Goal: Task Accomplishment & Management: Manage account settings

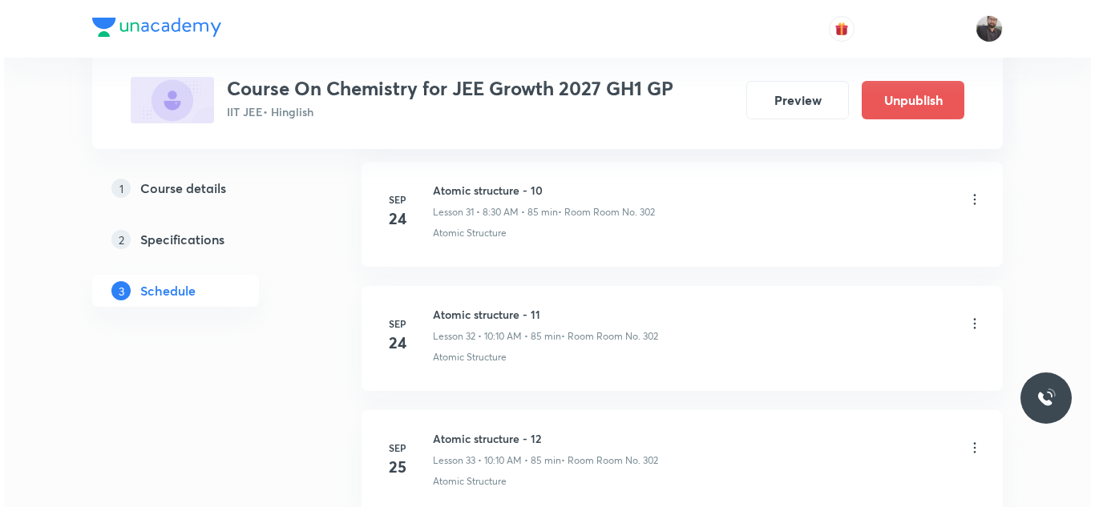
scroll to position [5266, 0]
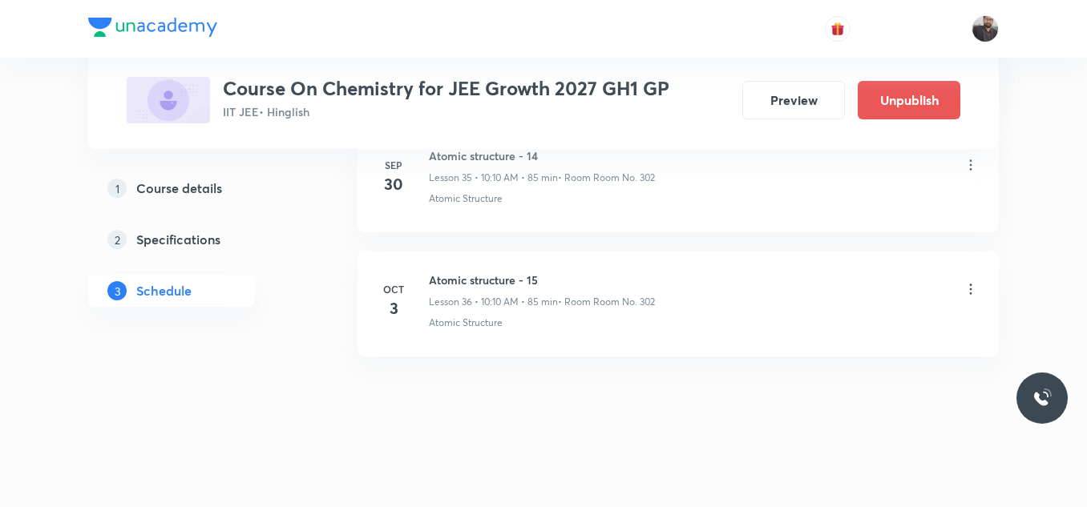
click at [975, 287] on icon at bounding box center [970, 289] width 16 height 16
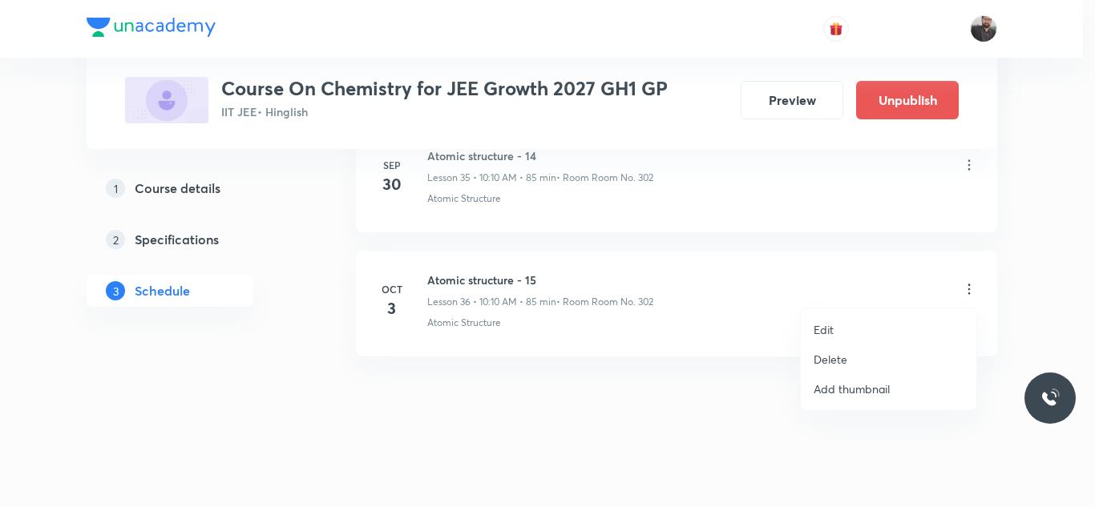
click at [866, 326] on li "Edit" at bounding box center [889, 330] width 176 height 30
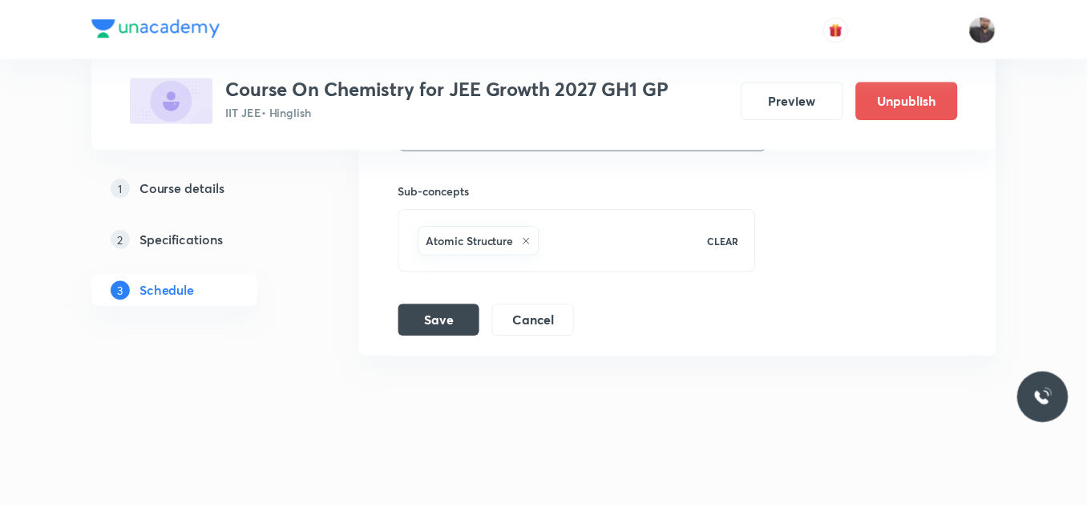
scroll to position [5146, 0]
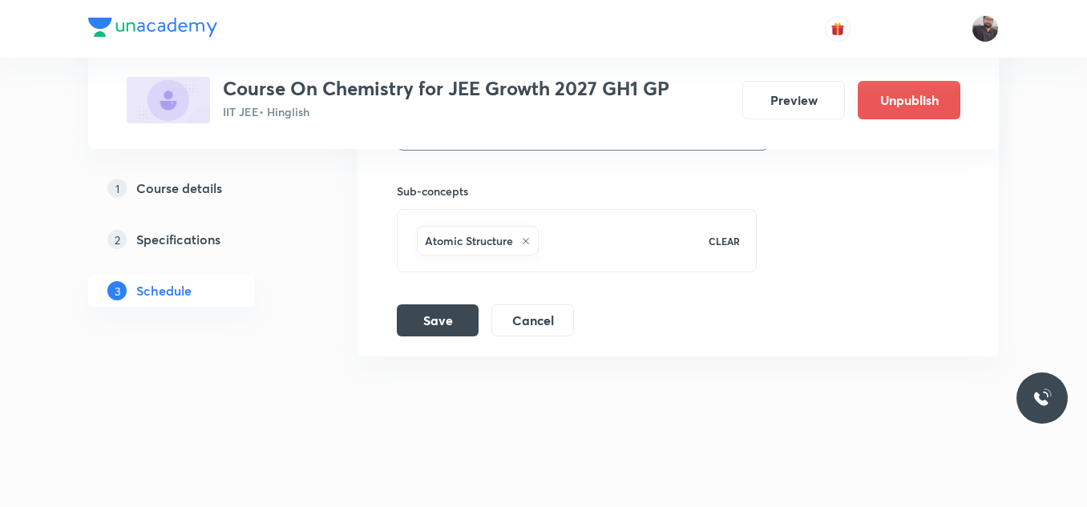
click at [527, 237] on icon at bounding box center [526, 241] width 10 height 10
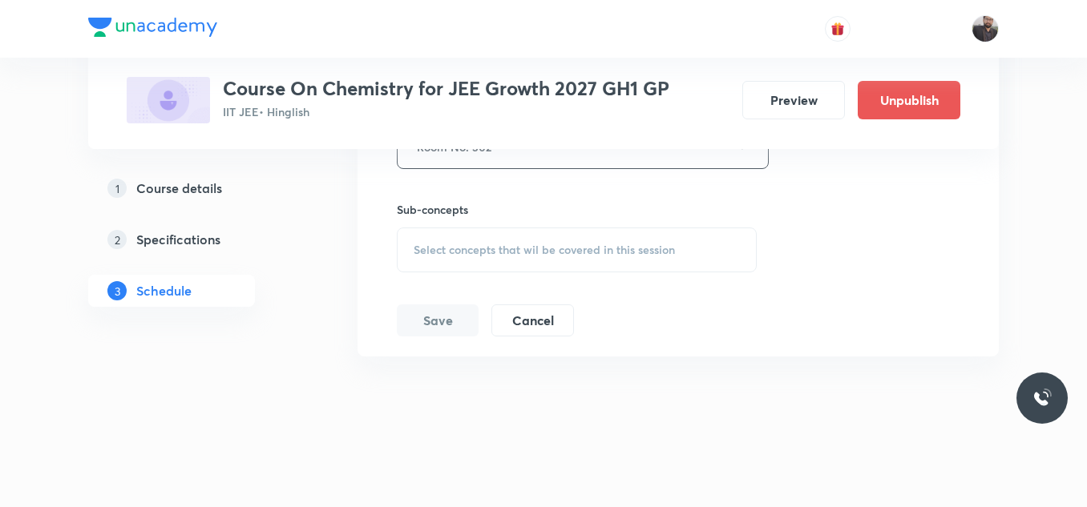
click at [527, 237] on div "Select concepts that wil be covered in this session" at bounding box center [577, 250] width 360 height 45
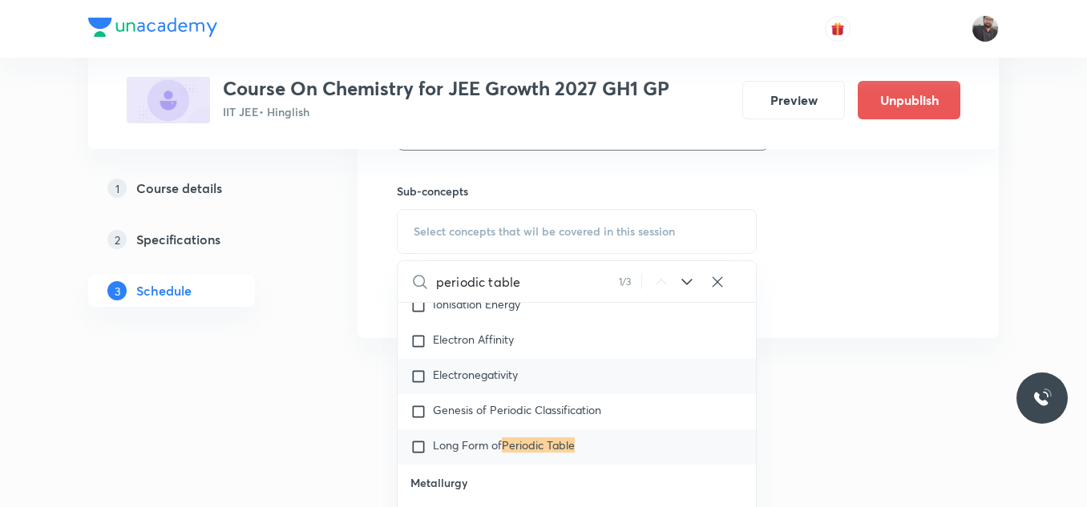
scroll to position [13868, 0]
type input "periodic table"
click at [524, 444] on mark "Periodic Table" at bounding box center [538, 442] width 73 height 15
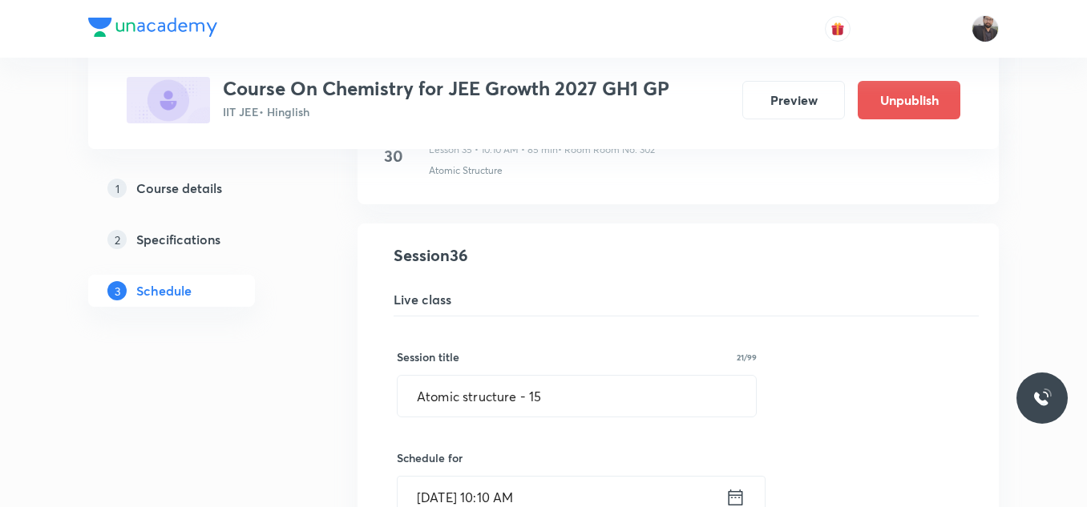
scroll to position [4467, 0]
drag, startPoint x: 549, startPoint y: 401, endPoint x: 344, endPoint y: 410, distance: 205.4
paste input "periodic table"
click at [424, 398] on input "periodic table" at bounding box center [576, 397] width 358 height 41
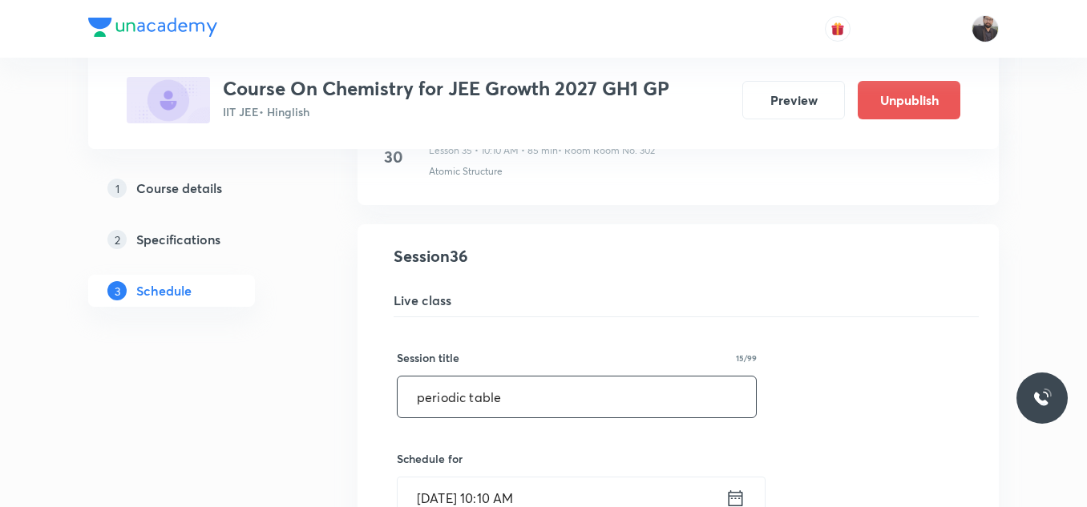
click at [429, 398] on input "periodic table" at bounding box center [576, 397] width 358 height 41
click at [477, 401] on input "Periodic table" at bounding box center [576, 397] width 358 height 41
click at [539, 402] on input "Periodic Table" at bounding box center [576, 397] width 358 height 41
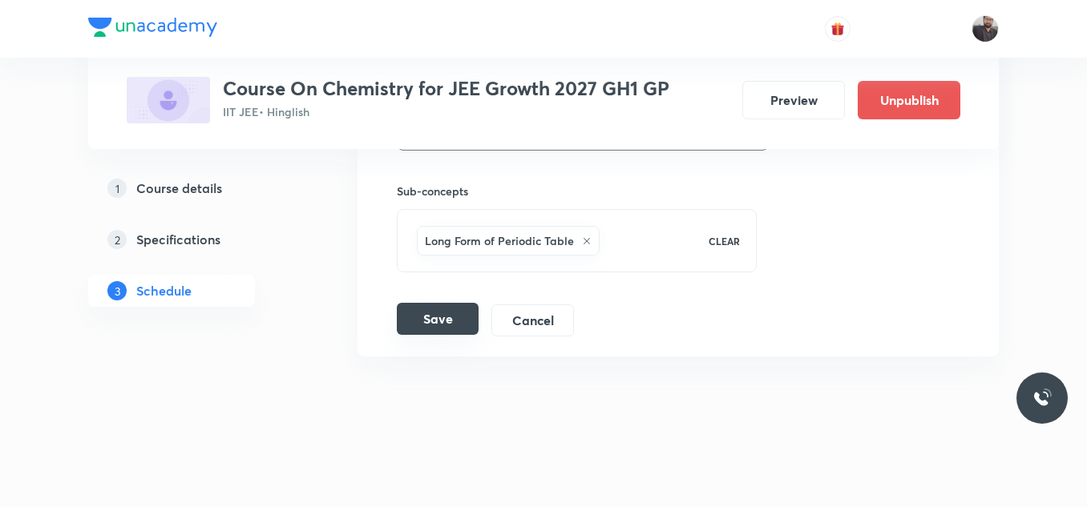
type input "Periodic Table - 01"
click at [428, 329] on button "Save" at bounding box center [438, 319] width 82 height 32
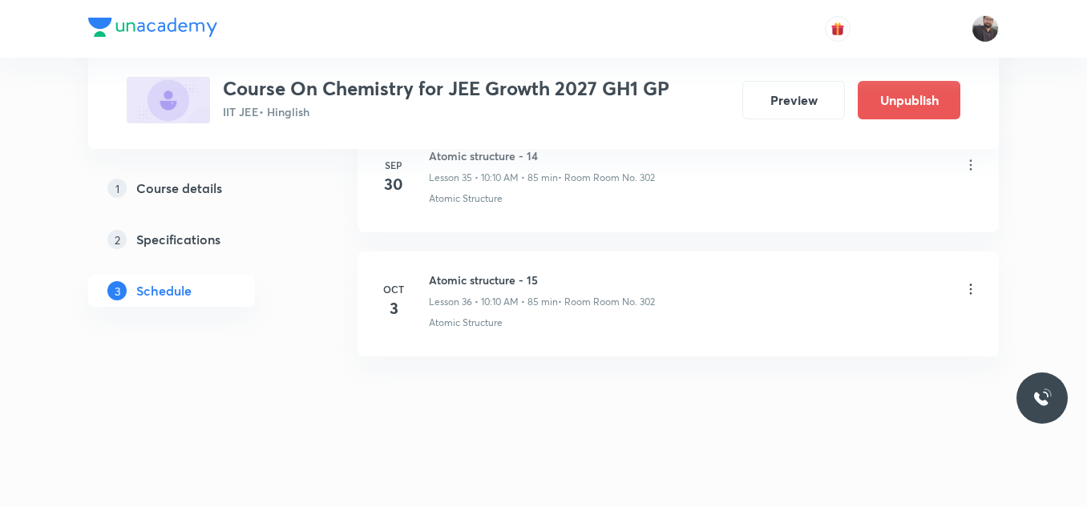
scroll to position [4530, 0]
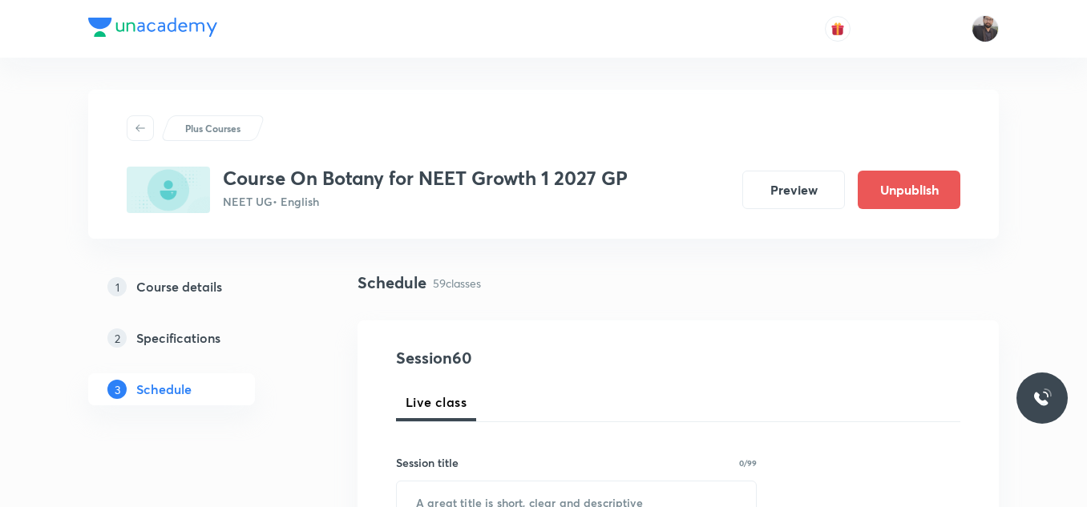
scroll to position [8107, 0]
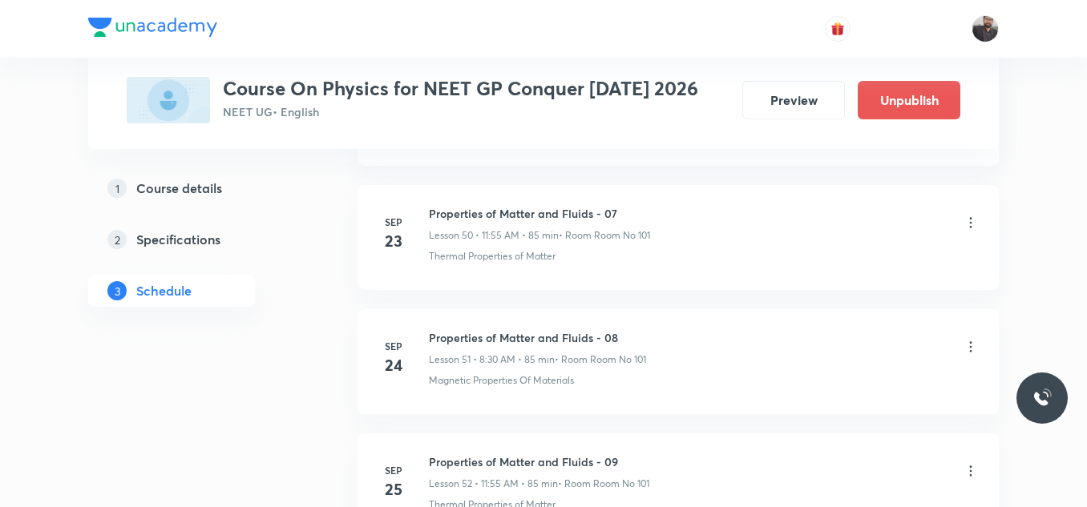
scroll to position [7735, 0]
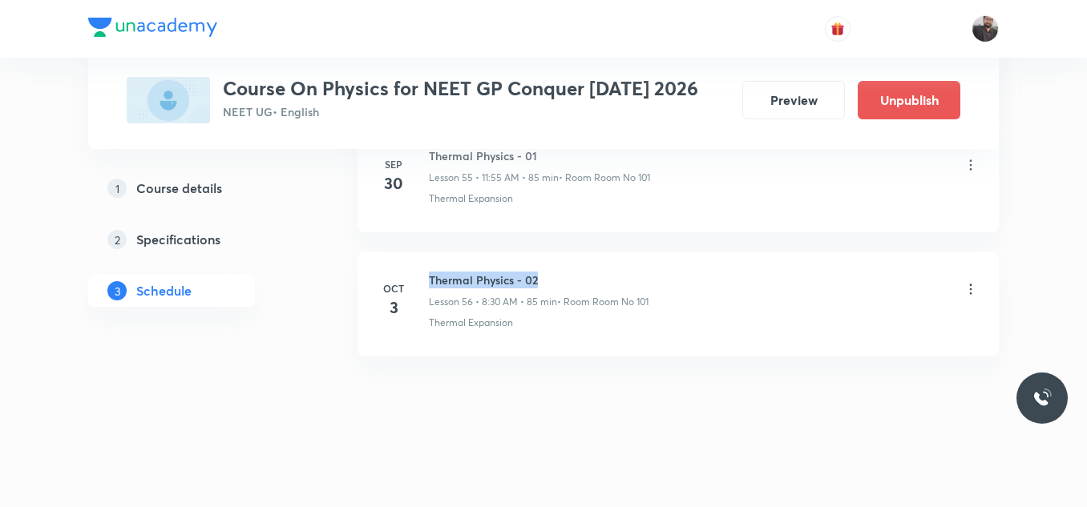
drag, startPoint x: 429, startPoint y: 274, endPoint x: 568, endPoint y: 275, distance: 139.4
click at [568, 275] on h6 "Thermal Physics - 02" at bounding box center [539, 280] width 220 height 17
copy h6 "Thermal Physics - 02"
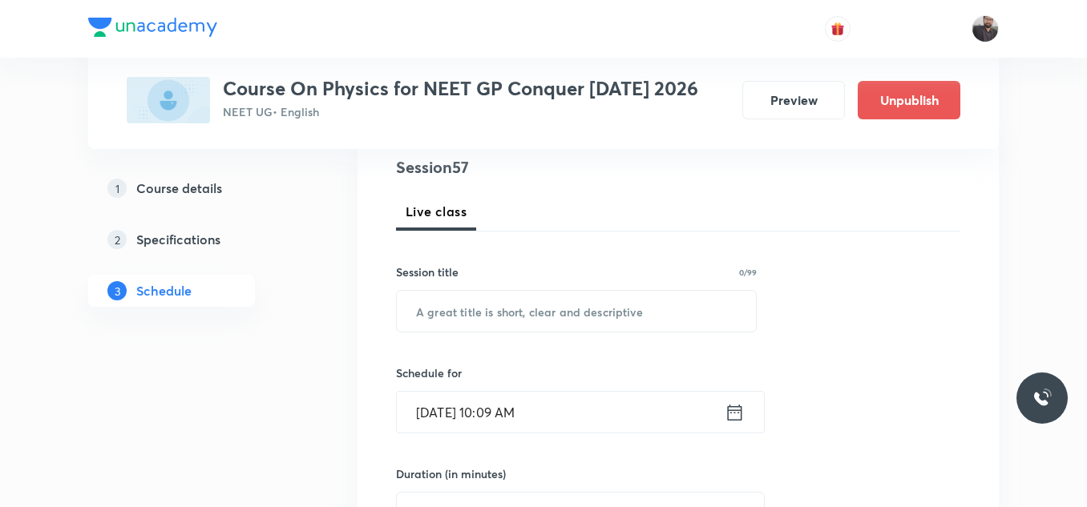
scroll to position [192, 0]
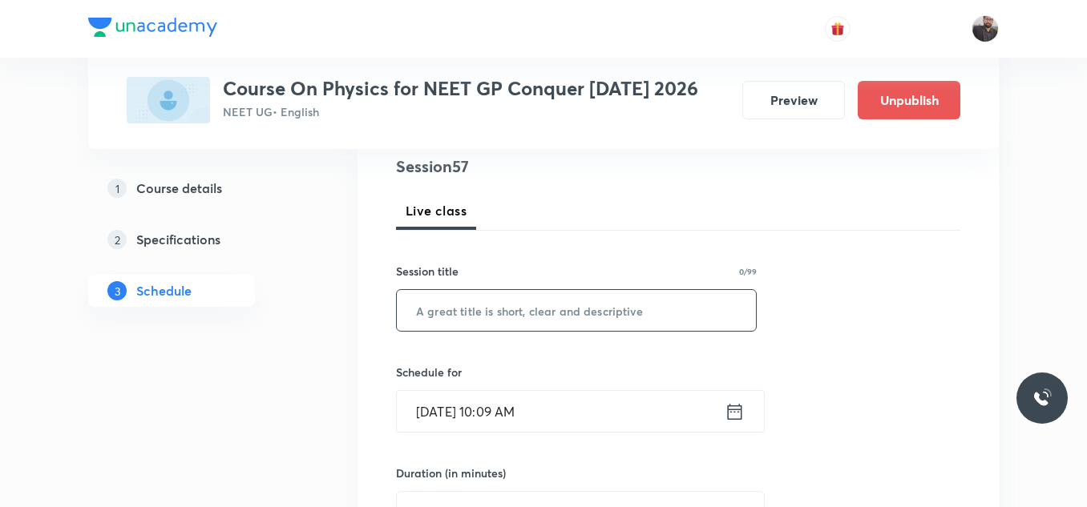
click at [574, 329] on input "text" at bounding box center [576, 310] width 359 height 41
paste input "Thermal Physics - 02"
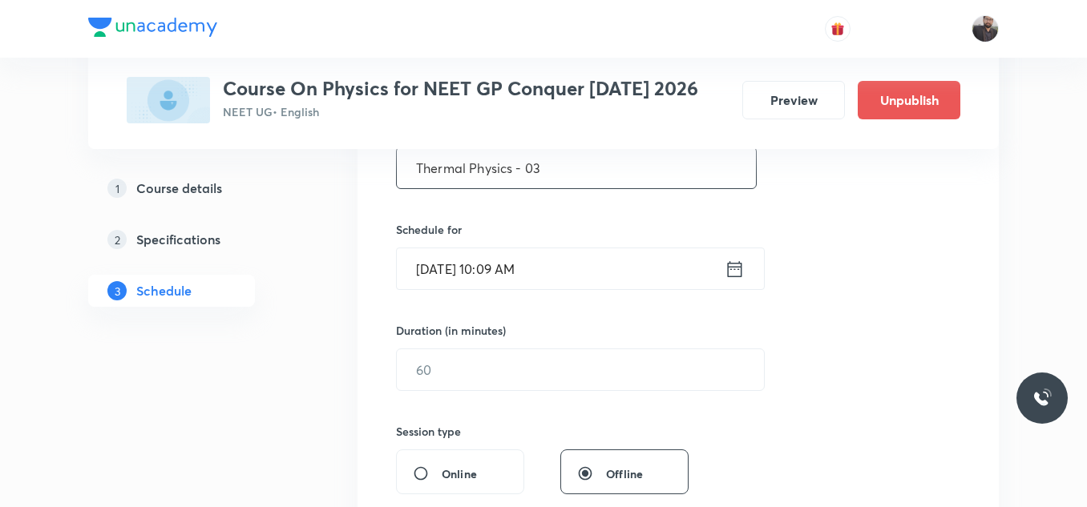
type input "Thermal Physics - 03"
click at [567, 261] on input "[DATE] 10:09 AM" at bounding box center [561, 268] width 328 height 41
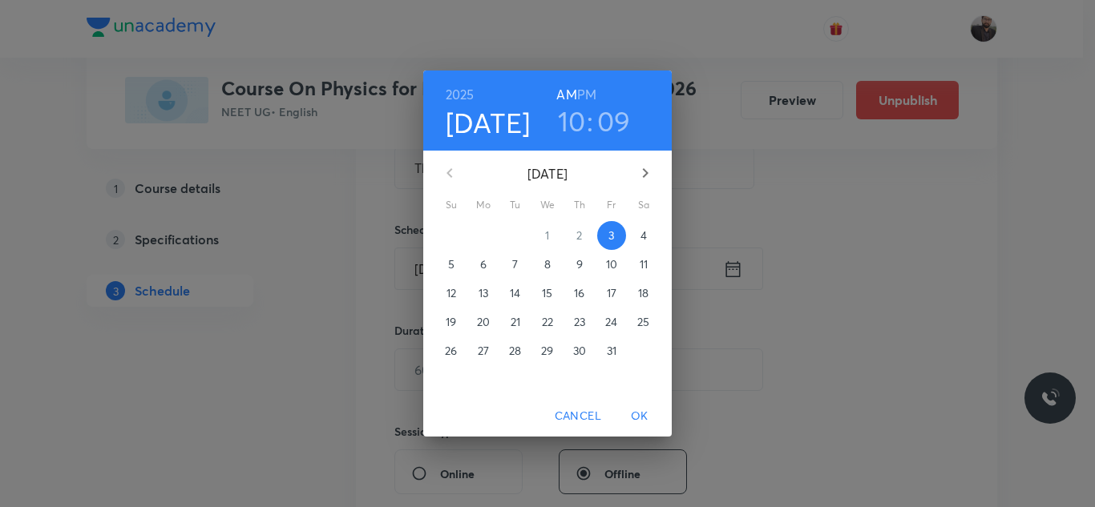
click at [647, 240] on p "4" at bounding box center [643, 236] width 6 height 16
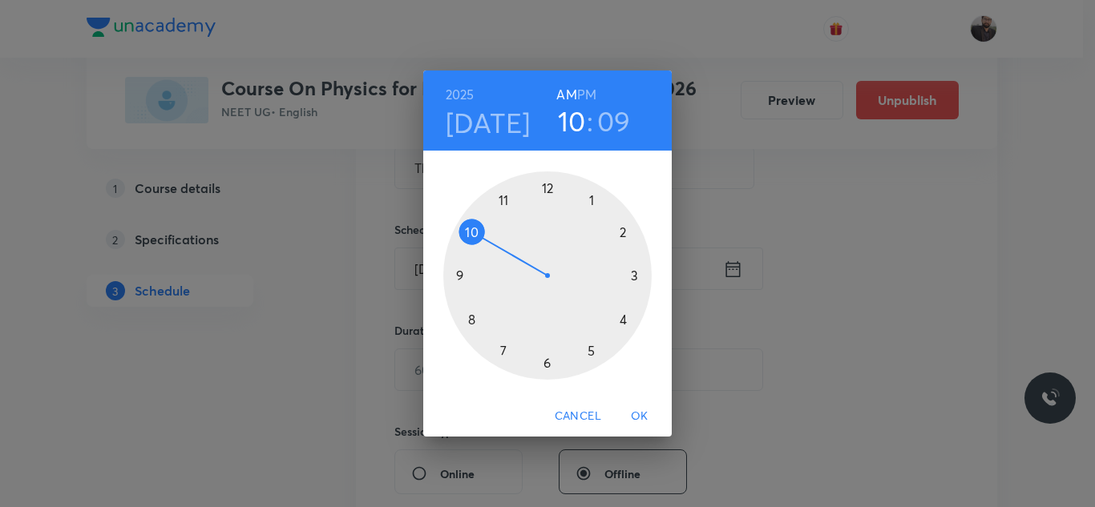
click at [471, 322] on div at bounding box center [547, 276] width 208 height 208
click at [546, 373] on div at bounding box center [547, 276] width 208 height 208
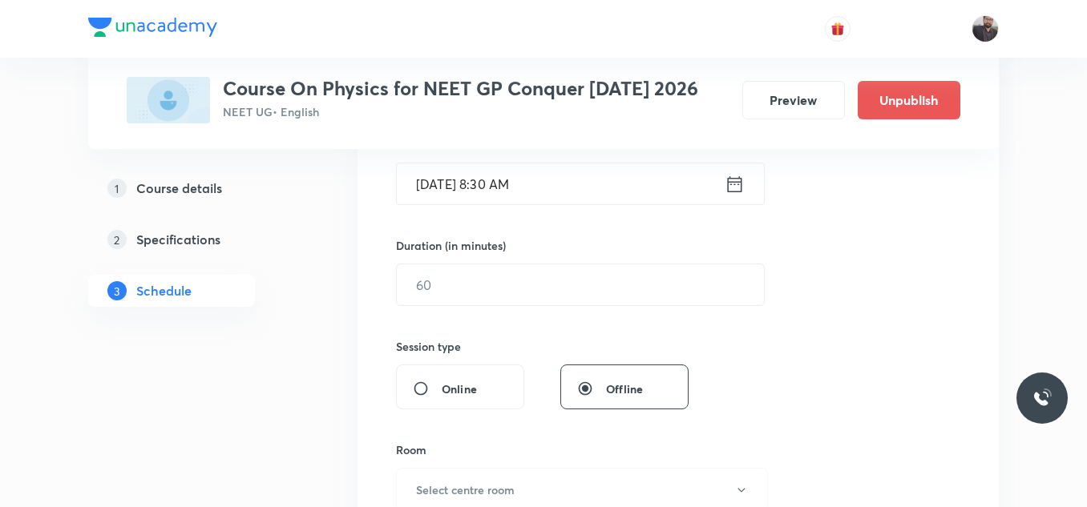
scroll to position [421, 0]
click at [546, 280] on input "text" at bounding box center [580, 283] width 367 height 41
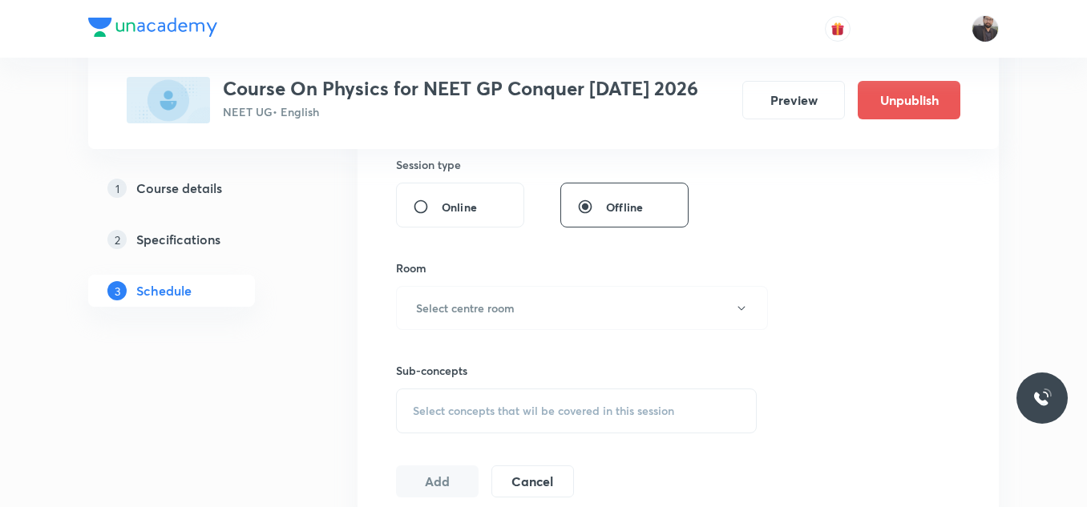
scroll to position [623, 0]
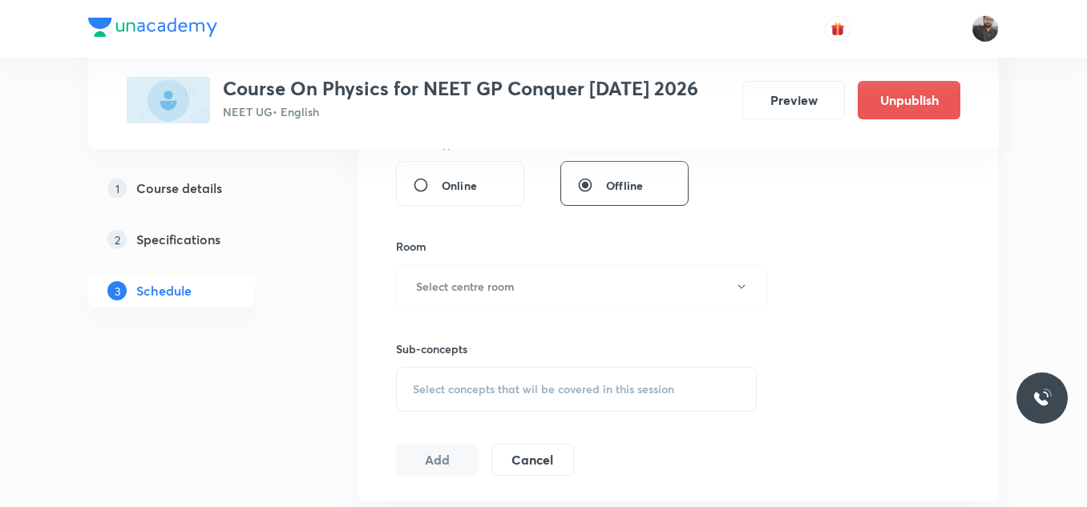
type input "85"
click at [454, 292] on h6 "Select centre room" at bounding box center [465, 286] width 99 height 17
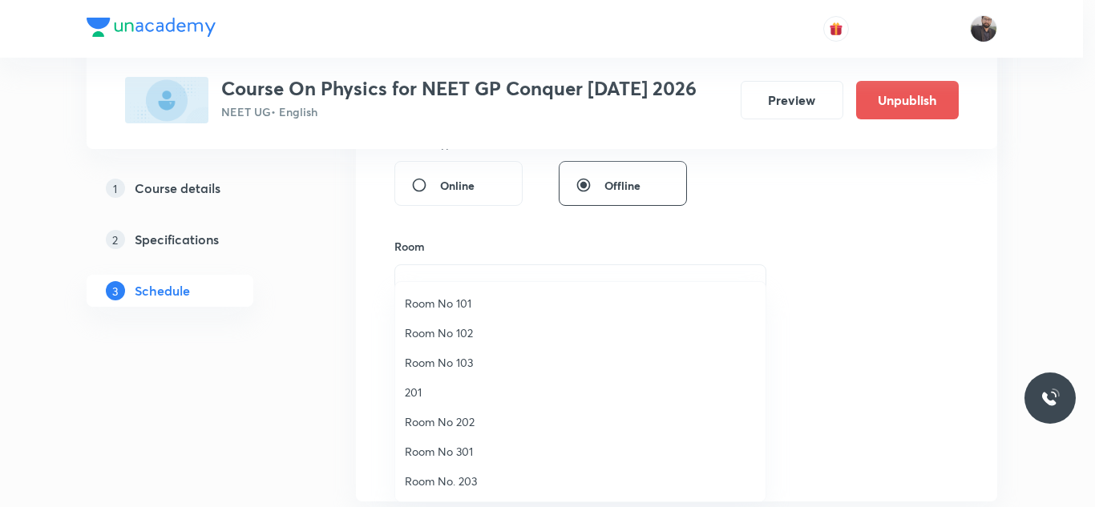
click at [447, 309] on span "Room No 101" at bounding box center [580, 303] width 351 height 17
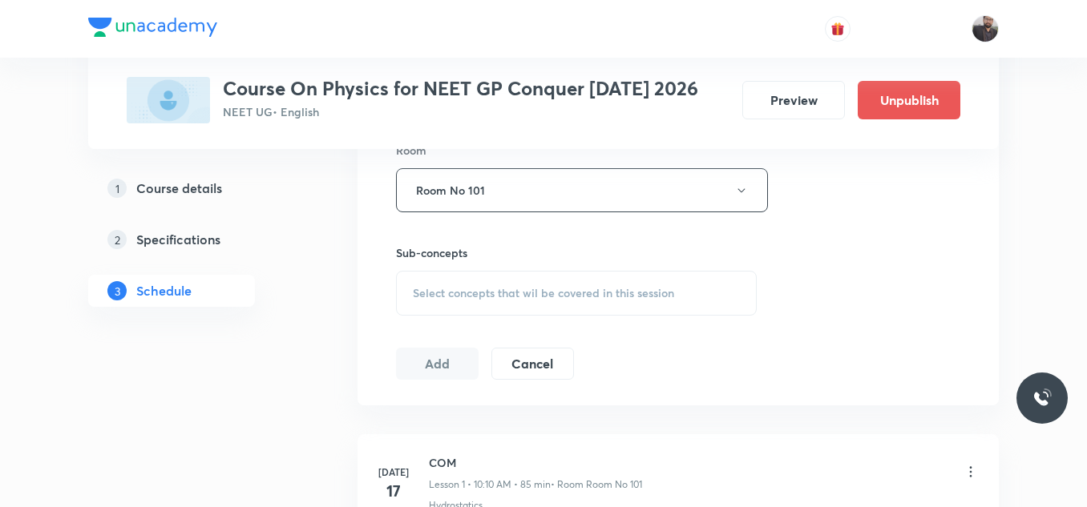
scroll to position [720, 0]
click at [447, 309] on div "Select concepts that wil be covered in this session" at bounding box center [576, 292] width 361 height 45
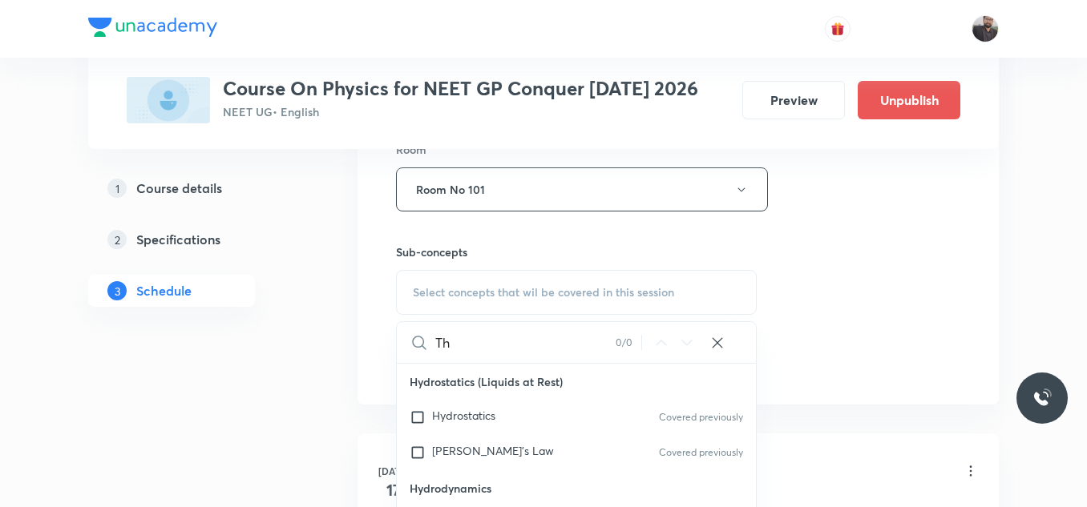
type input "T"
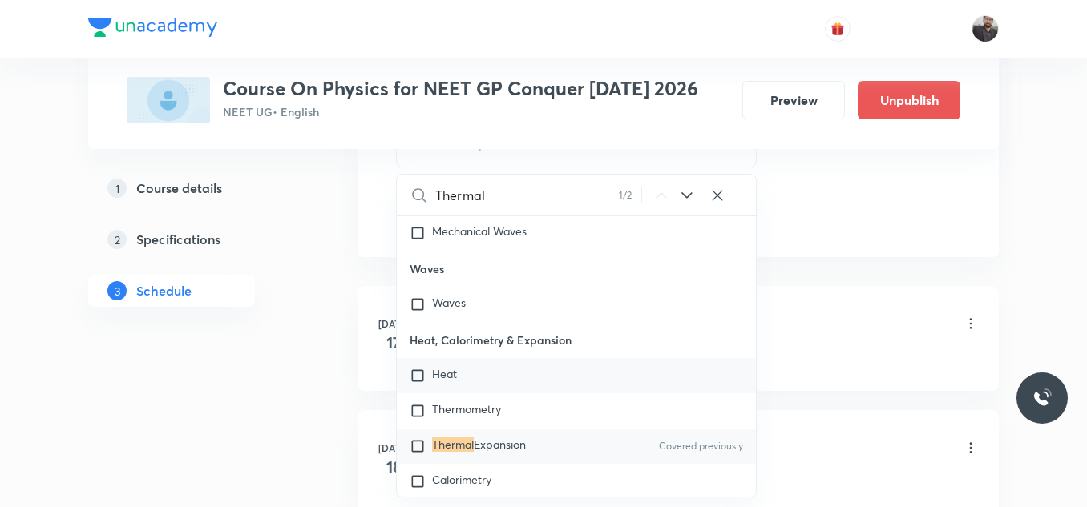
scroll to position [9340, 0]
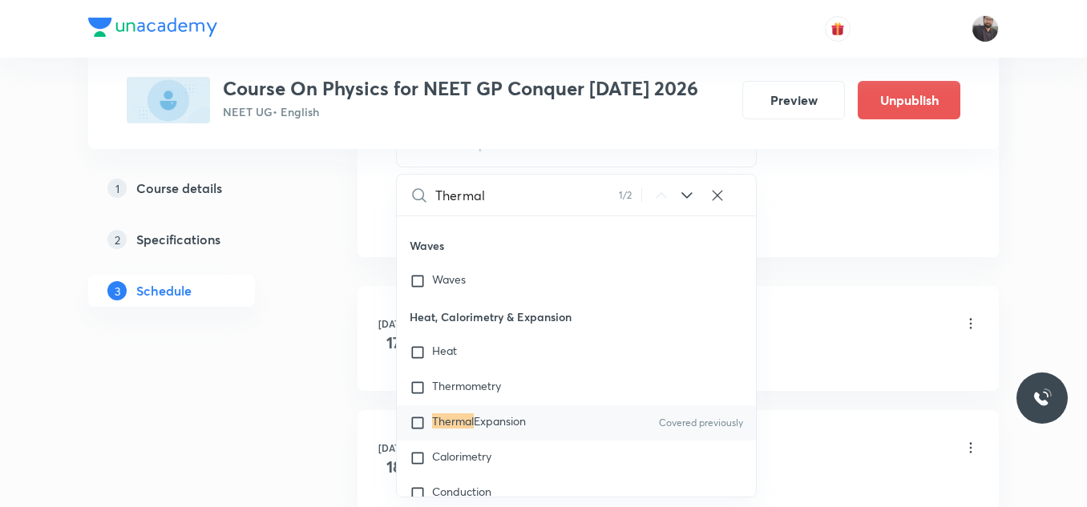
type input "Thermal"
click at [526, 418] on span "Expansion" at bounding box center [500, 421] width 52 height 15
checkbox input "true"
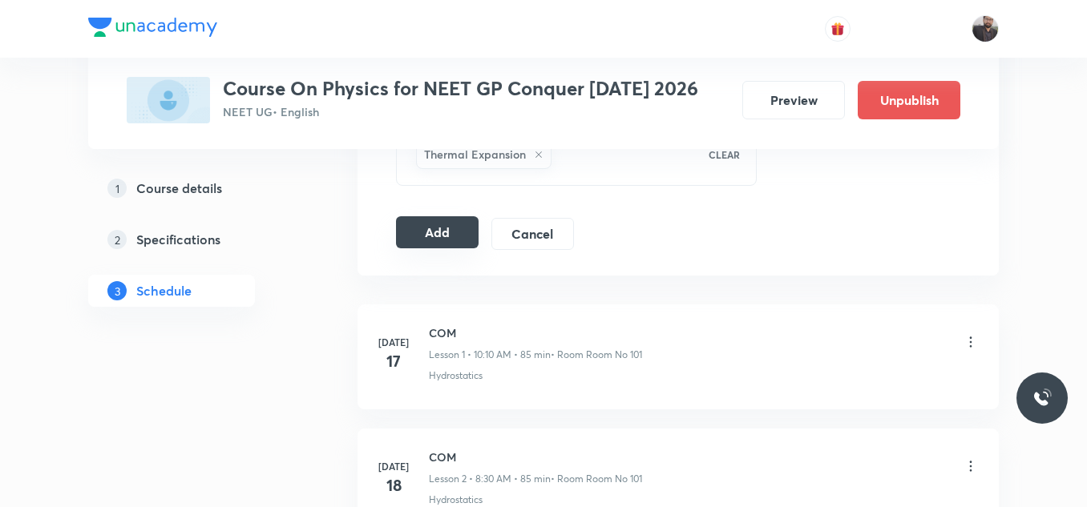
click at [464, 240] on button "Add" at bounding box center [437, 232] width 83 height 32
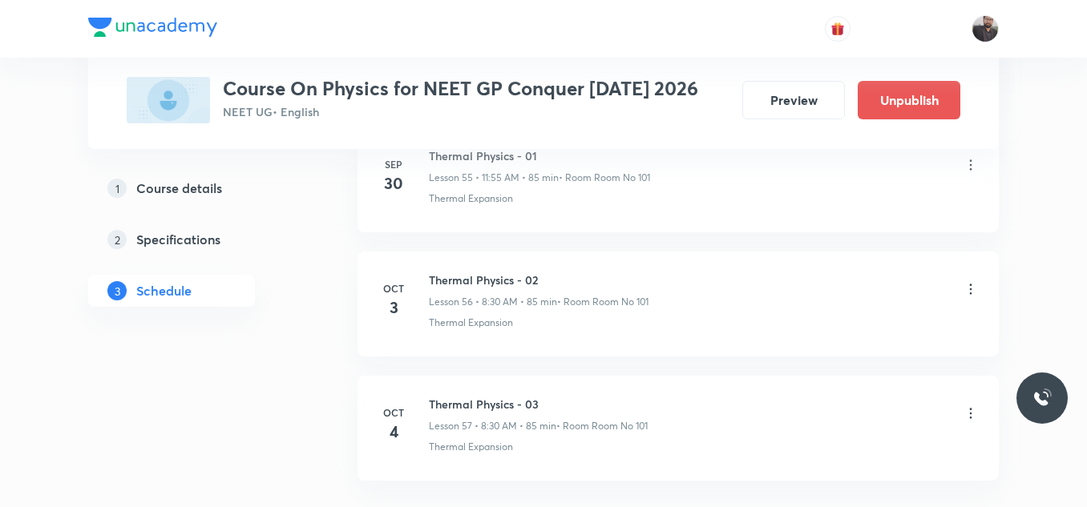
scroll to position [7123, 0]
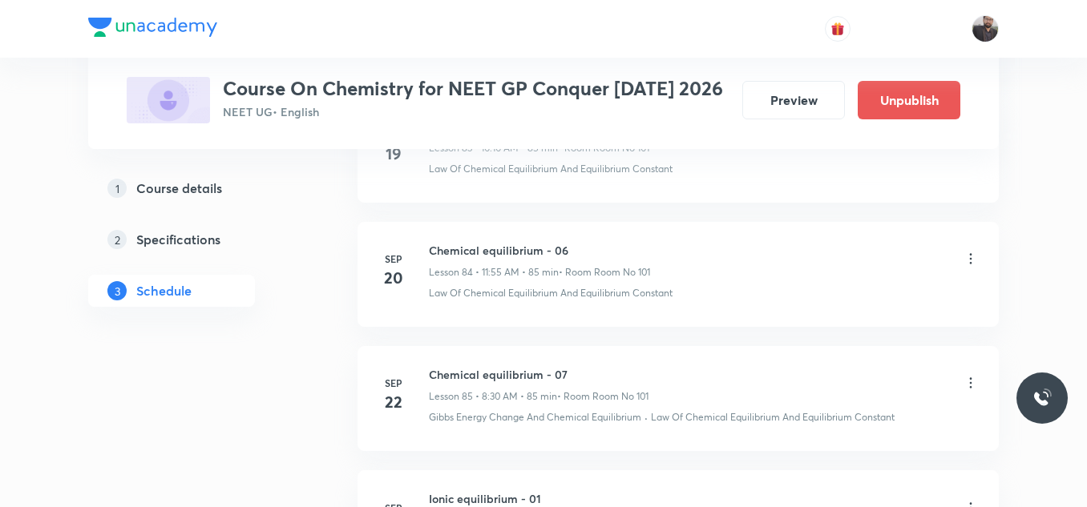
scroll to position [12312, 0]
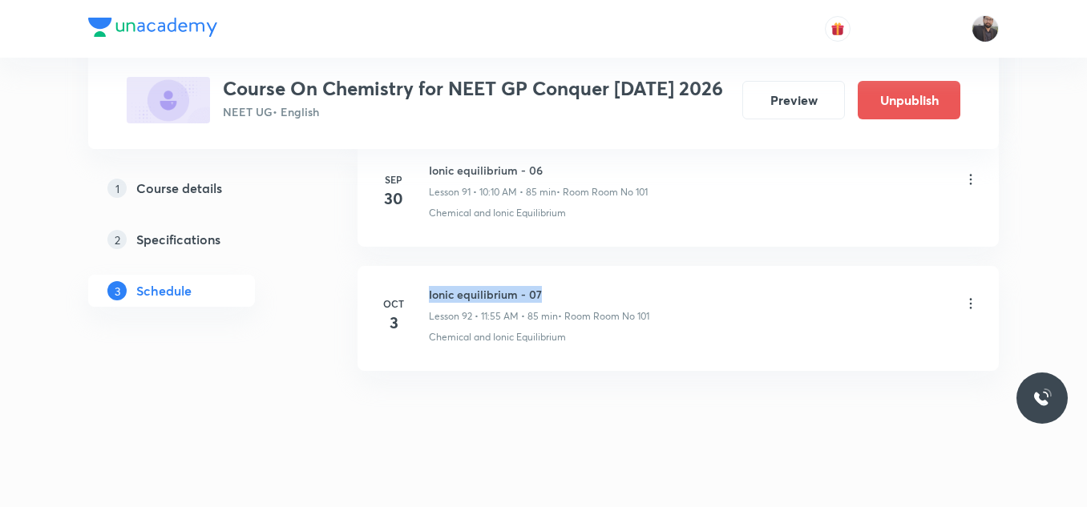
drag, startPoint x: 424, startPoint y: 272, endPoint x: 576, endPoint y: 264, distance: 152.5
click at [576, 266] on li "Oct 3 Ionic equilibrium - 07 Lesson 92 • 11:55 AM • 85 min • Room Room No 101 C…" at bounding box center [677, 318] width 641 height 105
copy h6 "Ionic equilibrium - 07"
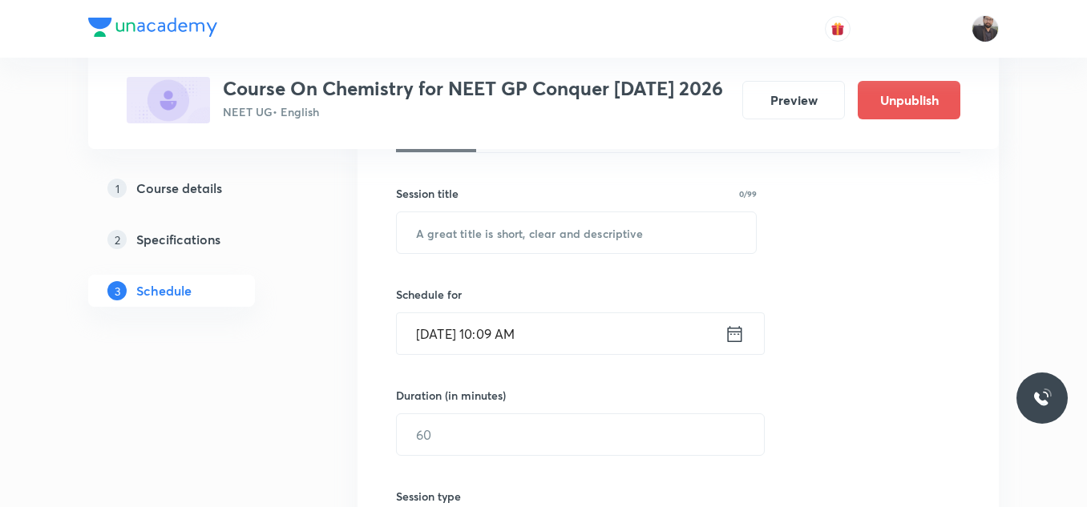
scroll to position [268, 0]
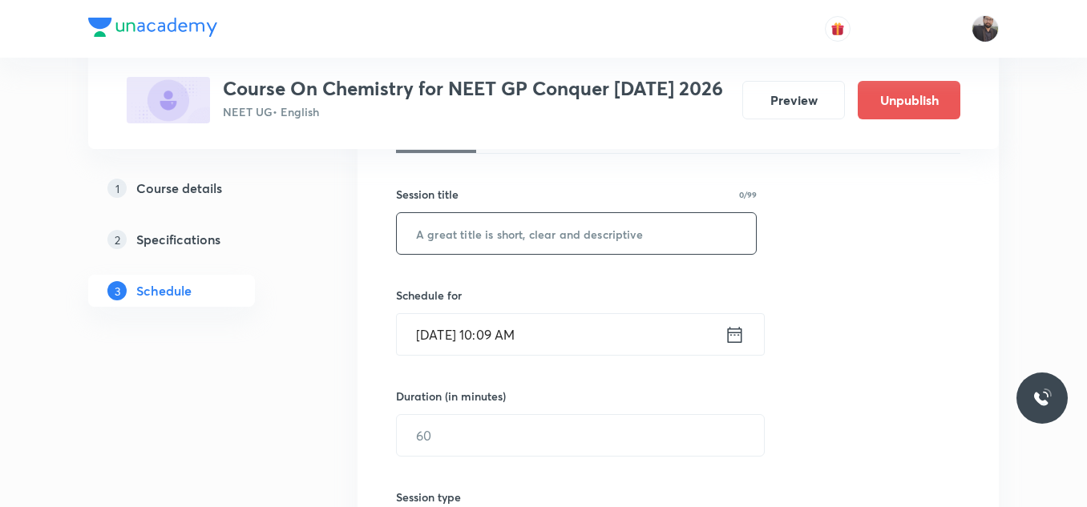
click at [591, 241] on input "text" at bounding box center [576, 233] width 359 height 41
paste input "Ionic equilibrium - 07"
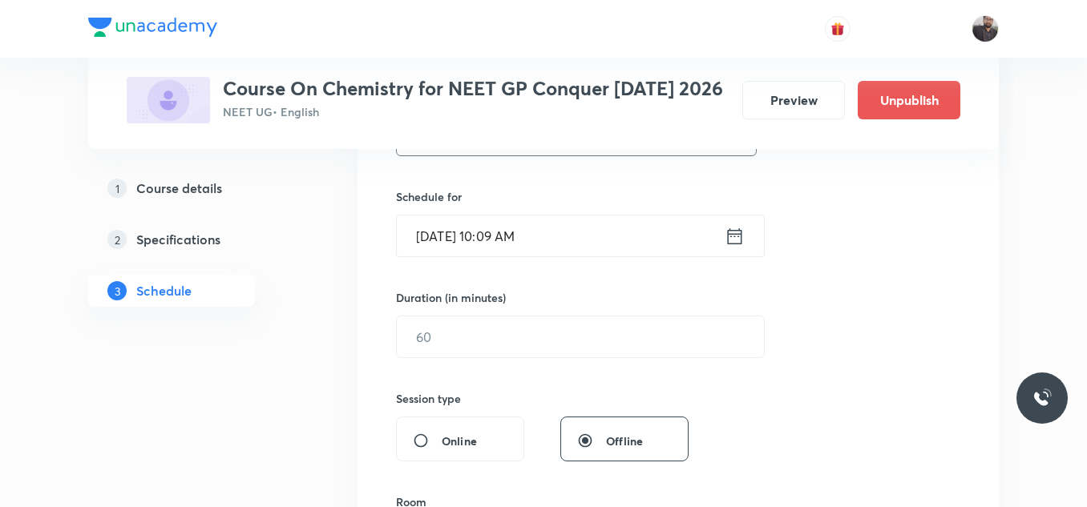
scroll to position [368, 0]
type input "Ionic equilibrium - 08"
click at [591, 241] on input "[DATE] 10:09 AM" at bounding box center [561, 235] width 328 height 41
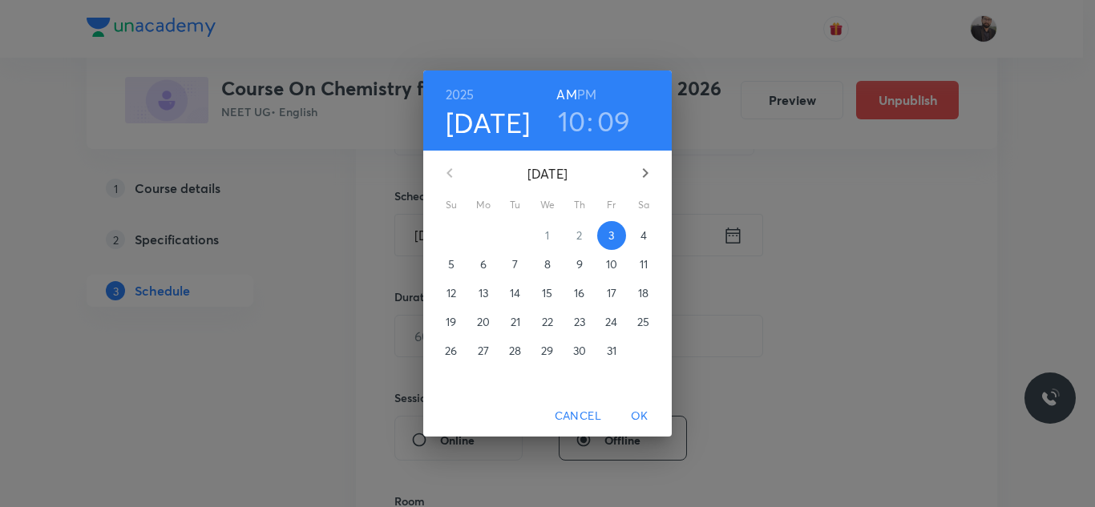
click at [644, 237] on p "4" at bounding box center [643, 236] width 6 height 16
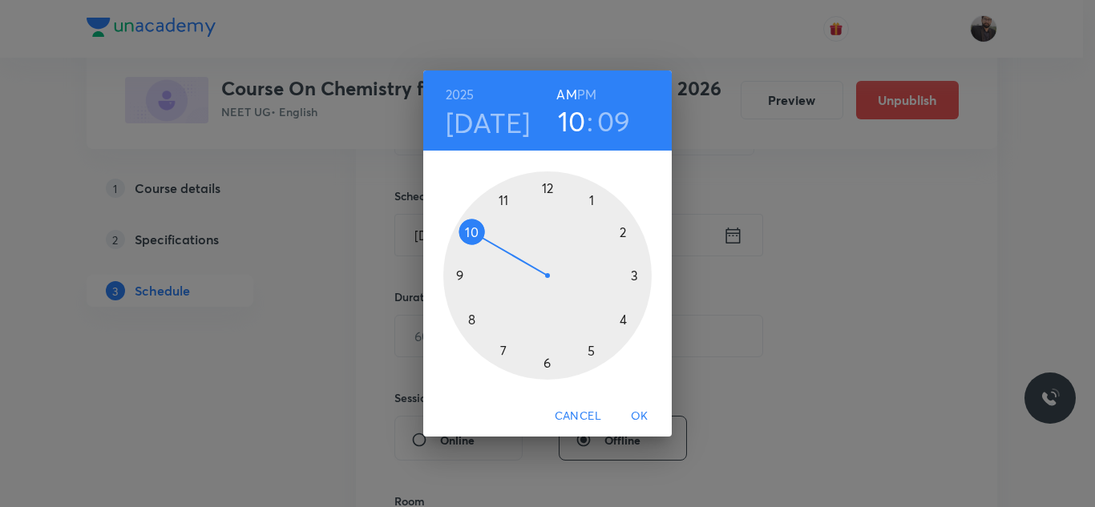
click at [471, 234] on div at bounding box center [547, 276] width 208 height 208
click at [627, 228] on div at bounding box center [547, 276] width 208 height 208
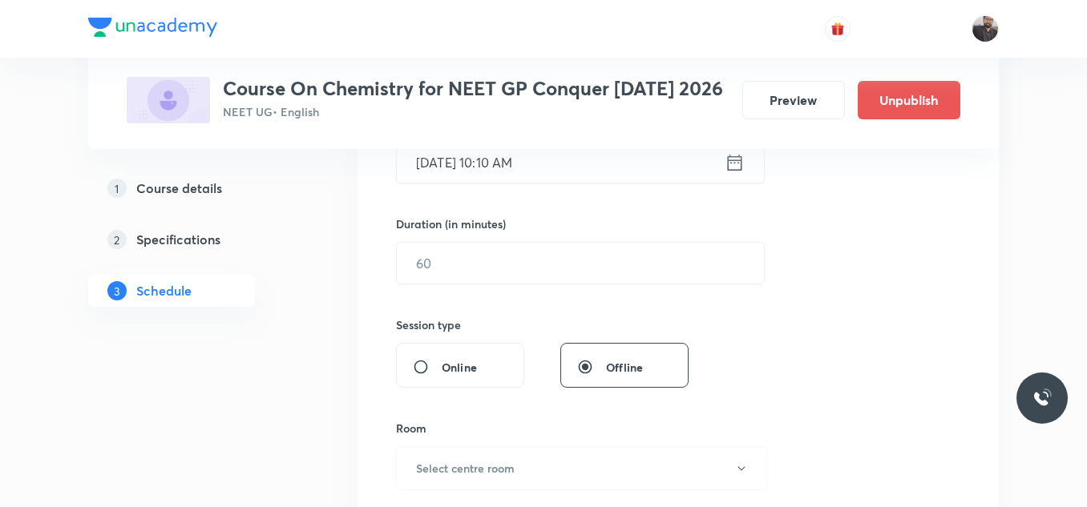
scroll to position [455, 0]
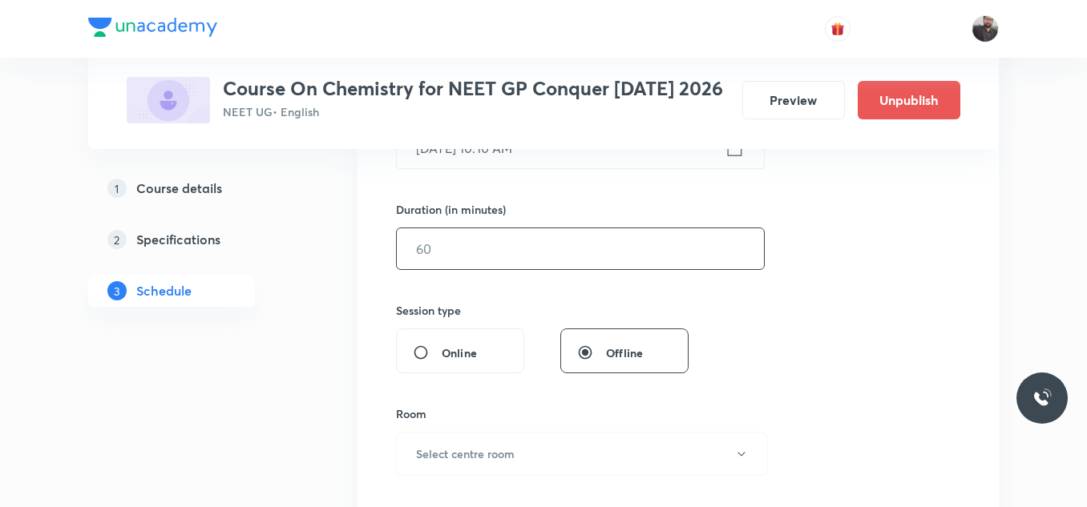
click at [632, 252] on input "text" at bounding box center [580, 248] width 367 height 41
type input "9"
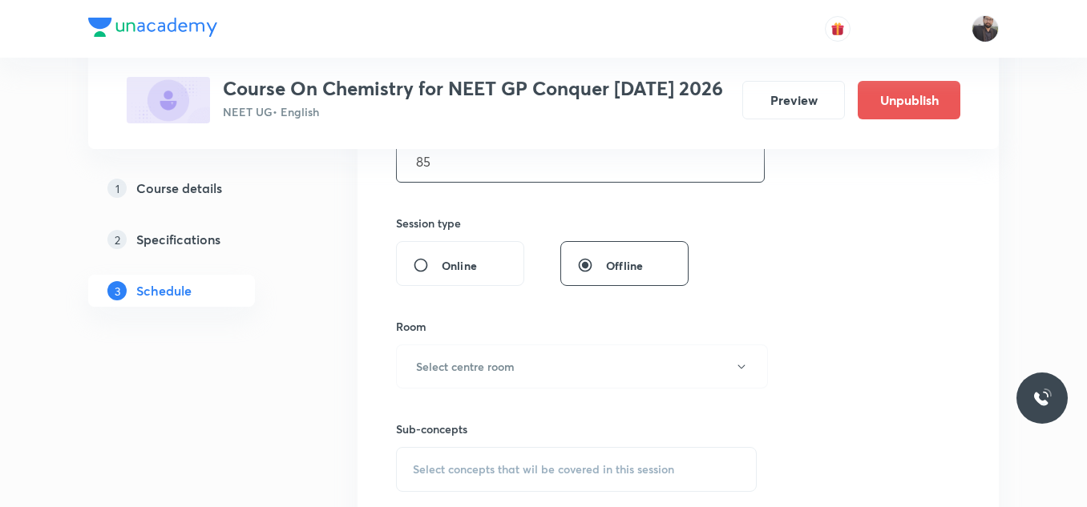
scroll to position [544, 0]
type input "85"
click at [575, 369] on button "Select centre room" at bounding box center [582, 365] width 372 height 44
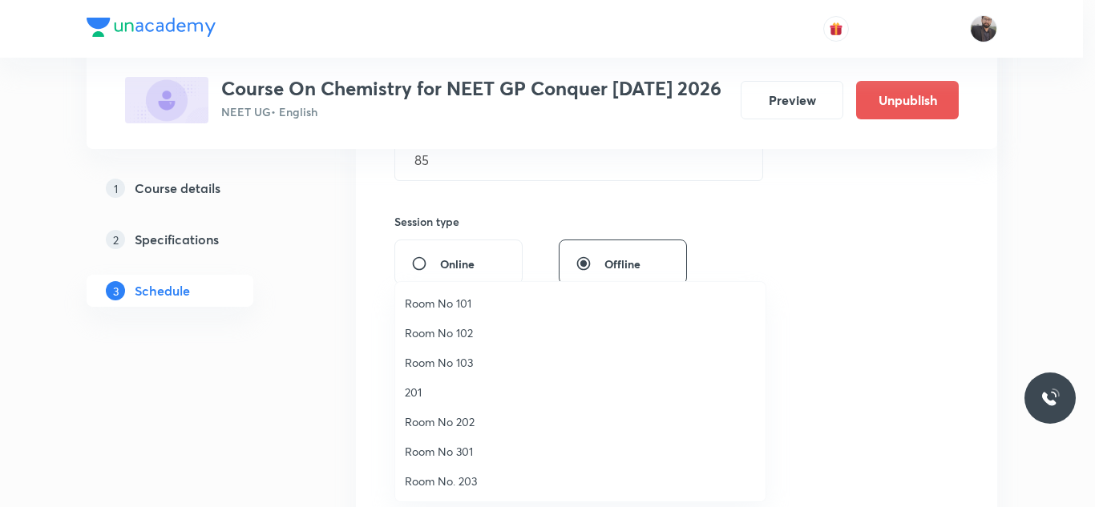
click at [452, 293] on li "Room No 101" at bounding box center [580, 304] width 370 height 30
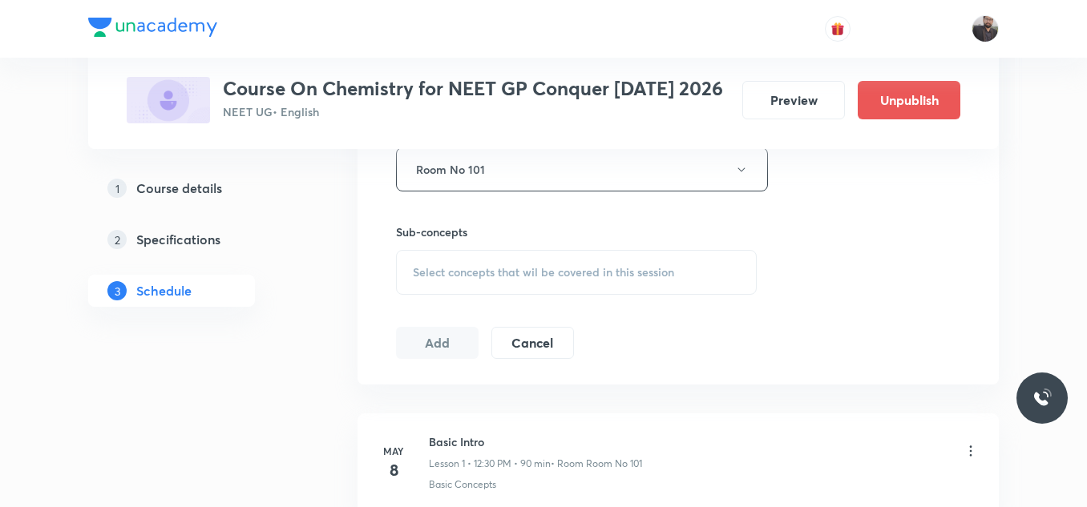
scroll to position [740, 0]
click at [501, 276] on span "Select concepts that wil be covered in this session" at bounding box center [543, 271] width 261 height 13
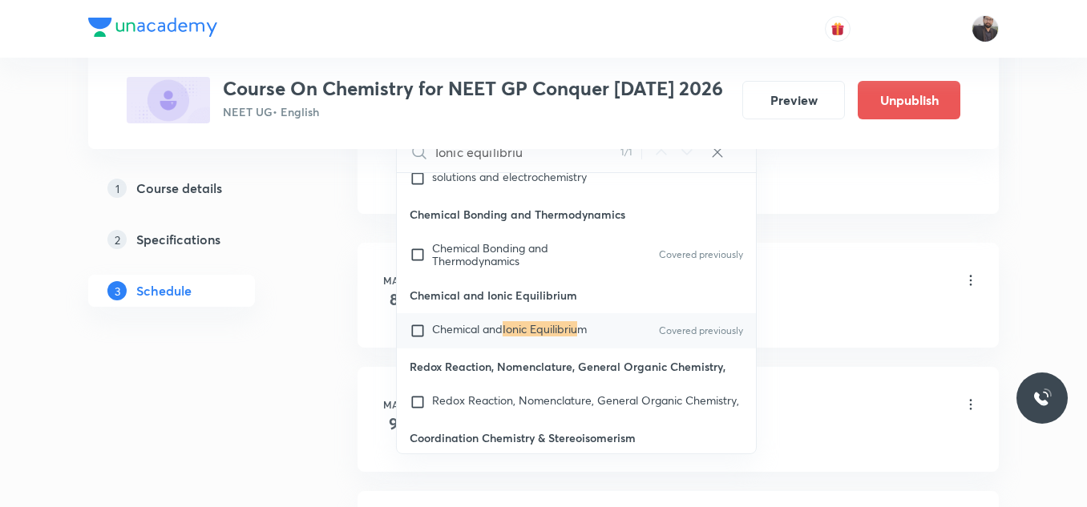
scroll to position [917, 0]
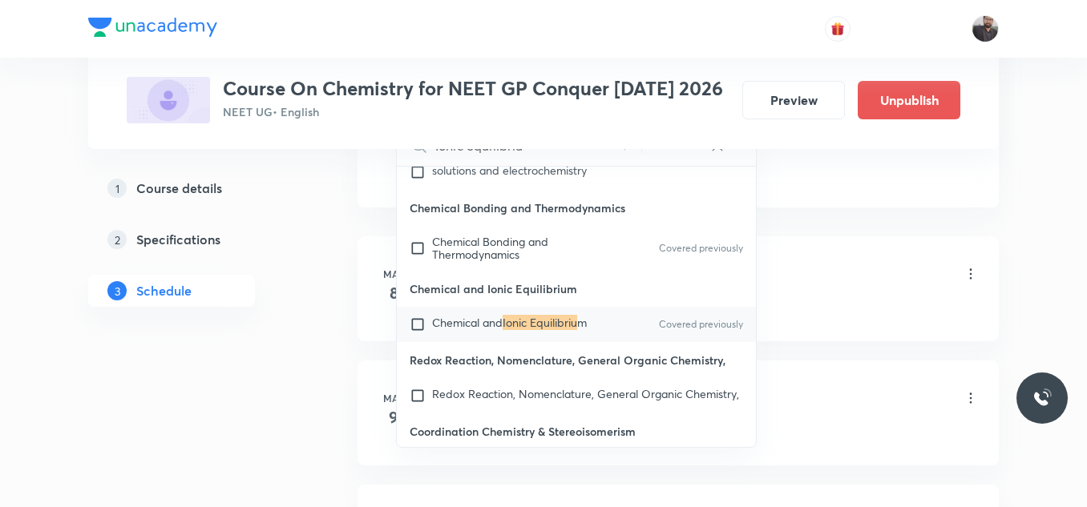
type input "Ionic equilibriu"
click at [515, 342] on div "Chemical and Ionic Equilibriu m Covered previously" at bounding box center [576, 324] width 359 height 35
checkbox input "true"
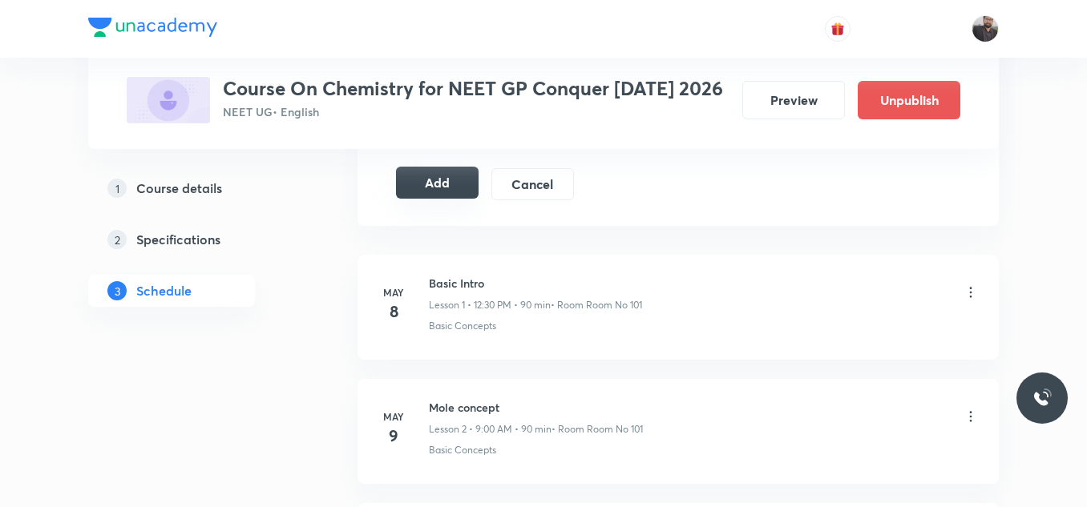
click at [434, 199] on button "Add" at bounding box center [437, 183] width 83 height 32
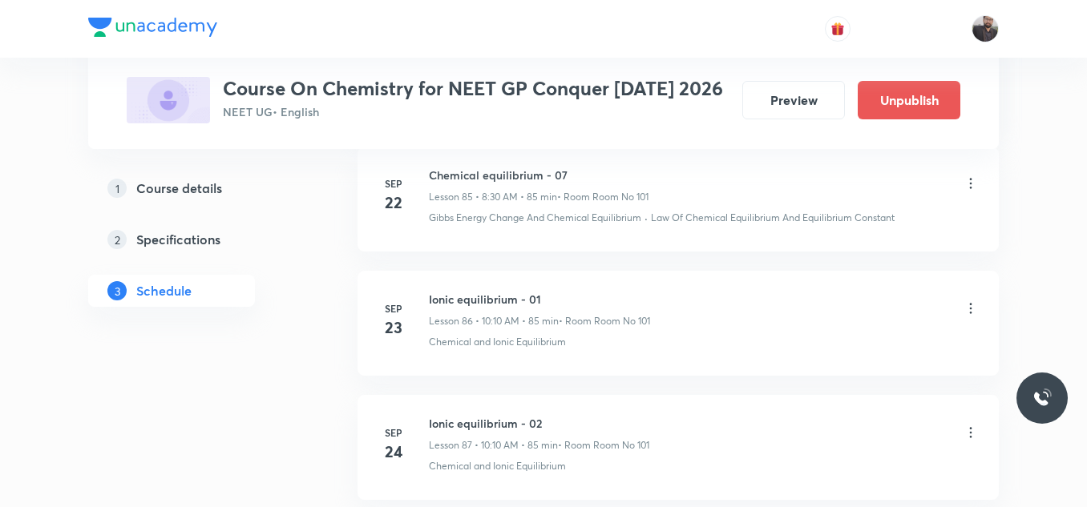
scroll to position [11700, 0]
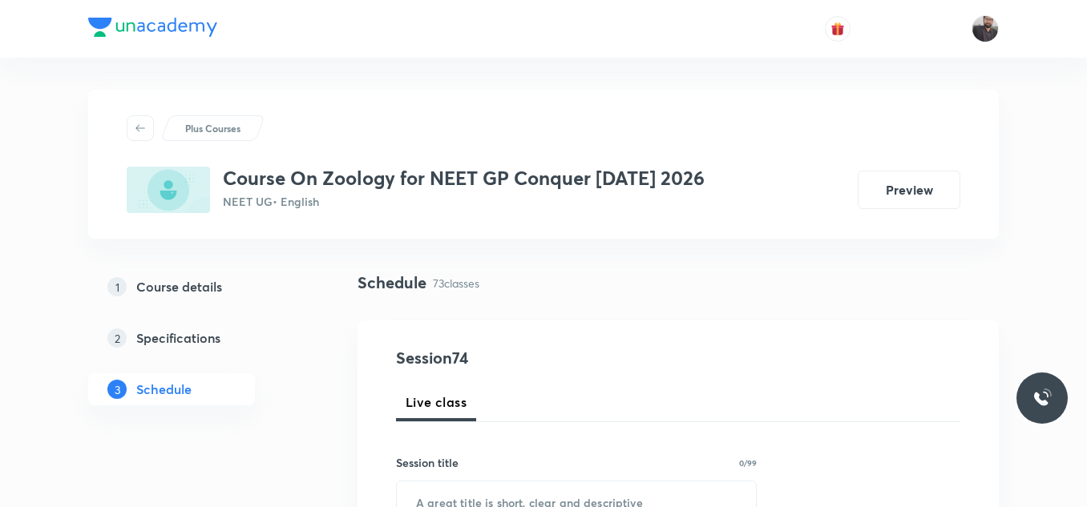
scroll to position [9845, 0]
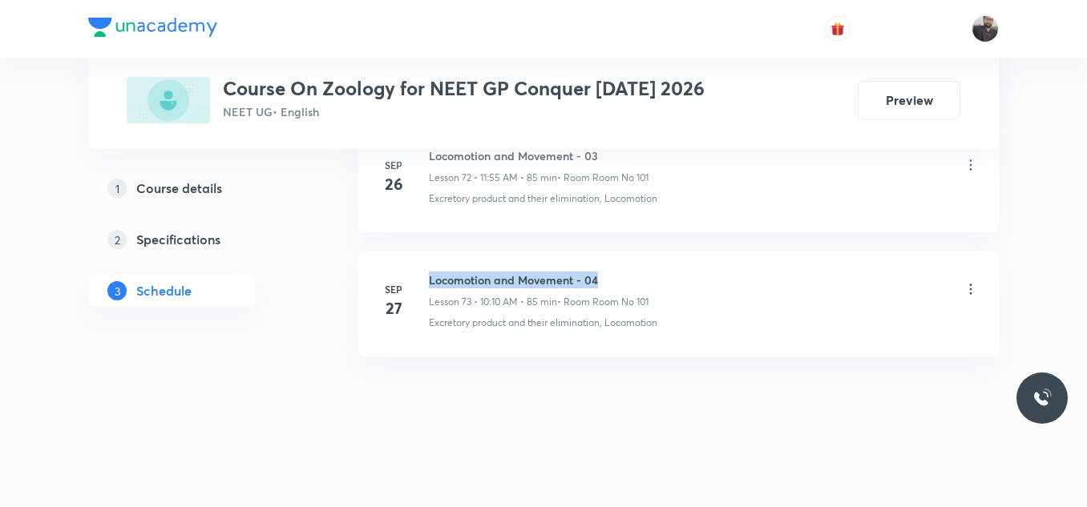
drag, startPoint x: 426, startPoint y: 277, endPoint x: 702, endPoint y: 236, distance: 278.8
copy h6 "Locomotion and Movement - 04"
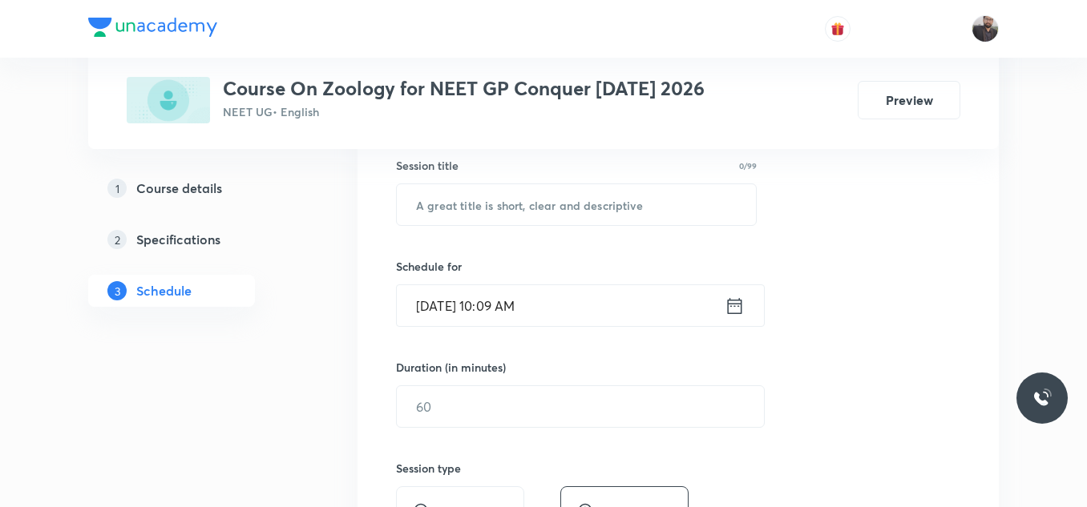
scroll to position [298, 0]
click at [632, 208] on input "text" at bounding box center [576, 204] width 359 height 41
paste input "Locomotion and Movement - 04"
type input "Locomotion and Movement - 05"
click at [625, 295] on input "[DATE] 10:09 AM" at bounding box center [561, 304] width 328 height 41
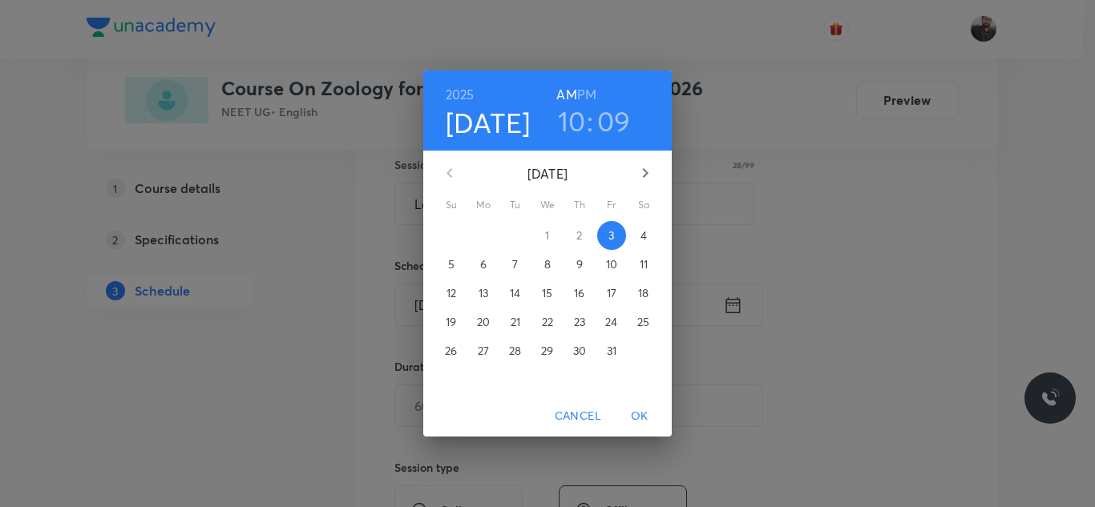
click at [645, 239] on p "4" at bounding box center [643, 236] width 6 height 16
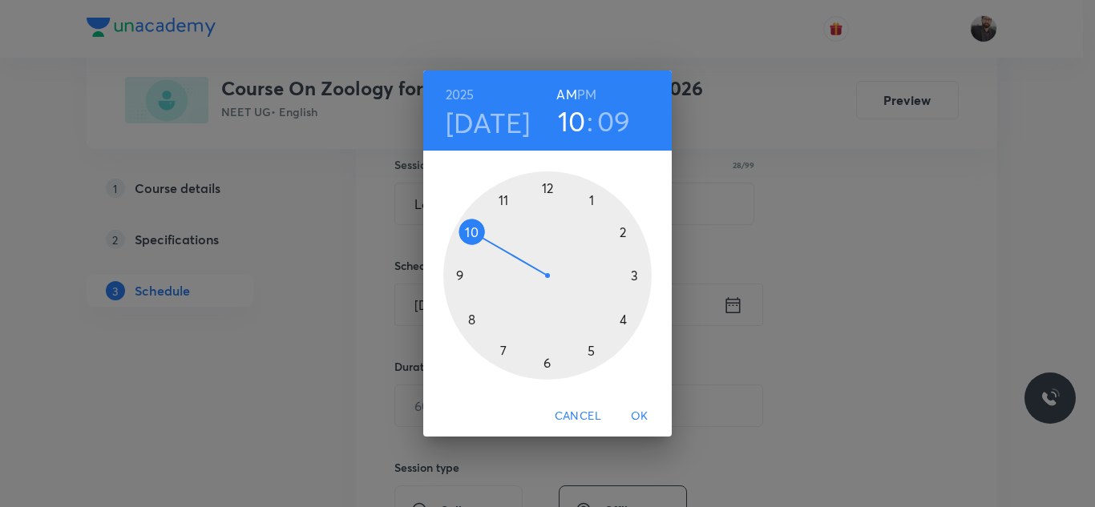
click at [502, 201] on div at bounding box center [547, 276] width 208 height 208
click at [502, 200] on div at bounding box center [547, 276] width 208 height 208
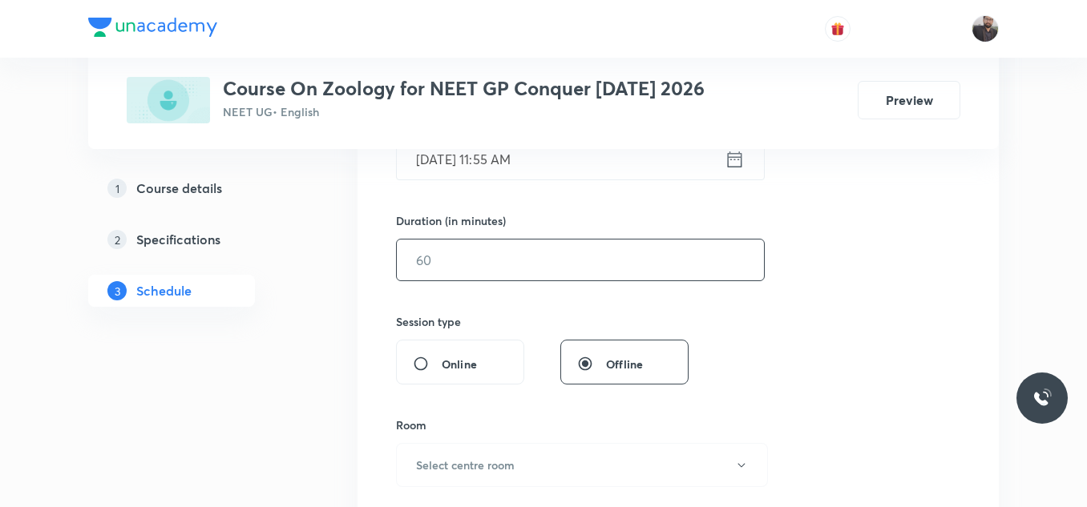
scroll to position [442, 0]
click at [535, 250] on input "text" at bounding box center [580, 262] width 367 height 41
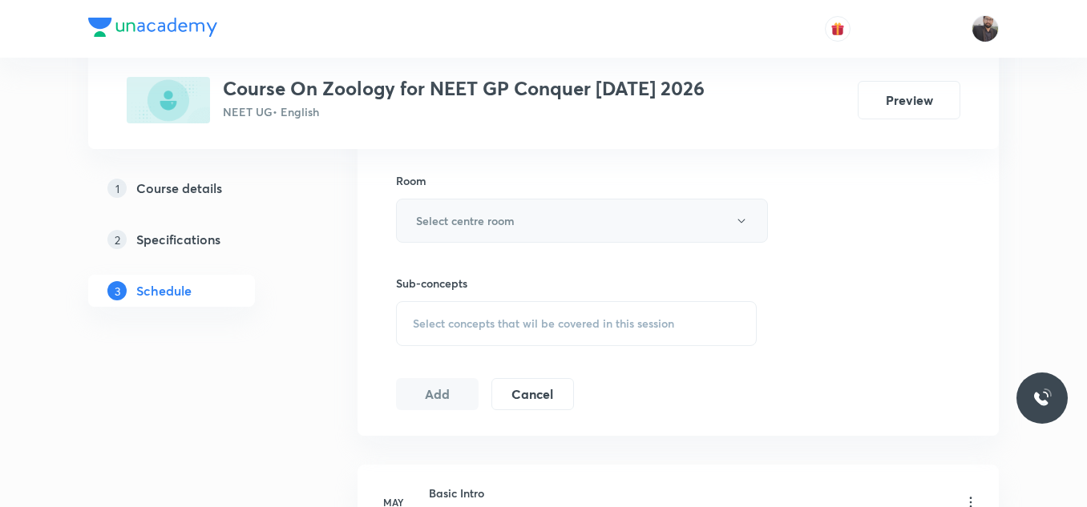
scroll to position [689, 0]
type input "85"
click at [513, 220] on h6 "Select centre room" at bounding box center [465, 220] width 99 height 17
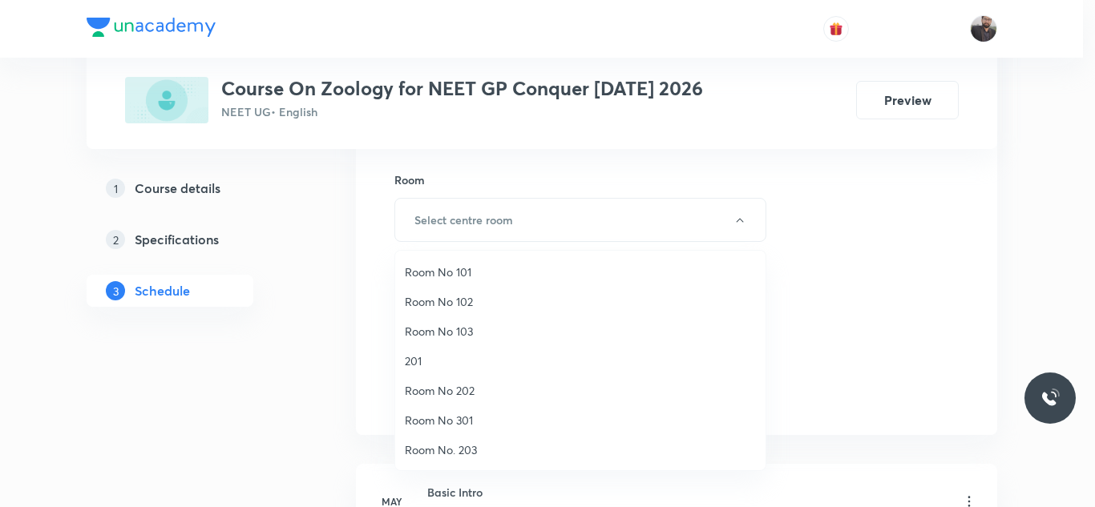
click at [503, 264] on span "Room No 101" at bounding box center [580, 272] width 351 height 17
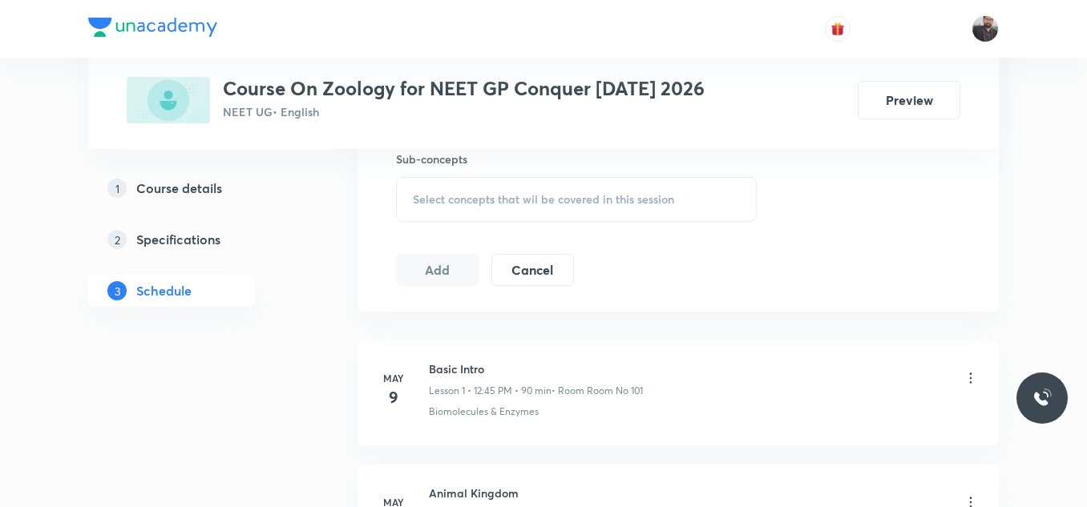
scroll to position [813, 0]
click at [500, 193] on span "Select concepts that wil be covered in this session" at bounding box center [543, 198] width 261 height 13
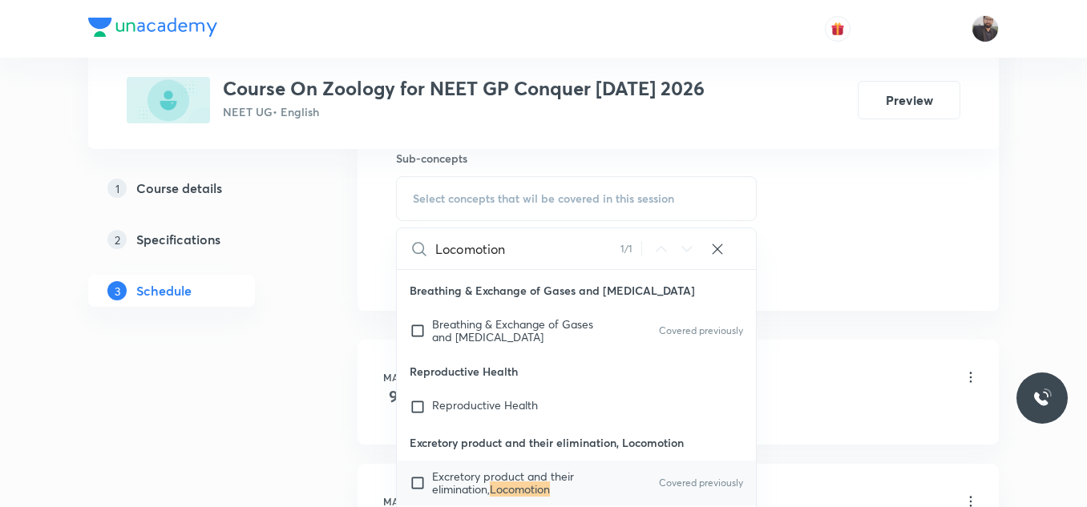
scroll to position [71, 0]
type input "Locomotion"
click at [550, 472] on span "Excretory product and their elimination," at bounding box center [503, 481] width 142 height 28
checkbox input "true"
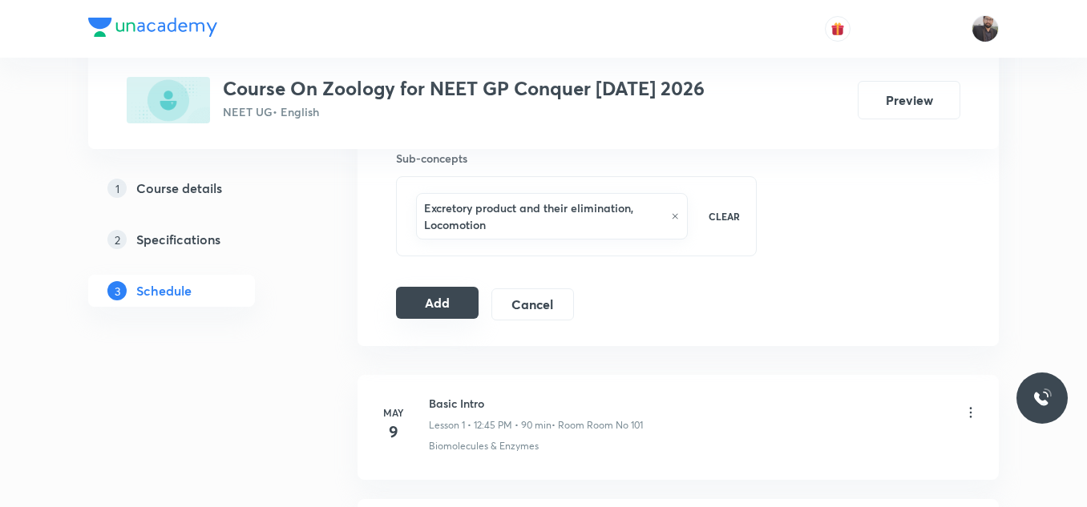
click at [422, 316] on button "Add" at bounding box center [437, 303] width 83 height 32
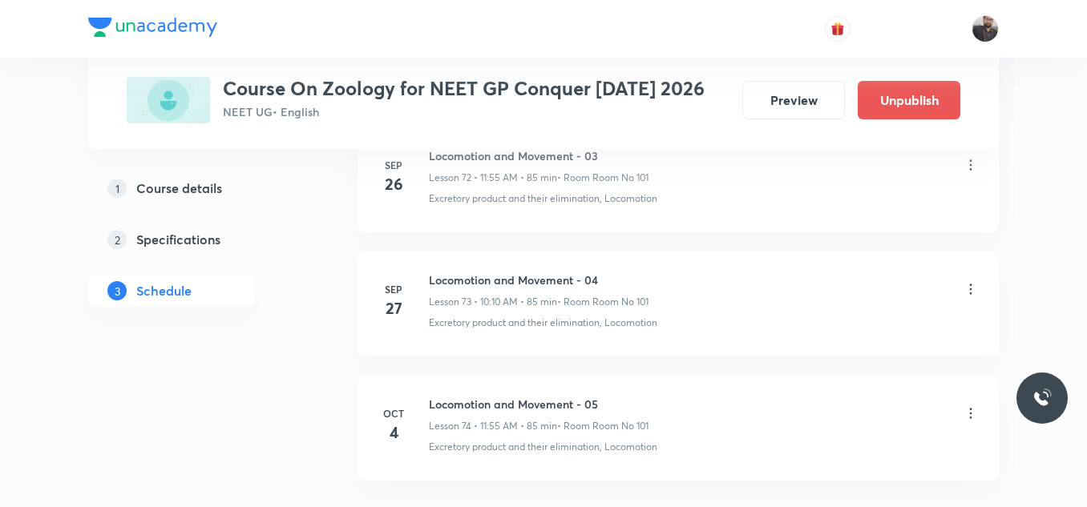
scroll to position [9233, 0]
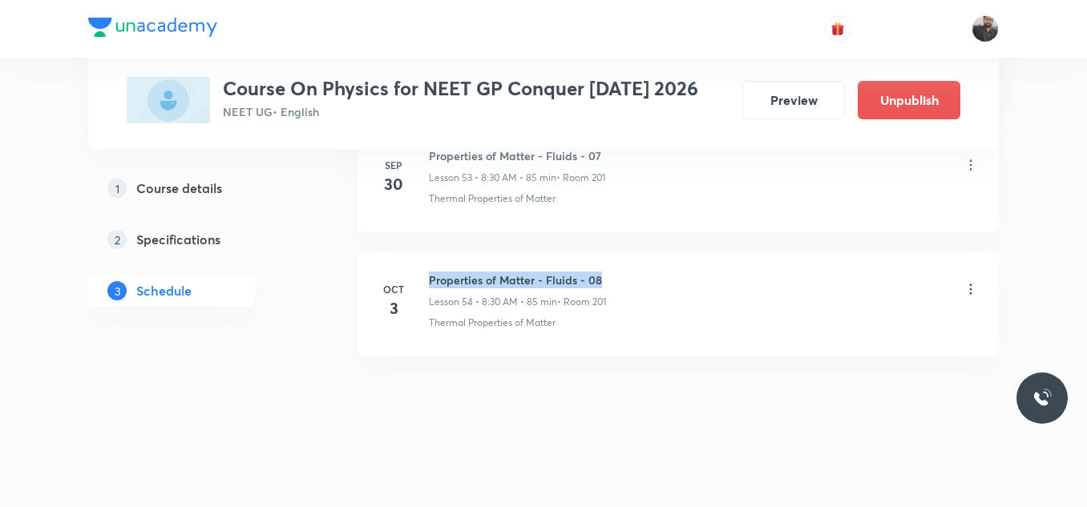
drag, startPoint x: 427, startPoint y: 277, endPoint x: 641, endPoint y: 258, distance: 214.8
click at [641, 258] on li "[DATE] Properties of Matter - Fluids - 08 Lesson 54 • 8:30 AM • 85 min • Room 2…" at bounding box center [677, 304] width 641 height 105
copy h6 "Properties of Matter - Fluids - 08"
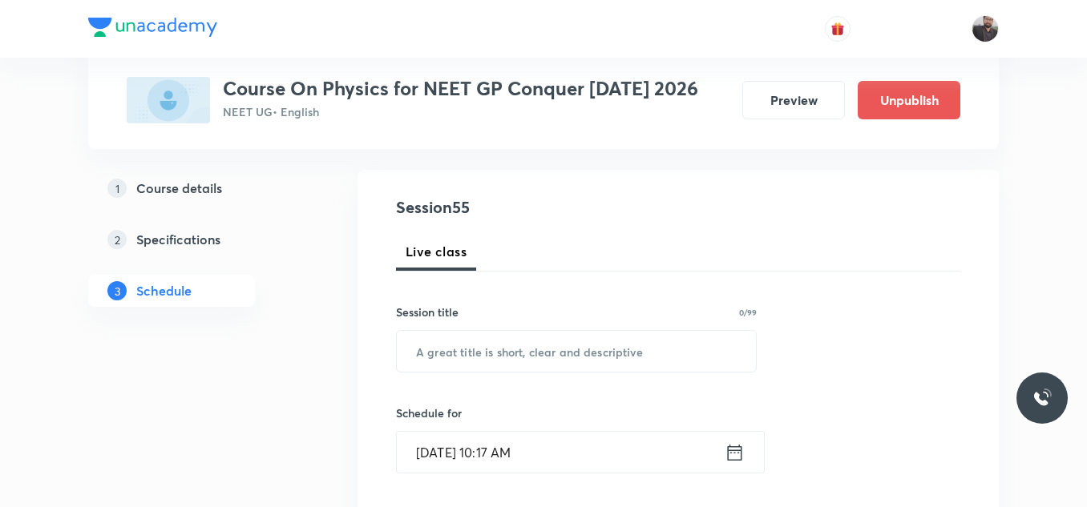
scroll to position [151, 0]
click at [627, 350] on input "text" at bounding box center [576, 350] width 359 height 41
paste input "Properties of Matter - Fluids - 08"
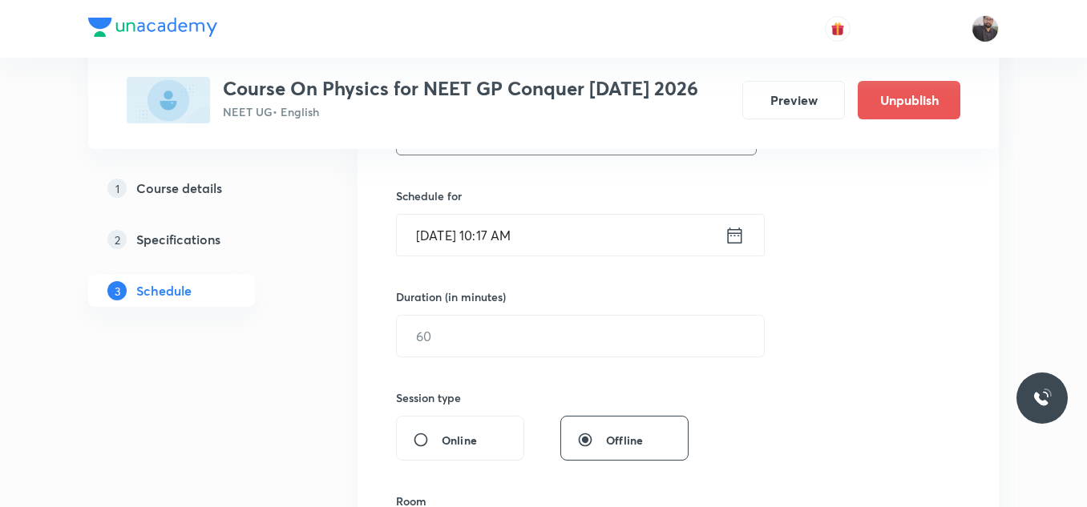
type input "Properties of Matter - Fluids - 09"
click at [567, 233] on input "[DATE] 10:17 AM" at bounding box center [561, 235] width 328 height 41
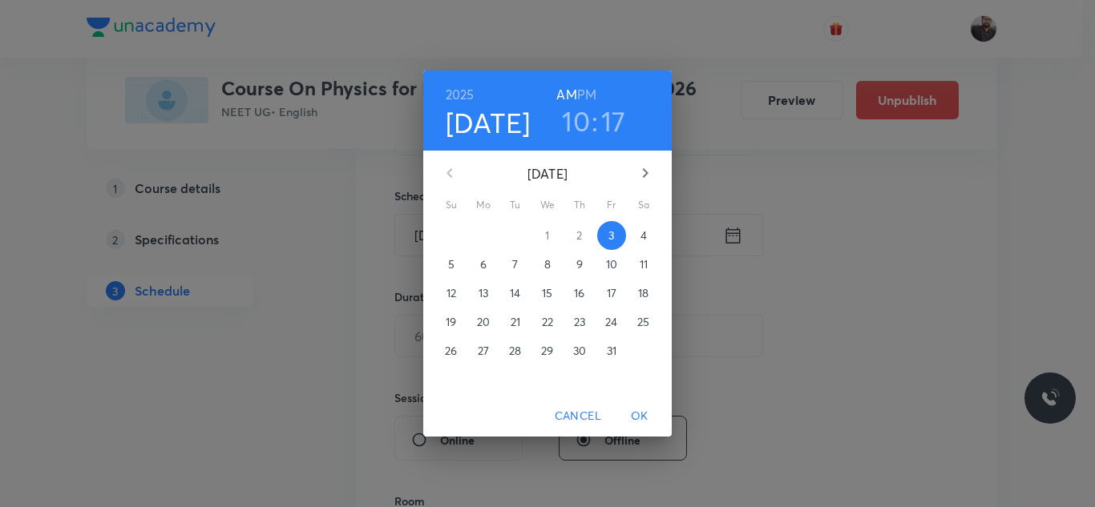
click at [638, 238] on span "4" at bounding box center [643, 236] width 29 height 16
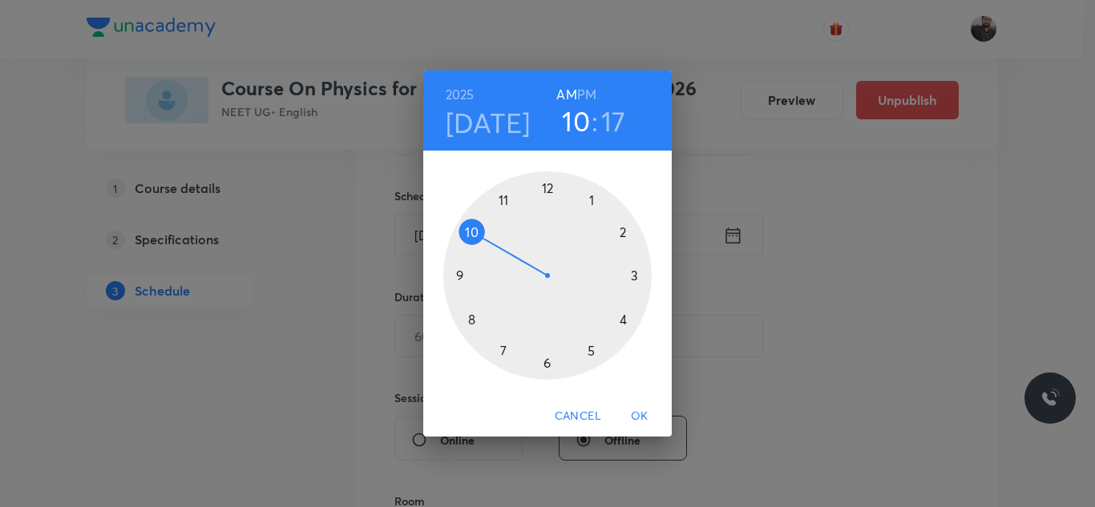
click at [470, 321] on div at bounding box center [547, 276] width 208 height 208
click at [546, 371] on div at bounding box center [547, 276] width 208 height 208
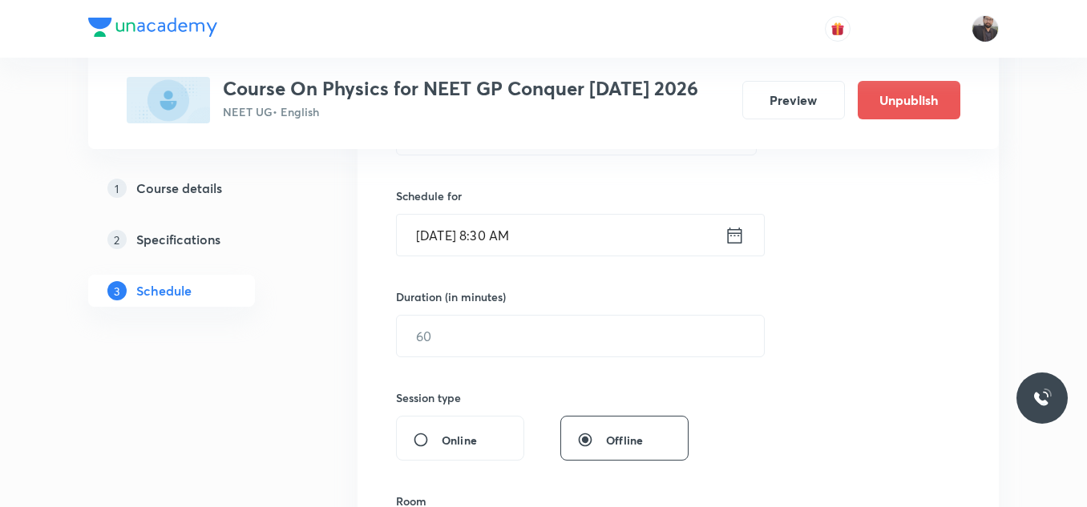
scroll to position [432, 0]
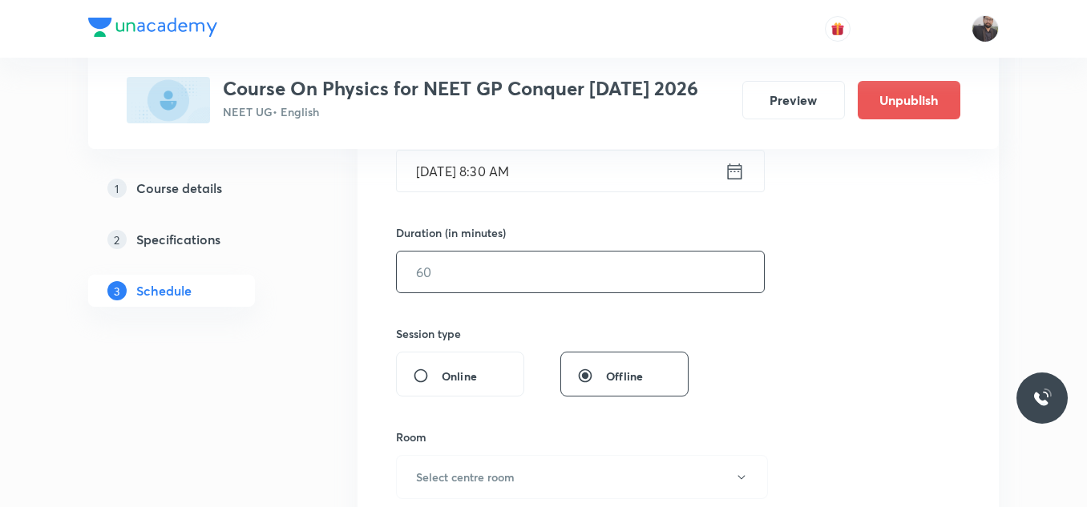
click at [531, 268] on input "text" at bounding box center [580, 272] width 367 height 41
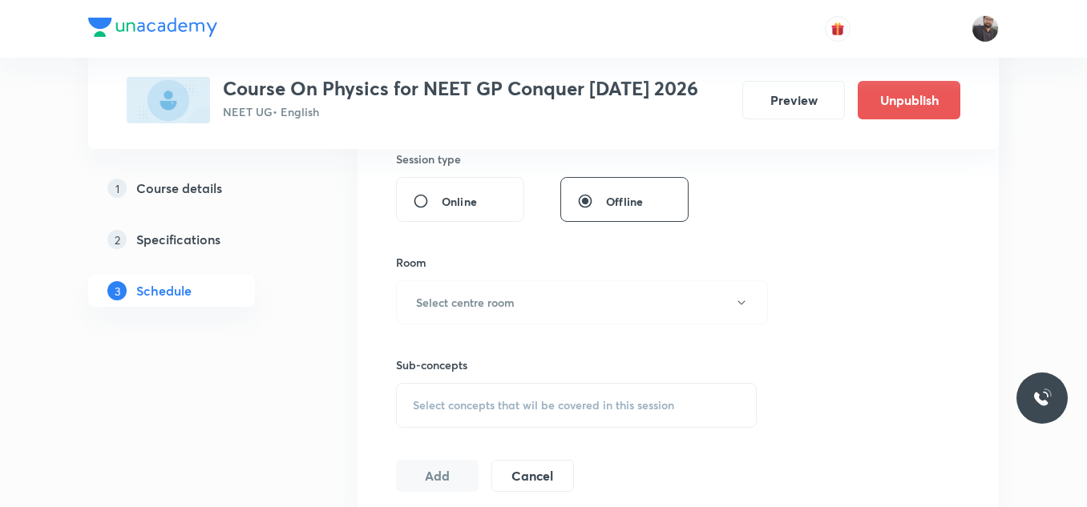
type input "85"
click at [488, 311] on button "Select centre room" at bounding box center [582, 302] width 372 height 44
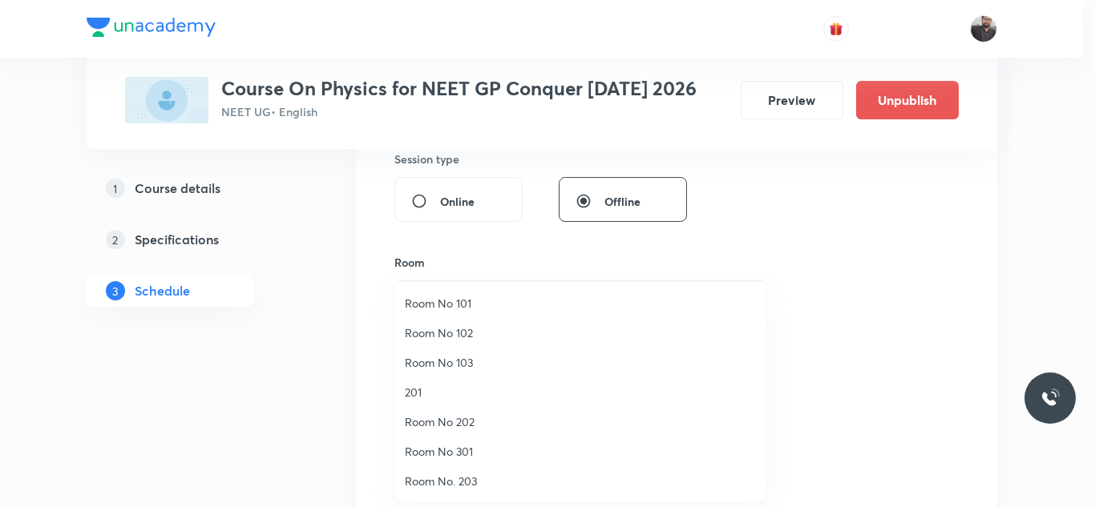
click at [415, 396] on span "201" at bounding box center [580, 392] width 351 height 17
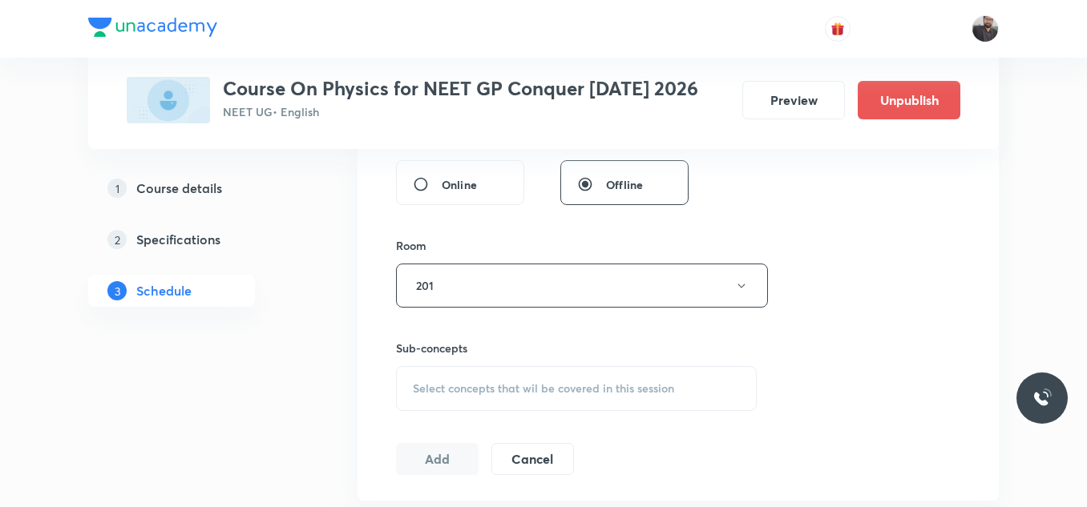
scroll to position [624, 0]
click at [415, 396] on div "Select concepts that wil be covered in this session" at bounding box center [576, 387] width 361 height 45
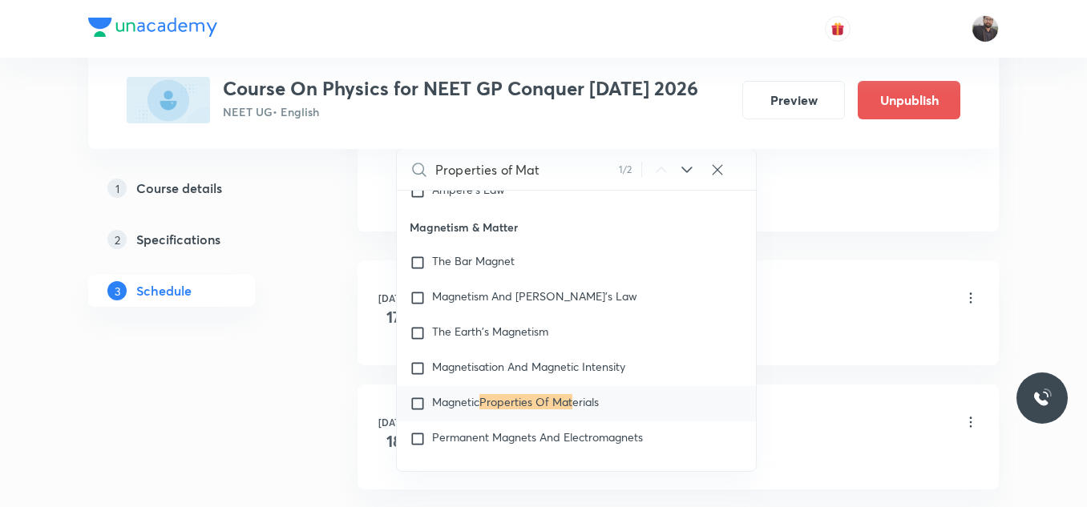
scroll to position [897, 0]
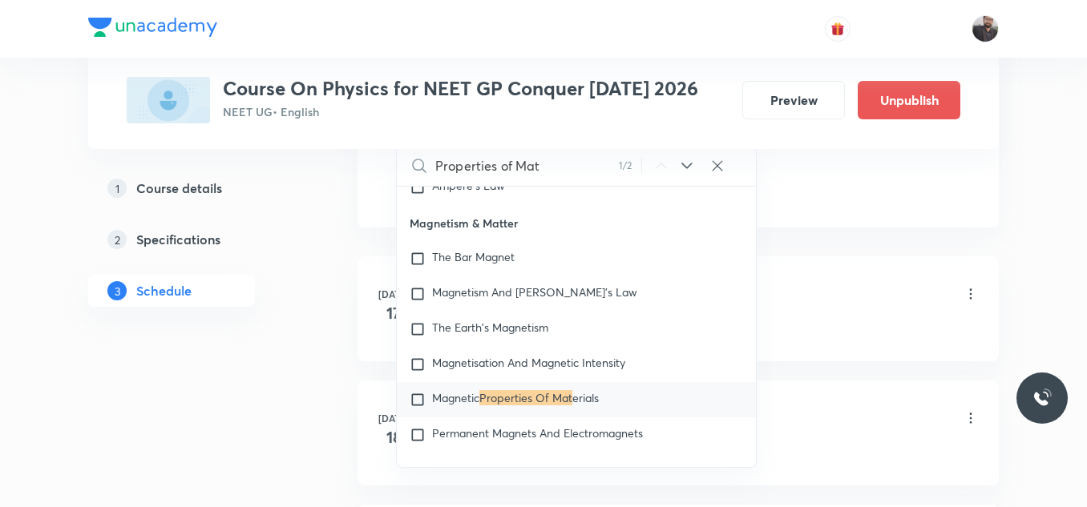
type input "Properties of Mat"
click at [543, 393] on mark "Properties Of Mat" at bounding box center [525, 397] width 93 height 15
checkbox input "true"
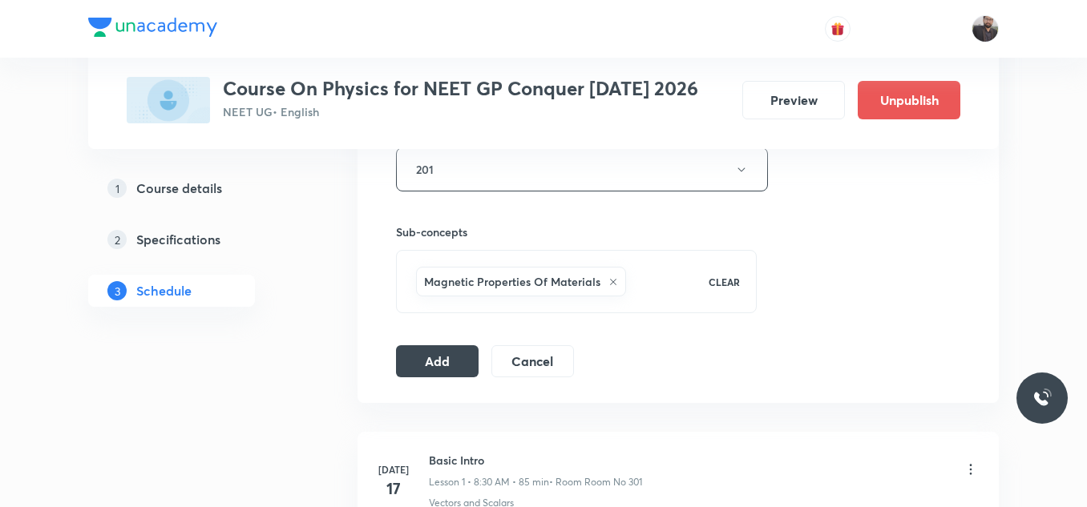
scroll to position [735, 0]
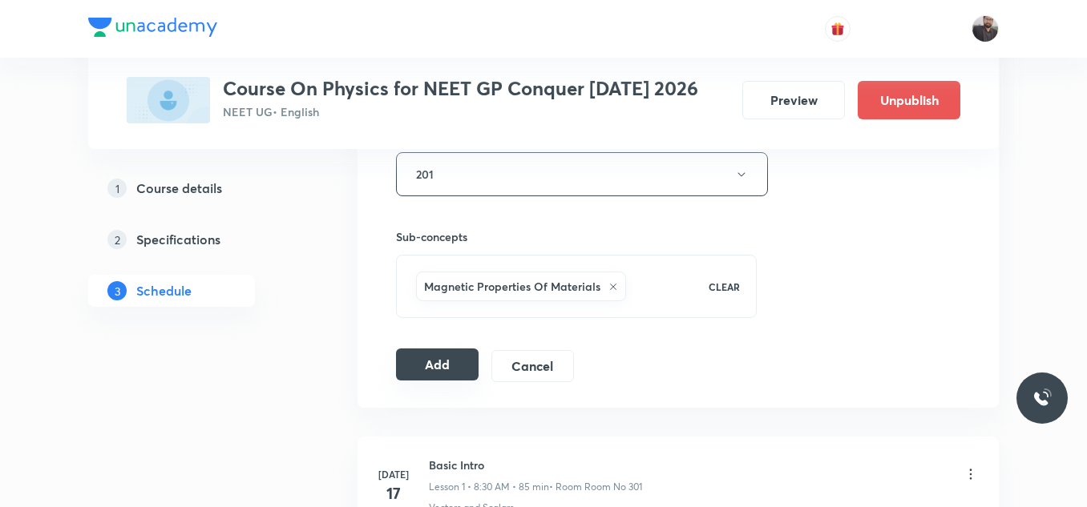
click at [465, 351] on button "Add" at bounding box center [437, 365] width 83 height 32
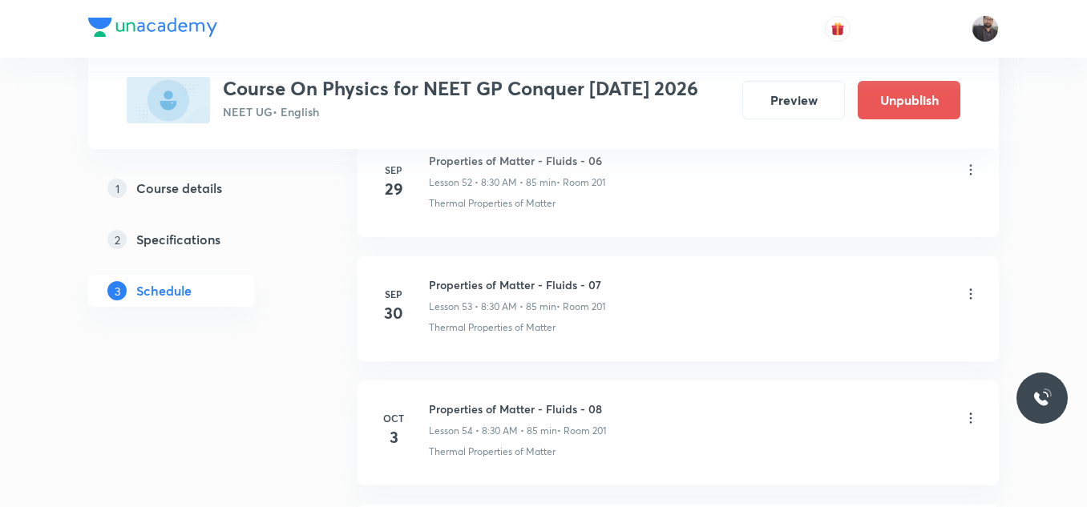
scroll to position [6923, 0]
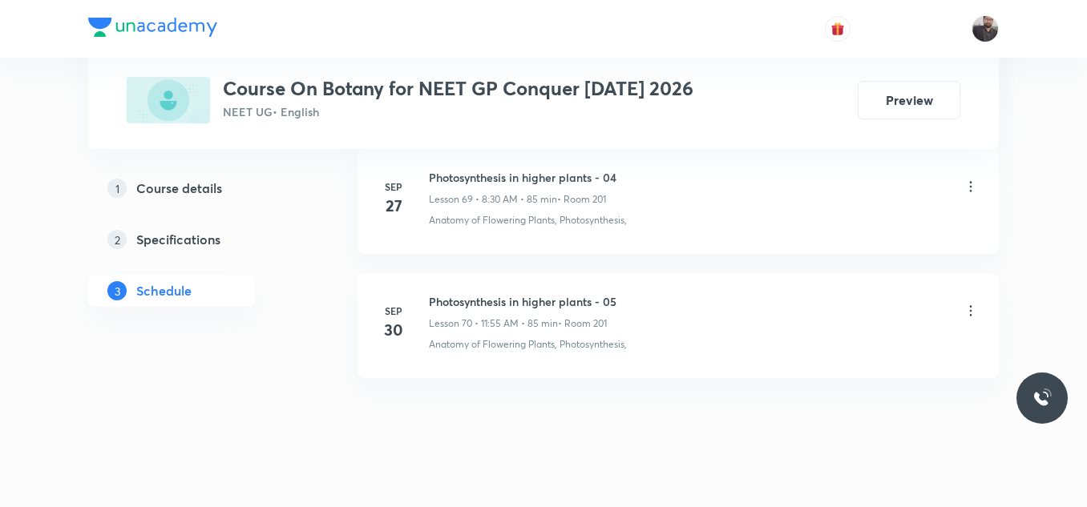
scroll to position [9473, 0]
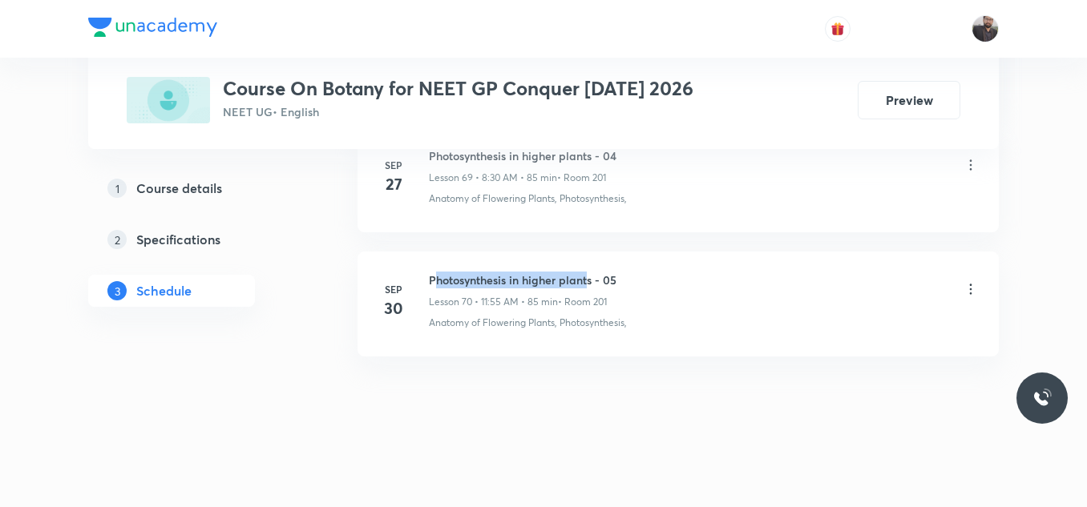
drag, startPoint x: 434, startPoint y: 276, endPoint x: 587, endPoint y: 261, distance: 153.8
click at [587, 261] on li "[DATE] Photosynthesis in higher plants - 05 Lesson 70 • 11:55 AM • 85 min • Roo…" at bounding box center [677, 304] width 641 height 105
drag, startPoint x: 422, startPoint y: 277, endPoint x: 683, endPoint y: 268, distance: 260.6
click at [683, 268] on li "[DATE] Photosynthesis in higher plants - 05 Lesson 70 • 11:55 AM • 85 min • Roo…" at bounding box center [677, 304] width 641 height 105
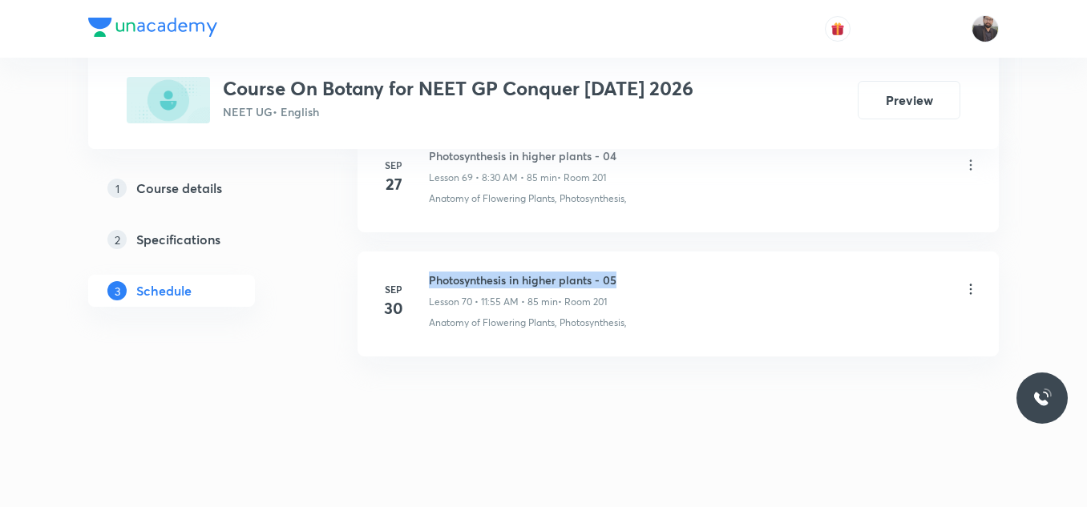
drag, startPoint x: 428, startPoint y: 271, endPoint x: 716, endPoint y: 254, distance: 288.2
click at [716, 254] on li "[DATE] Photosynthesis in higher plants - 05 Lesson 70 • 11:55 AM • 85 min • Roo…" at bounding box center [677, 304] width 641 height 105
copy h6 "Photosynthesis in higher plants - 05"
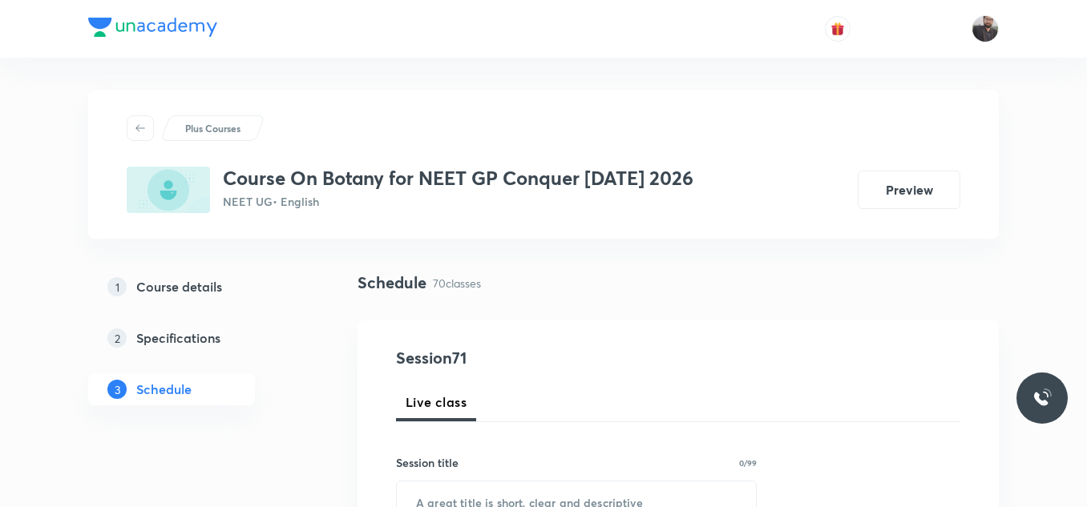
scroll to position [246, 0]
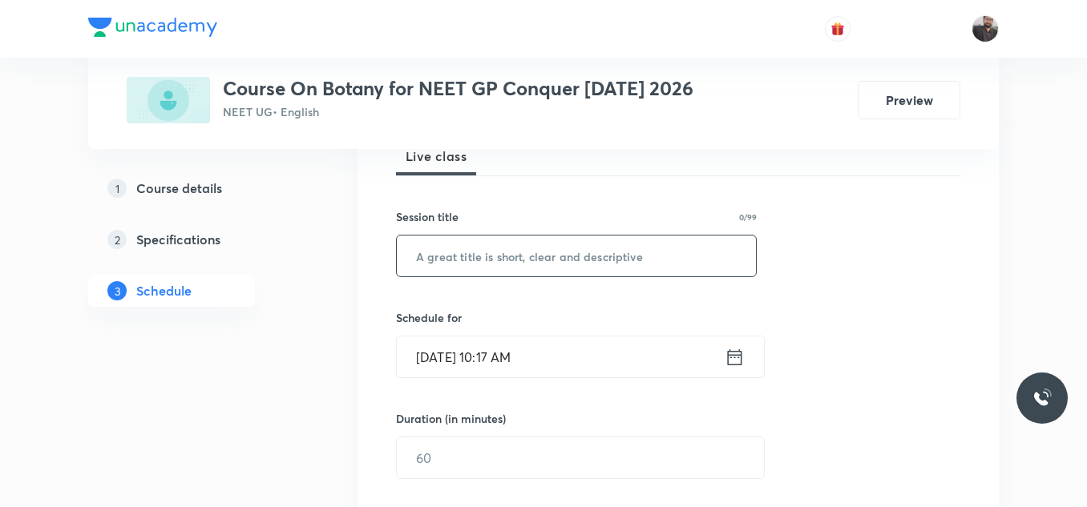
click at [657, 246] on input "text" at bounding box center [576, 256] width 359 height 41
paste input "Photosynthesis in higher plants - 05"
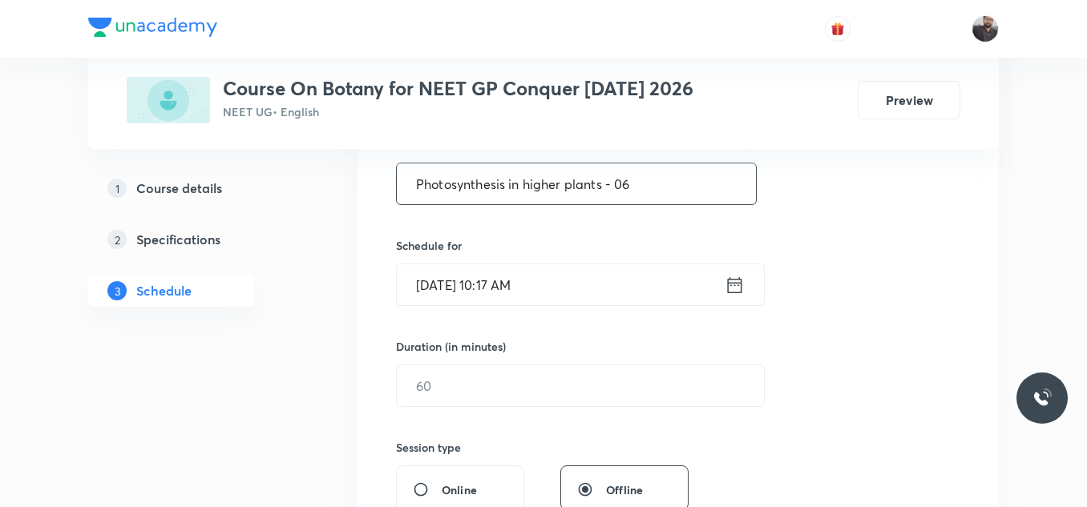
scroll to position [321, 0]
type input "Photosynthesis in higher plants - 06"
click at [588, 272] on input "[DATE] 10:17 AM" at bounding box center [561, 282] width 328 height 41
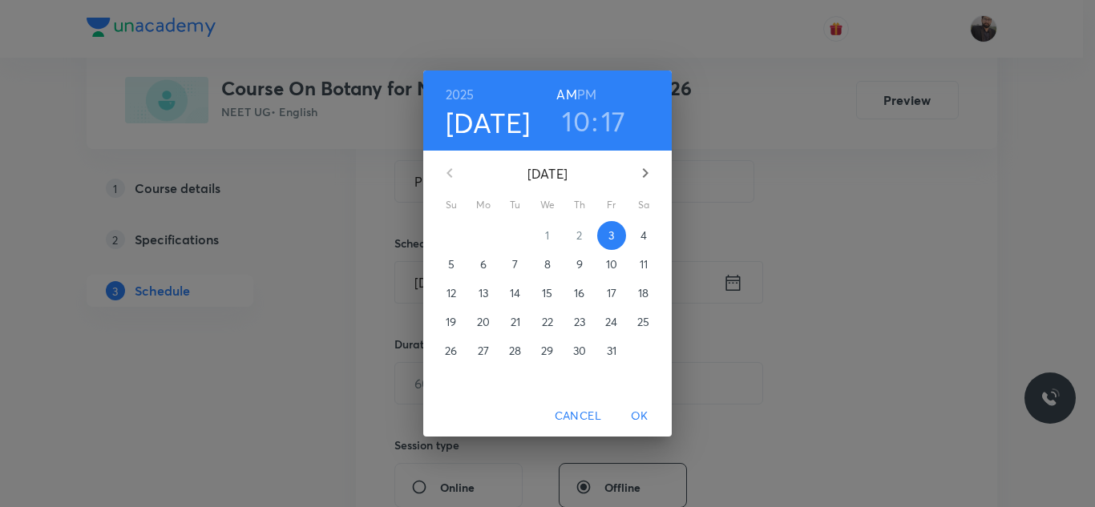
click at [645, 233] on p "4" at bounding box center [643, 236] width 6 height 16
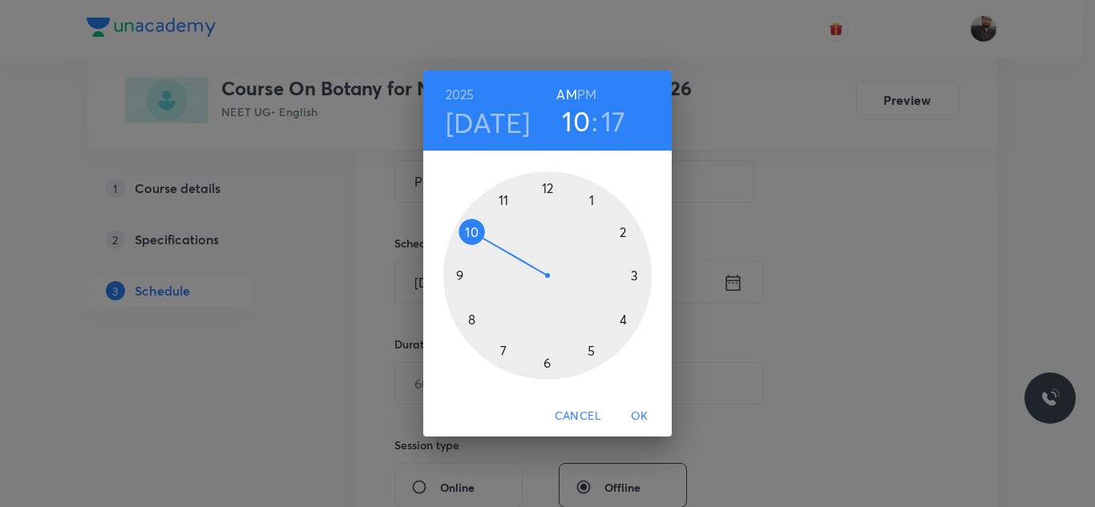
click at [478, 230] on div at bounding box center [547, 276] width 208 height 208
click at [622, 230] on div at bounding box center [547, 276] width 208 height 208
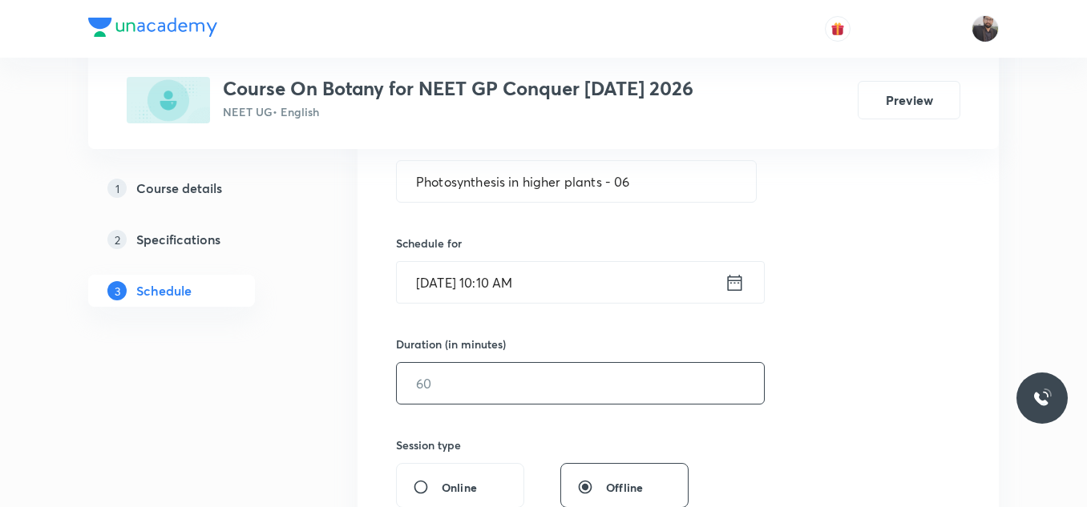
drag, startPoint x: 587, startPoint y: 381, endPoint x: 544, endPoint y: 377, distance: 42.6
click at [544, 377] on input "text" at bounding box center [580, 383] width 367 height 41
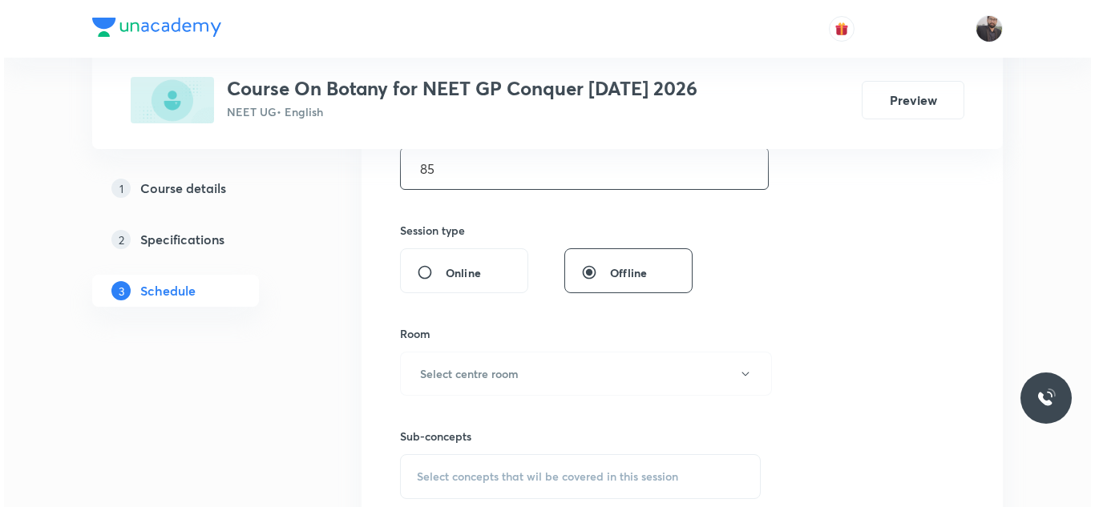
scroll to position [549, 0]
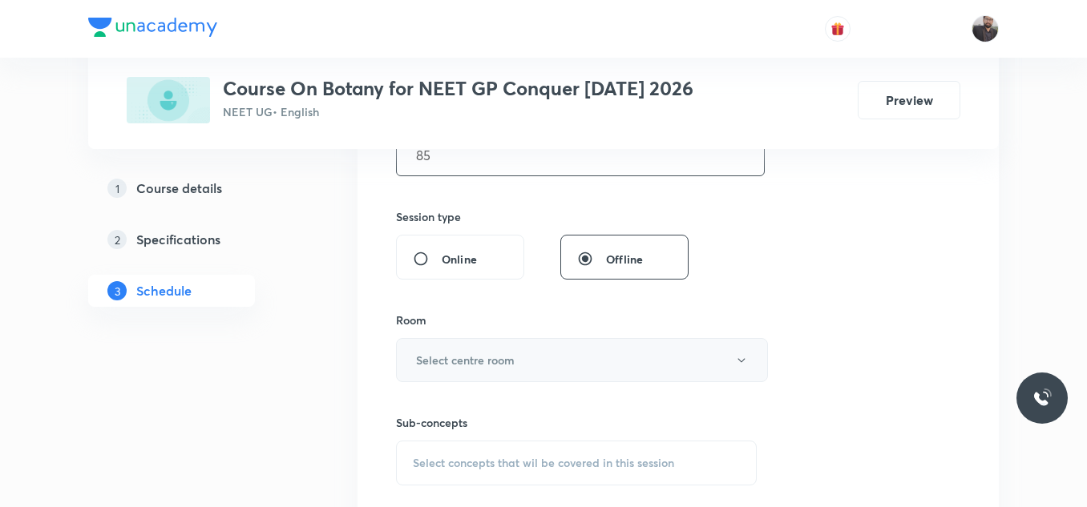
type input "85"
click at [539, 369] on button "Select centre room" at bounding box center [582, 360] width 372 height 44
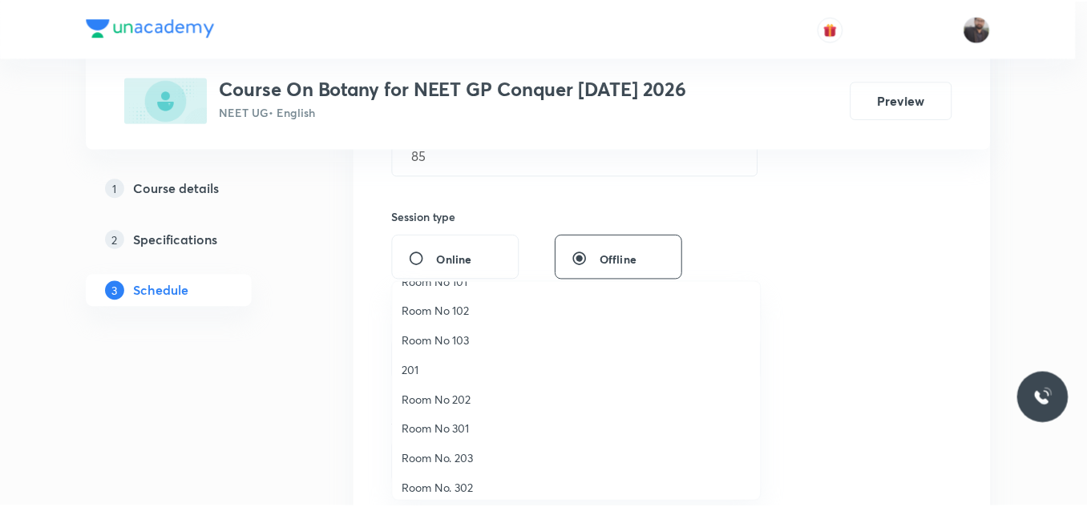
scroll to position [22, 0]
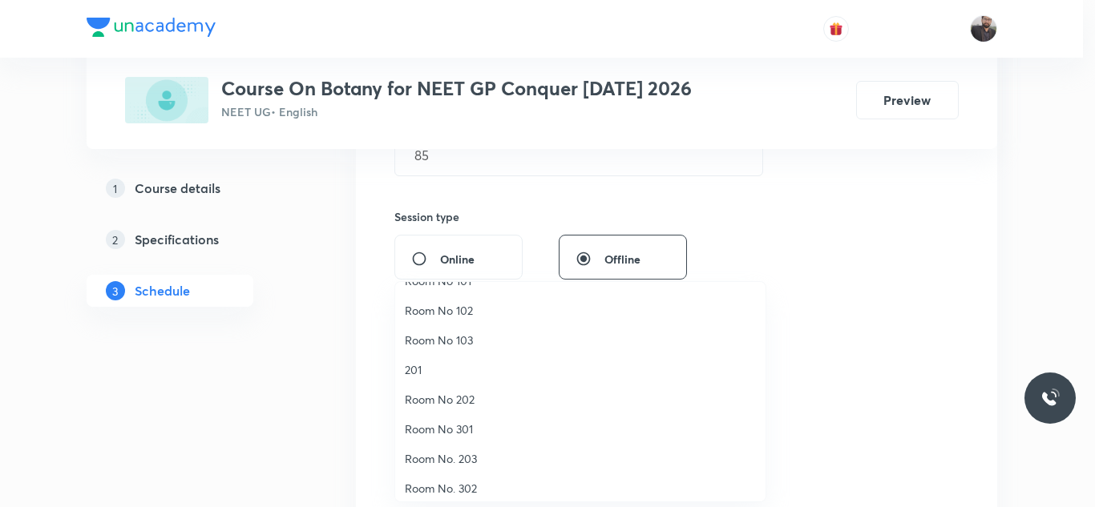
click at [427, 373] on span "201" at bounding box center [580, 369] width 351 height 17
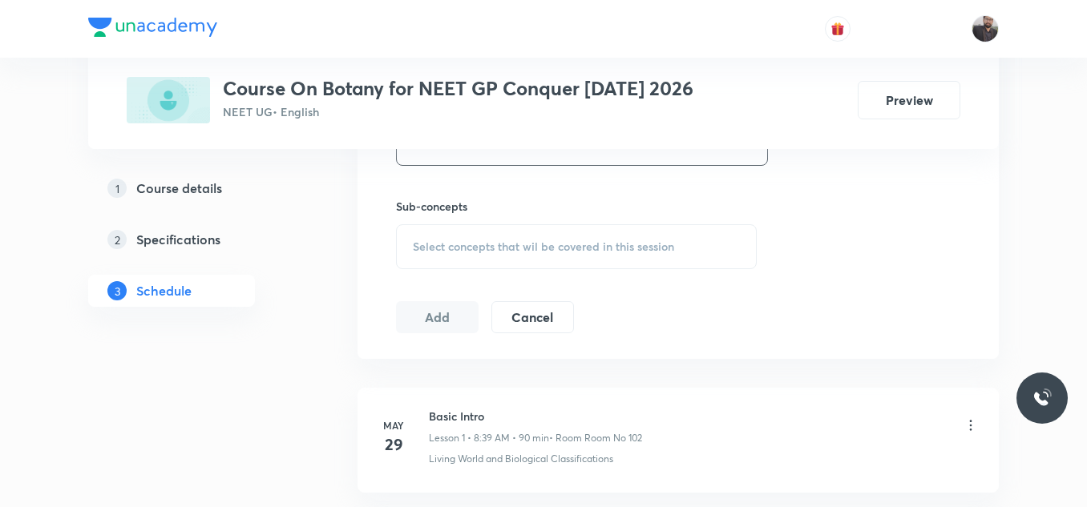
scroll to position [785, 0]
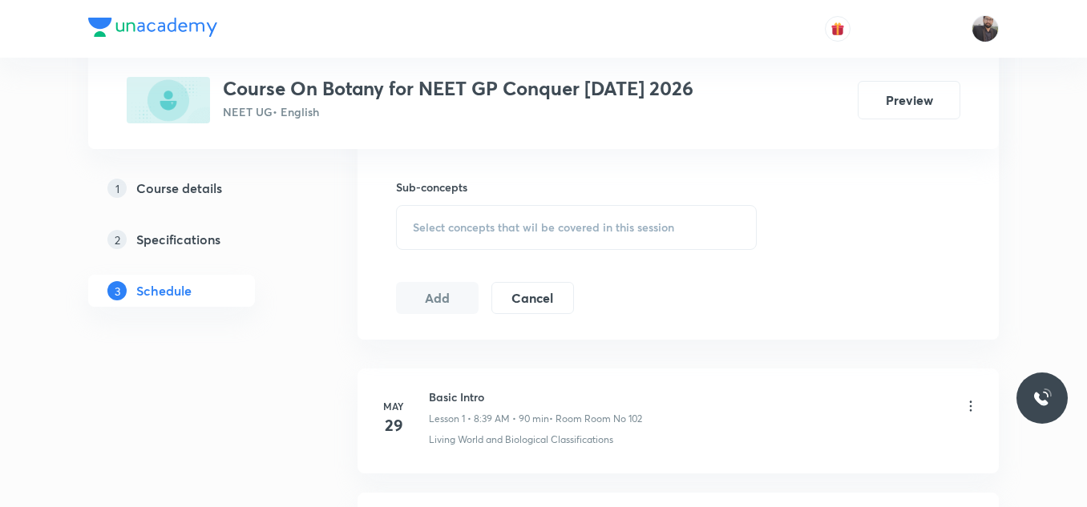
click at [678, 188] on h6 "Sub-concepts" at bounding box center [576, 187] width 361 height 17
click at [664, 222] on span "Select concepts that wil be covered in this session" at bounding box center [543, 227] width 261 height 13
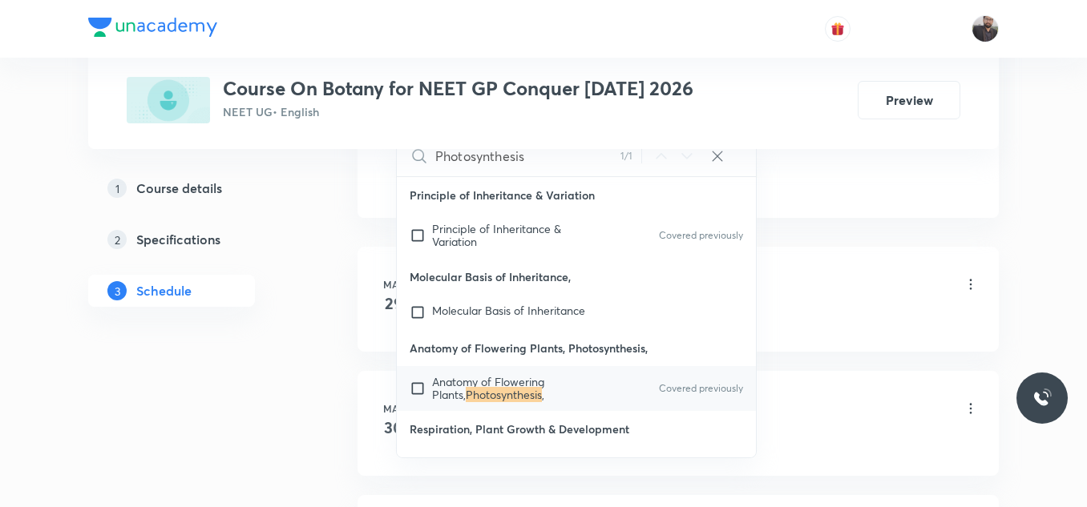
scroll to position [934, 0]
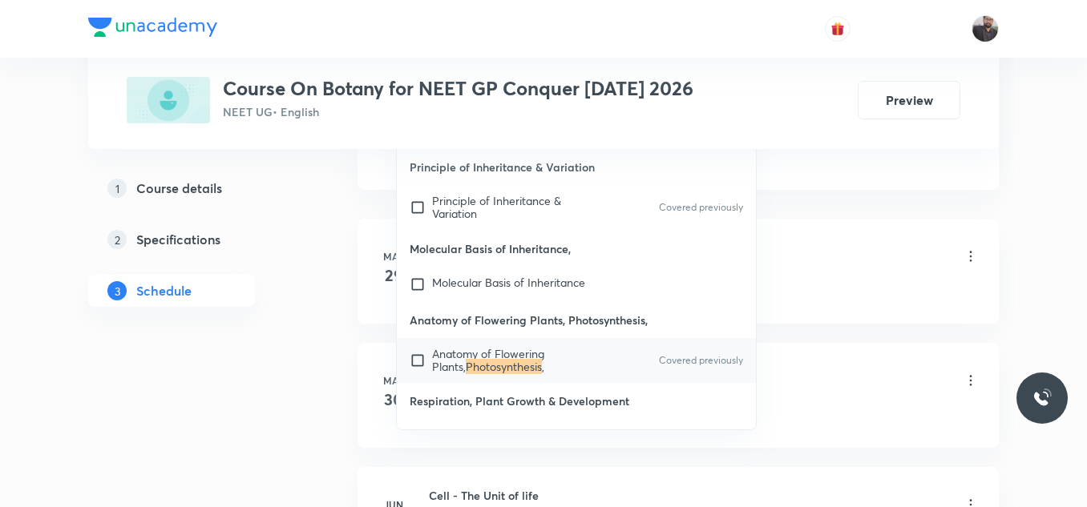
type input "Photosynthesis"
click at [535, 349] on span "Anatomy of Flowering Plants," at bounding box center [488, 360] width 112 height 28
checkbox input "true"
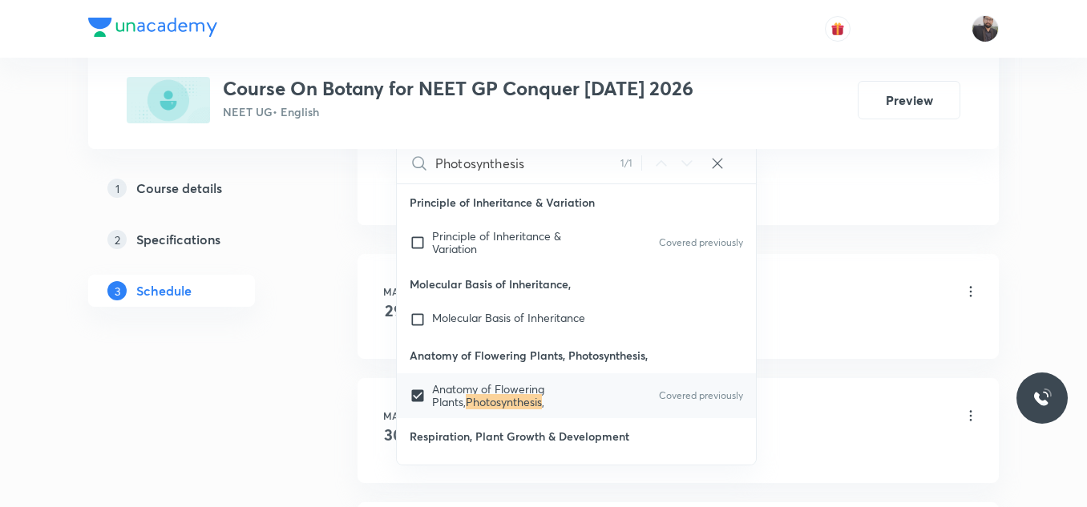
click at [853, 285] on div "Basic Intro Lesson 1 • 8:39 AM • 90 min • Room Room No 102" at bounding box center [704, 293] width 550 height 38
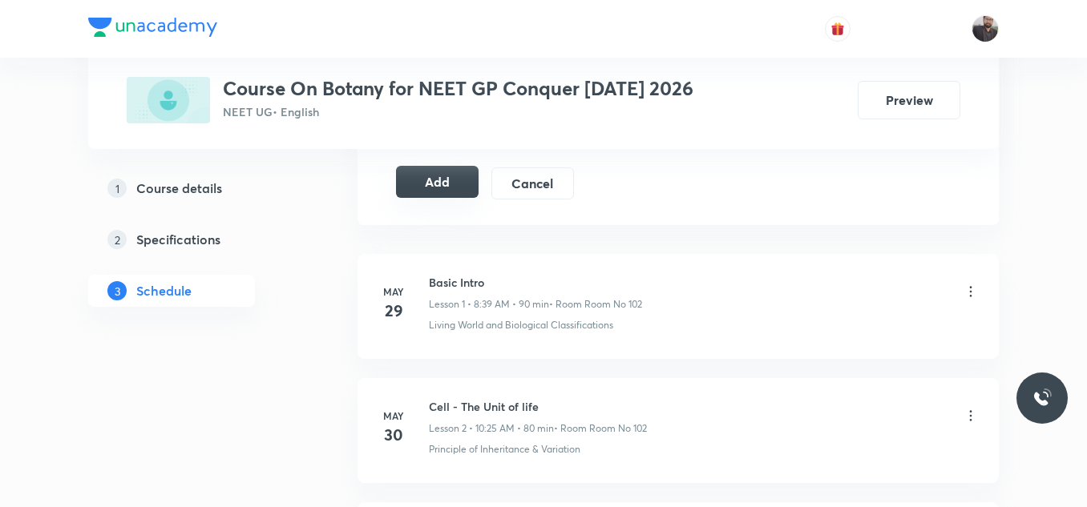
click at [442, 172] on button "Add" at bounding box center [437, 182] width 83 height 32
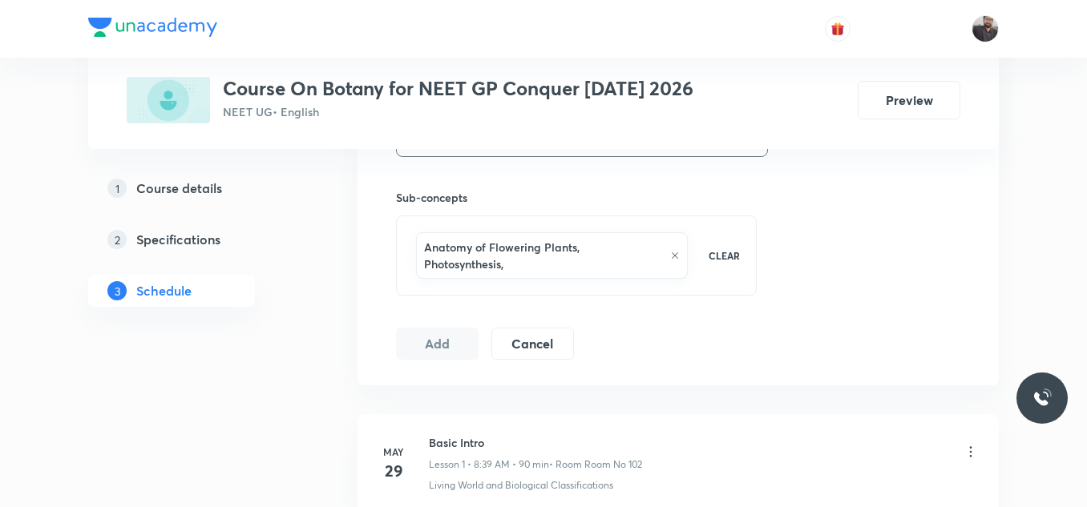
scroll to position [773, 0]
click at [647, 205] on h6 "Sub-concepts" at bounding box center [576, 199] width 361 height 17
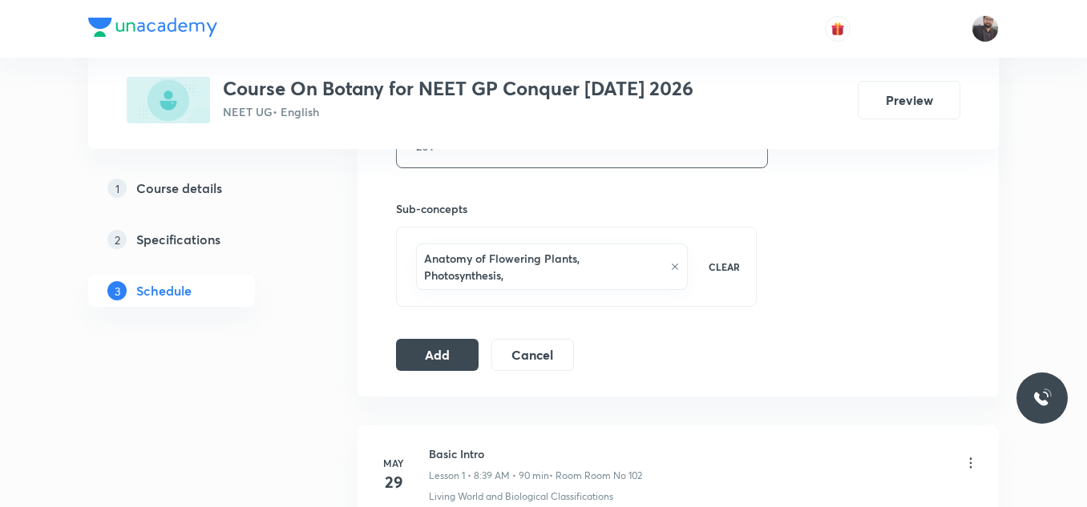
scroll to position [9508, 0]
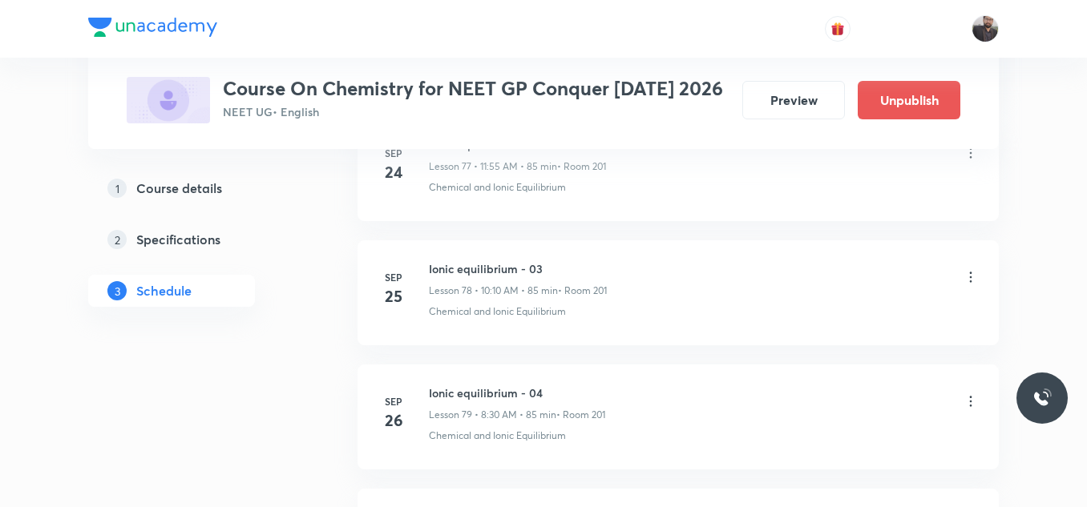
scroll to position [11070, 0]
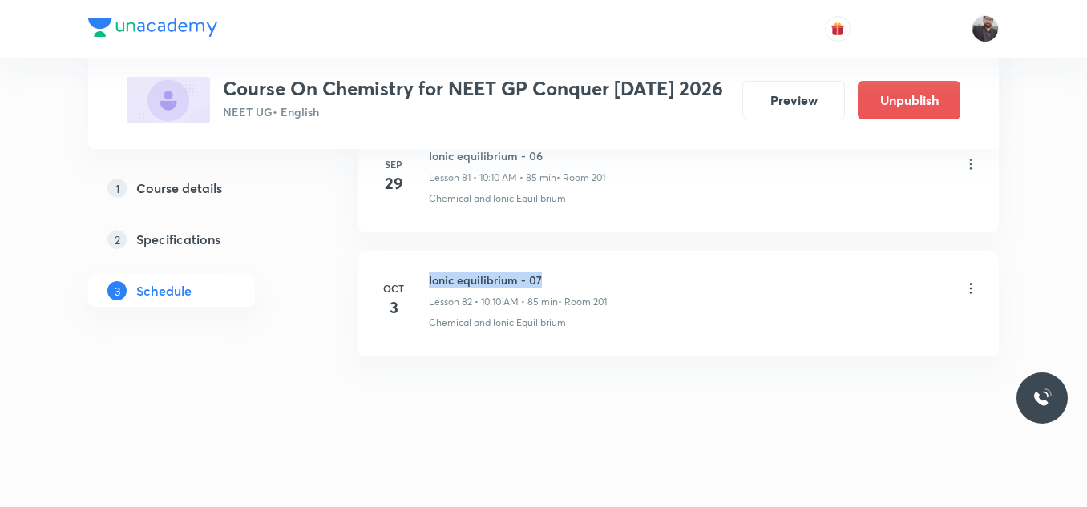
copy h6 "Ionic equilibrium - 07"
drag, startPoint x: 429, startPoint y: 276, endPoint x: 586, endPoint y: 275, distance: 157.1
click at [586, 275] on h6 "Ionic equilibrium - 07" at bounding box center [518, 280] width 178 height 17
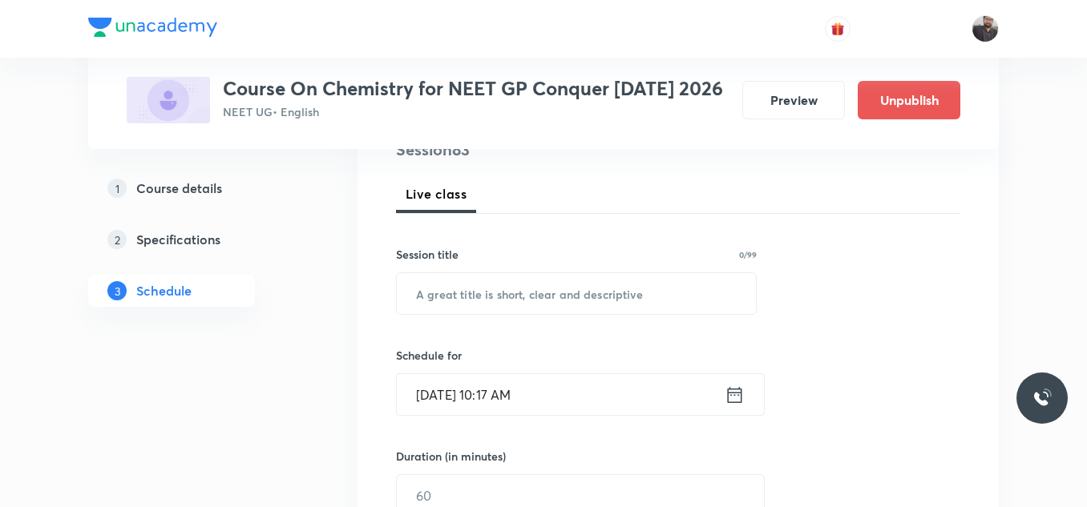
scroll to position [209, 0]
click at [586, 278] on input "text" at bounding box center [576, 292] width 359 height 41
paste input "Ionic equilibrium - 07"
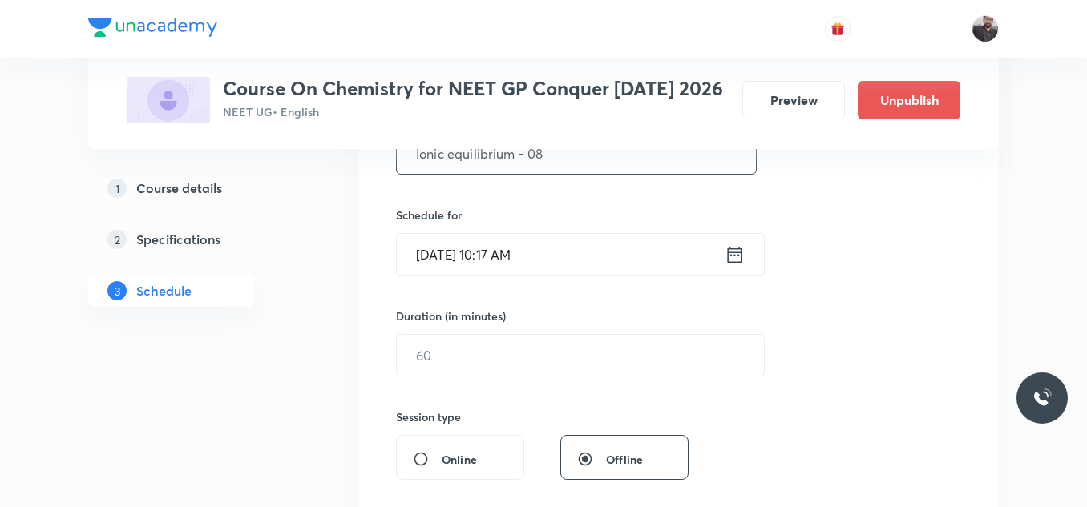
scroll to position [353, 0]
type input "Ionic equilibrium - 08"
click at [575, 252] on input "[DATE] 10:17 AM" at bounding box center [561, 250] width 328 height 41
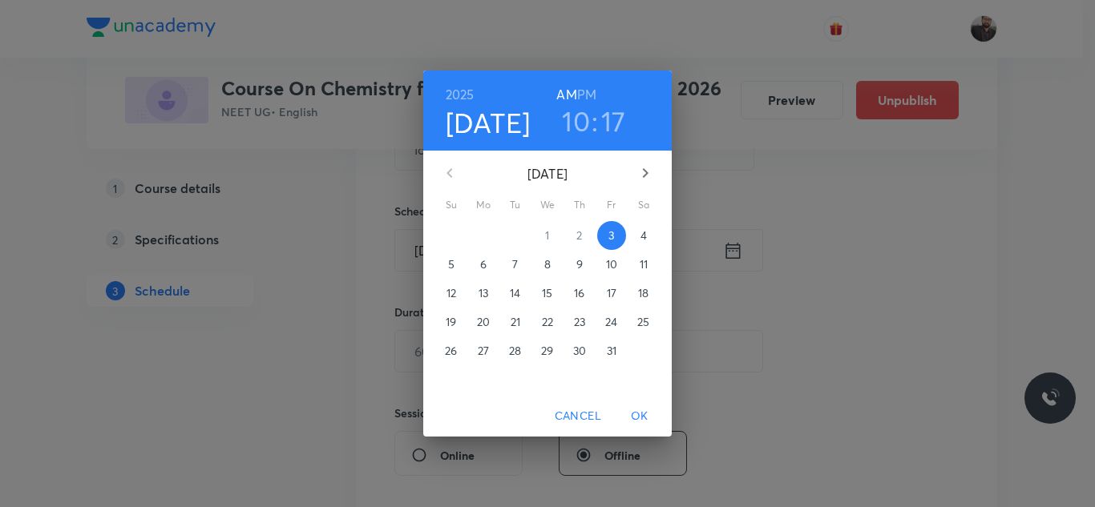
click at [645, 236] on p "4" at bounding box center [643, 236] width 6 height 16
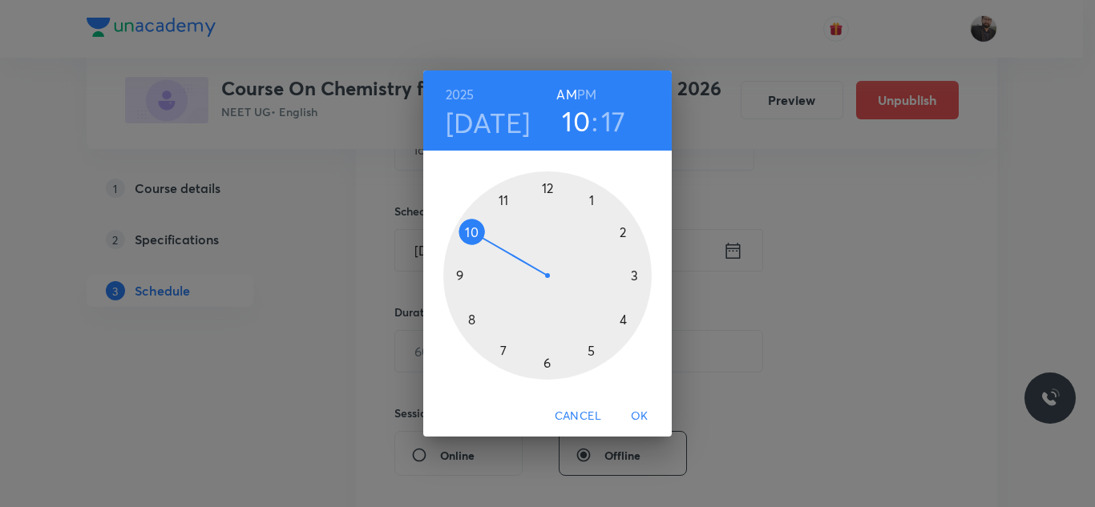
click at [506, 201] on div at bounding box center [547, 276] width 208 height 208
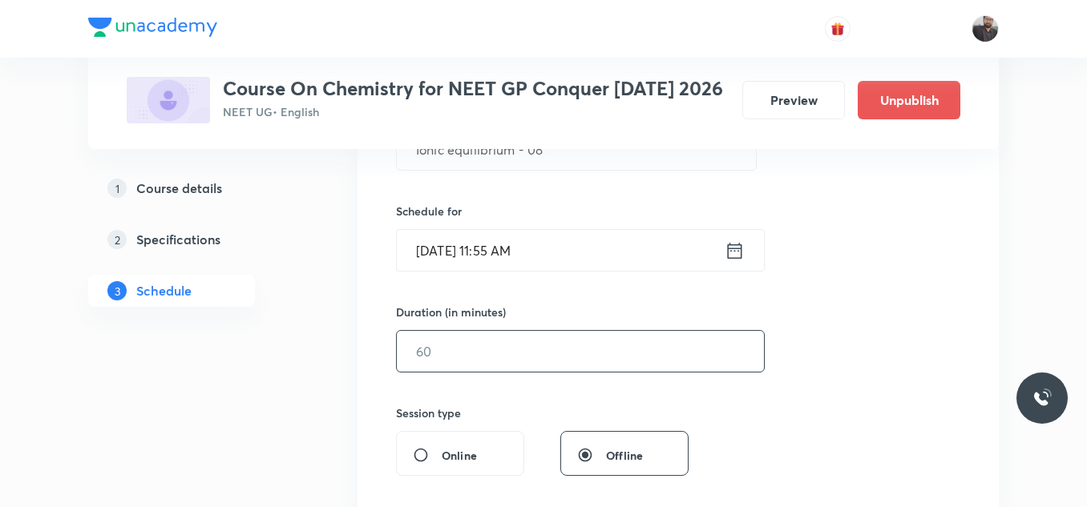
click at [517, 353] on input "text" at bounding box center [580, 351] width 367 height 41
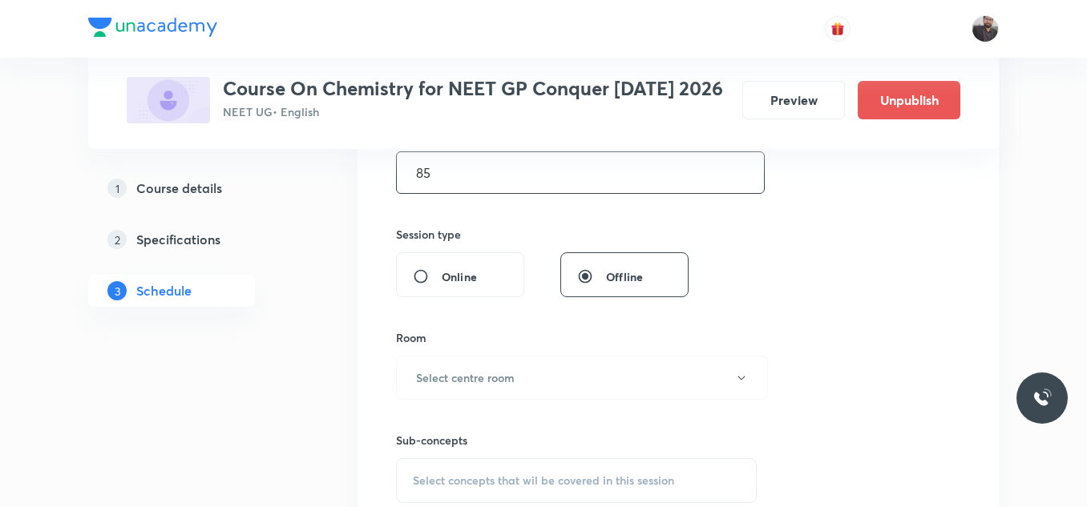
scroll to position [539, 0]
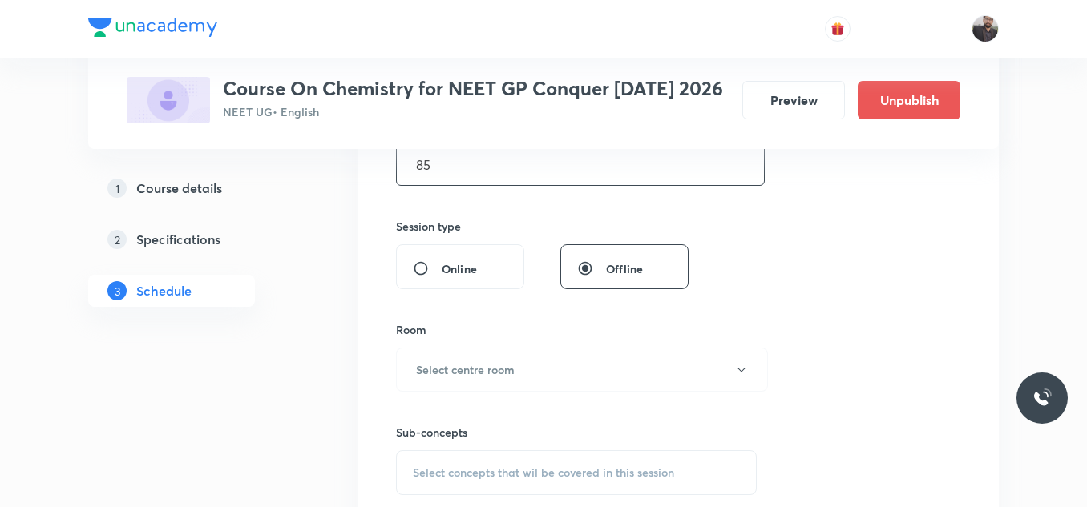
type input "85"
click at [517, 353] on button "Select centre room" at bounding box center [582, 370] width 372 height 44
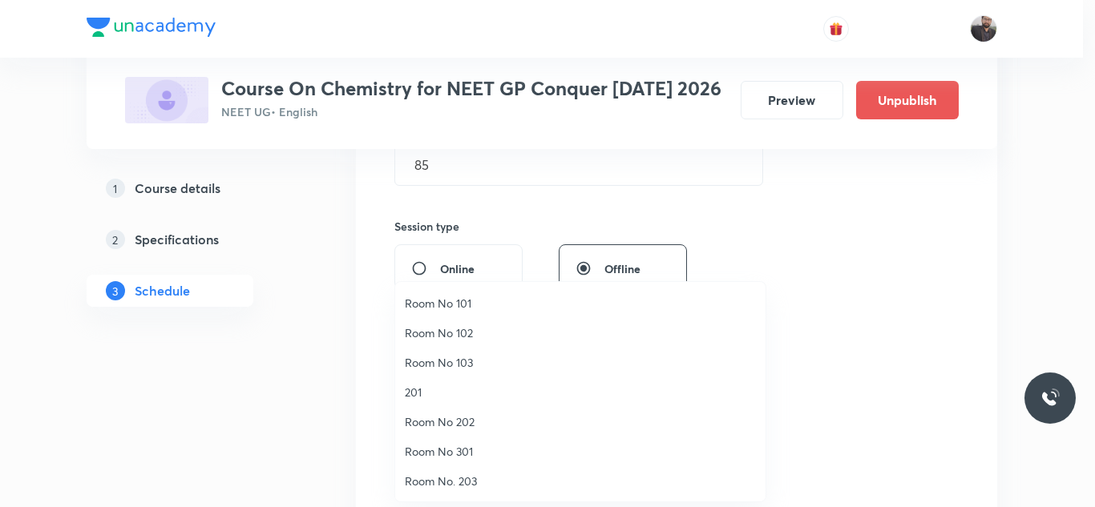
click at [418, 390] on span "201" at bounding box center [580, 392] width 351 height 17
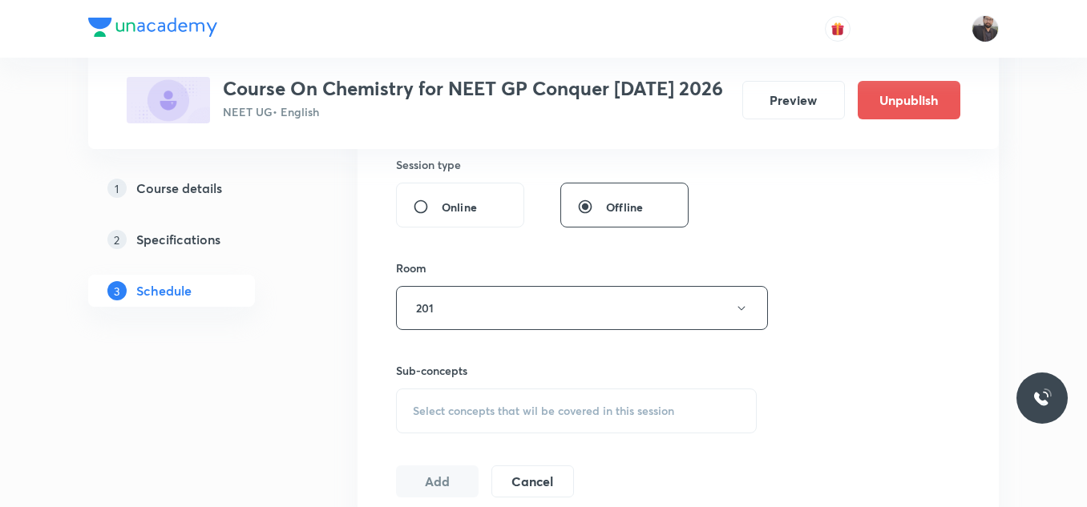
scroll to position [607, 0]
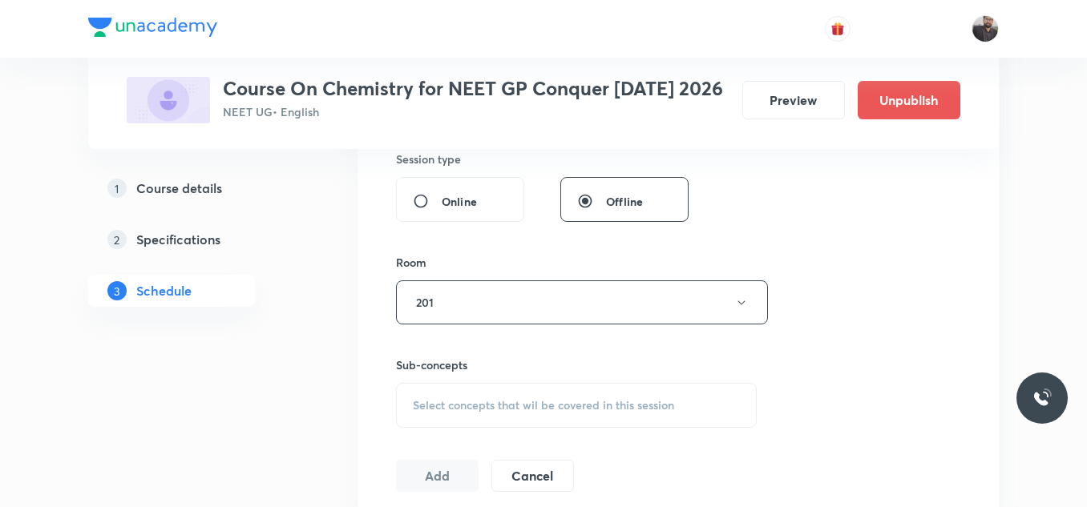
click at [428, 416] on div "Select concepts that wil be covered in this session" at bounding box center [576, 405] width 361 height 45
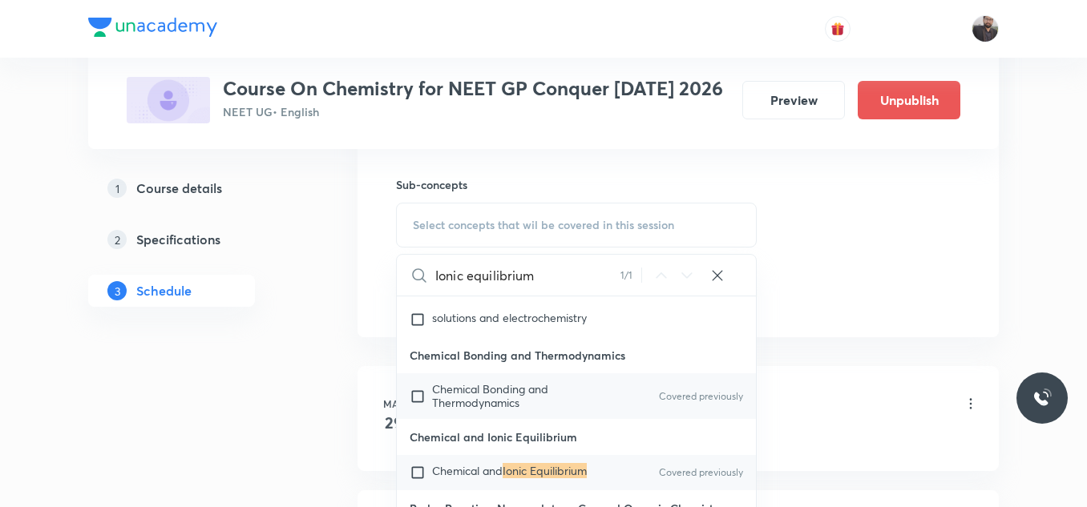
scroll to position [17782, 0]
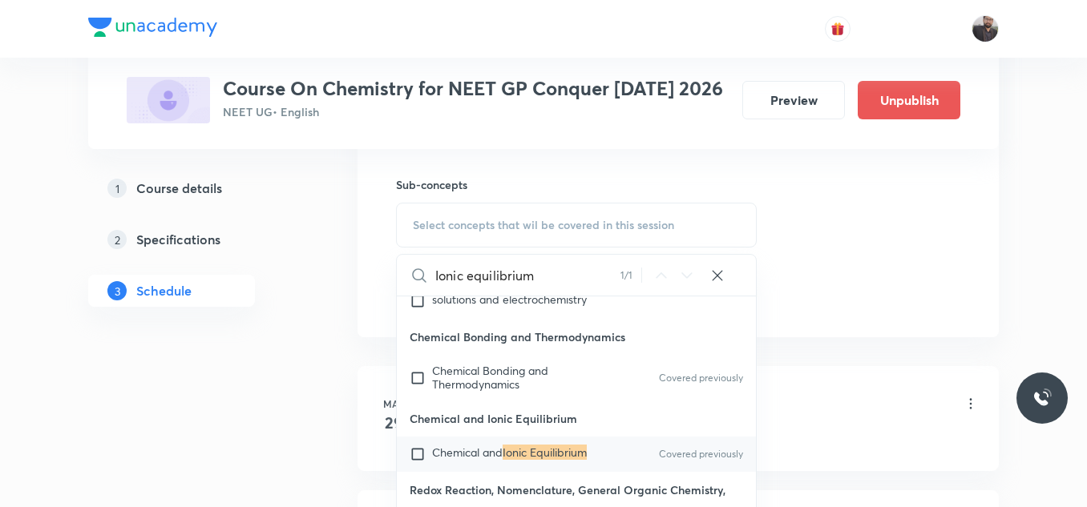
type input "Ionic equilibrium"
click at [503, 472] on div "Chemical and Ionic Equilibrium Covered previously" at bounding box center [576, 454] width 359 height 35
checkbox input "true"
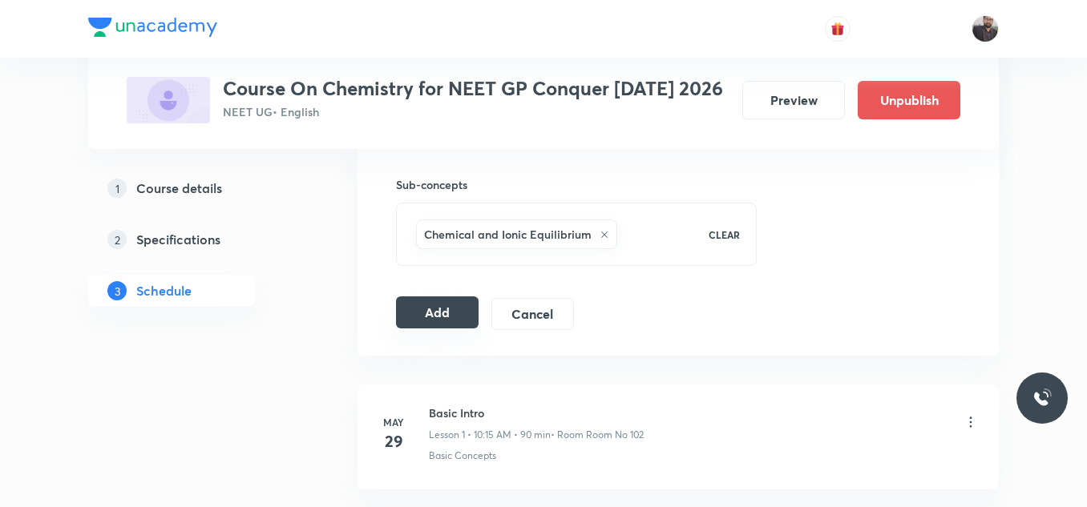
click at [426, 316] on button "Add" at bounding box center [437, 313] width 83 height 32
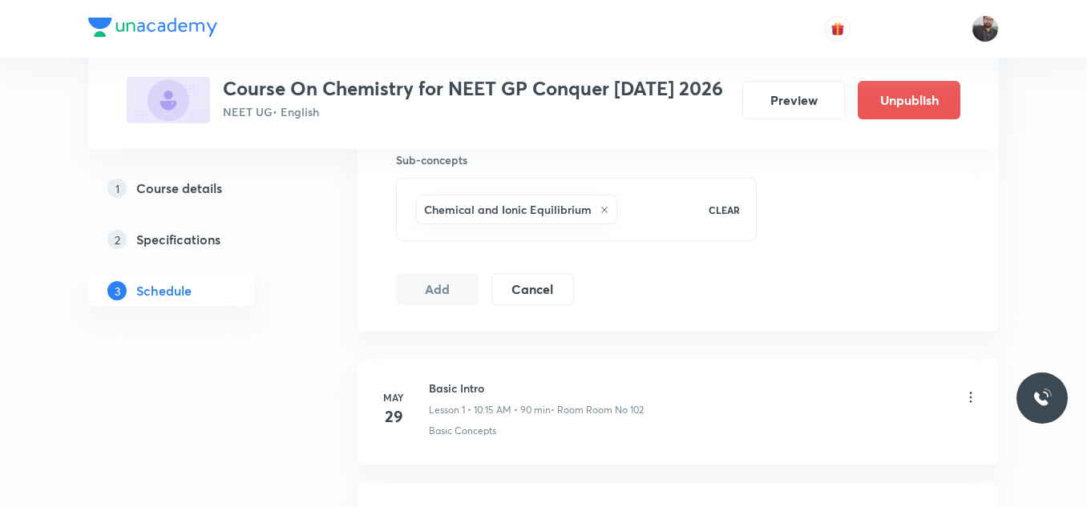
scroll to position [813, 0]
click at [441, 281] on button "Add" at bounding box center [437, 286] width 83 height 32
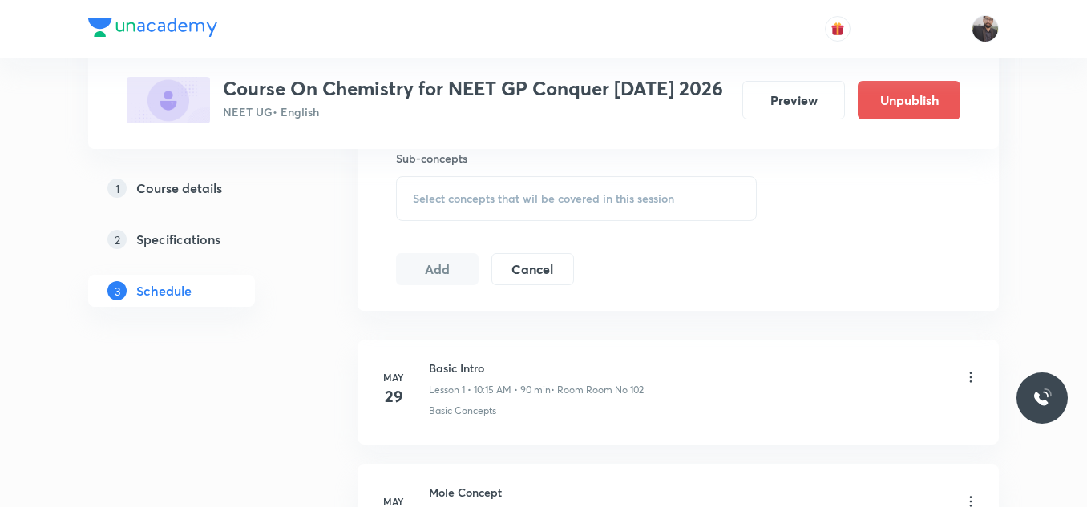
scroll to position [11194, 0]
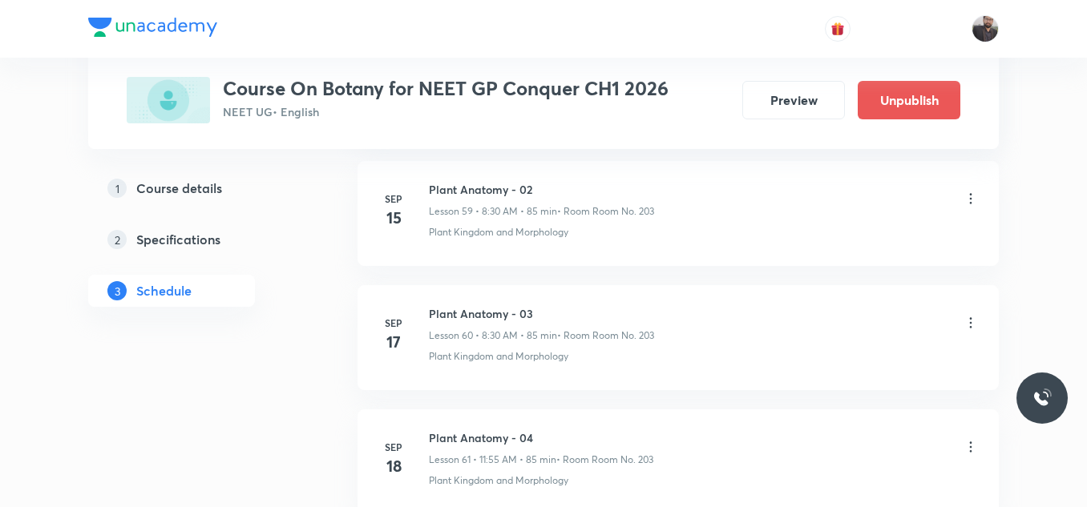
scroll to position [9239, 0]
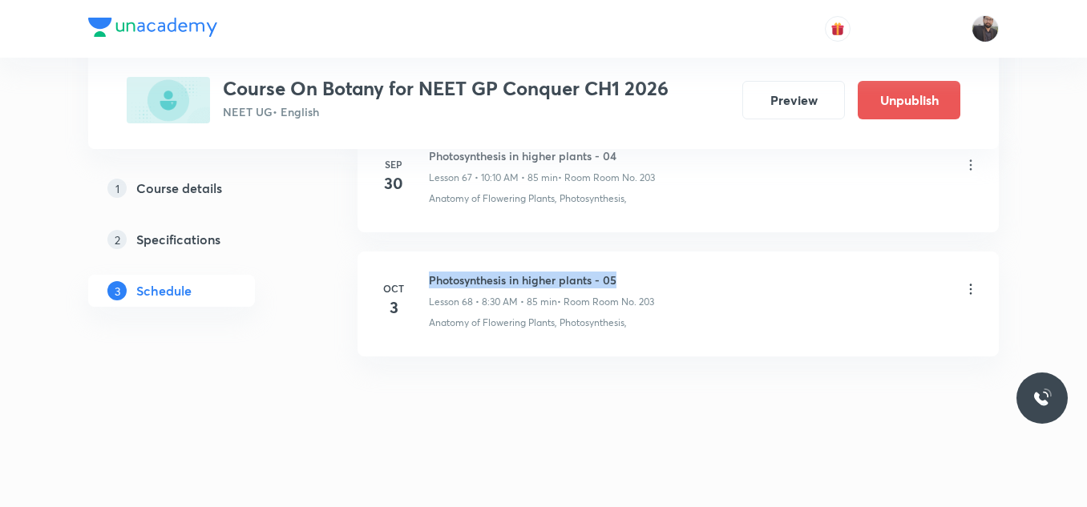
copy h6 "Photosynthesis in higher plants - 05"
drag, startPoint x: 430, startPoint y: 273, endPoint x: 645, endPoint y: 268, distance: 215.6
click at [645, 268] on li "Oct 3 Photosynthesis in higher plants - 05 Lesson 68 • 8:30 AM • 85 min • Room …" at bounding box center [677, 304] width 641 height 105
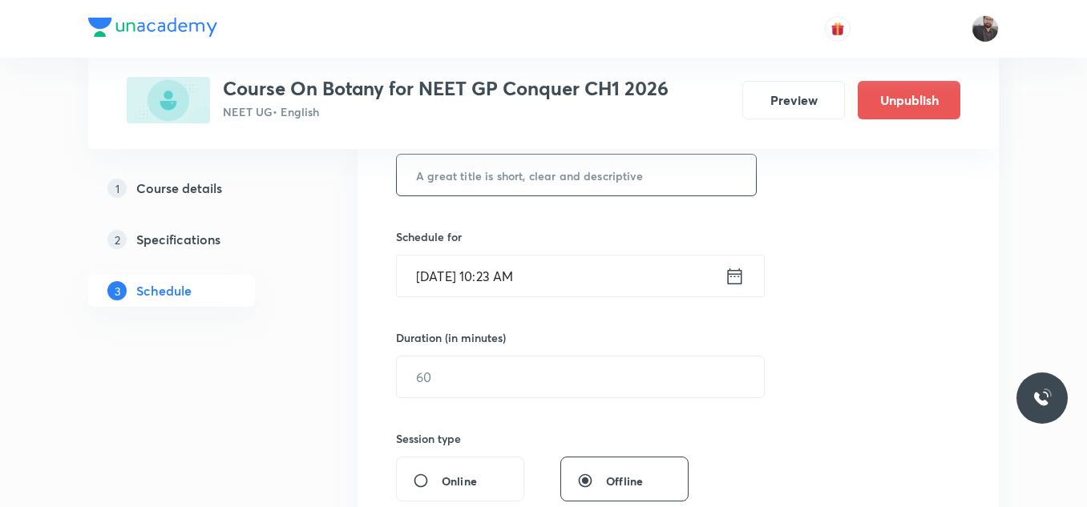
scroll to position [328, 0]
click at [599, 169] on input "text" at bounding box center [576, 174] width 359 height 41
paste input "Photosynthesis in higher plants - 05"
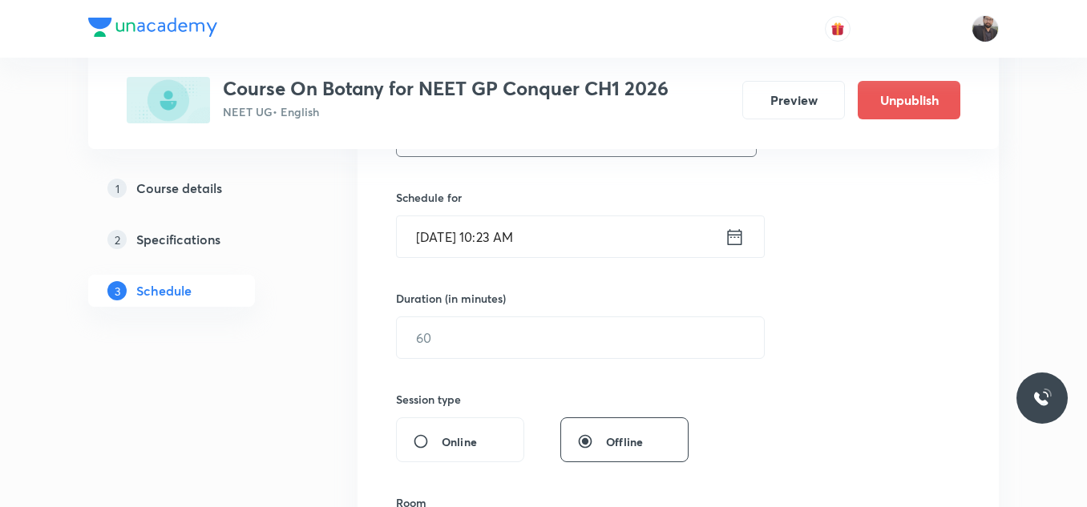
type input "Photosynthesis in higher plants - 06"
click at [577, 256] on input "[DATE] 10:23 AM" at bounding box center [561, 236] width 328 height 41
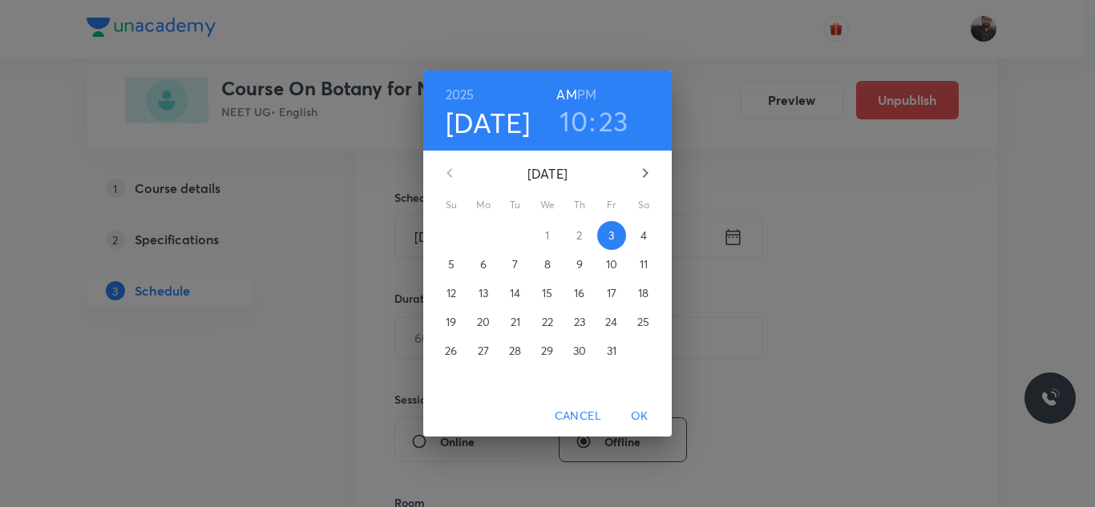
click at [643, 243] on p "4" at bounding box center [643, 236] width 6 height 16
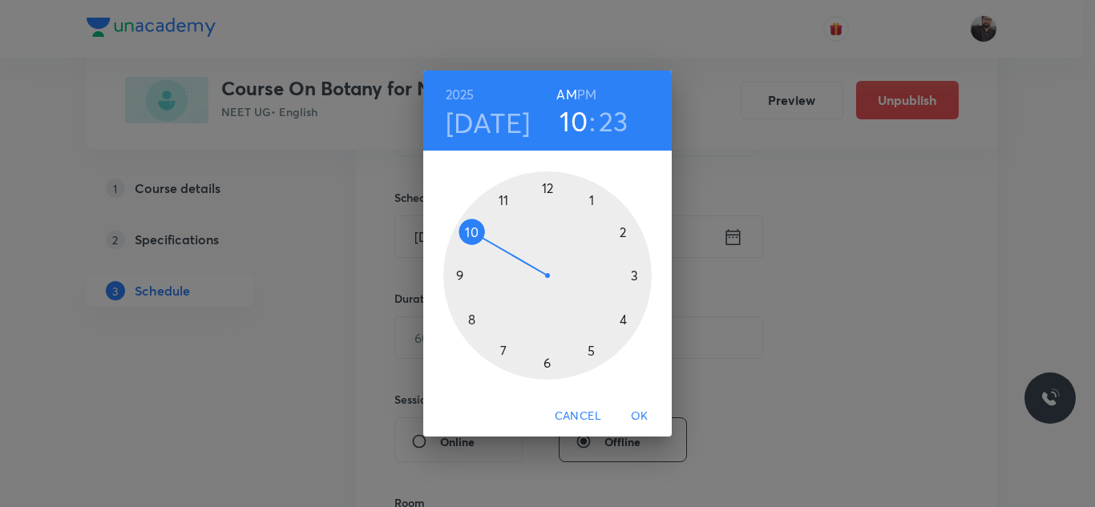
click at [467, 318] on div at bounding box center [547, 276] width 208 height 208
click at [547, 368] on div at bounding box center [547, 276] width 208 height 208
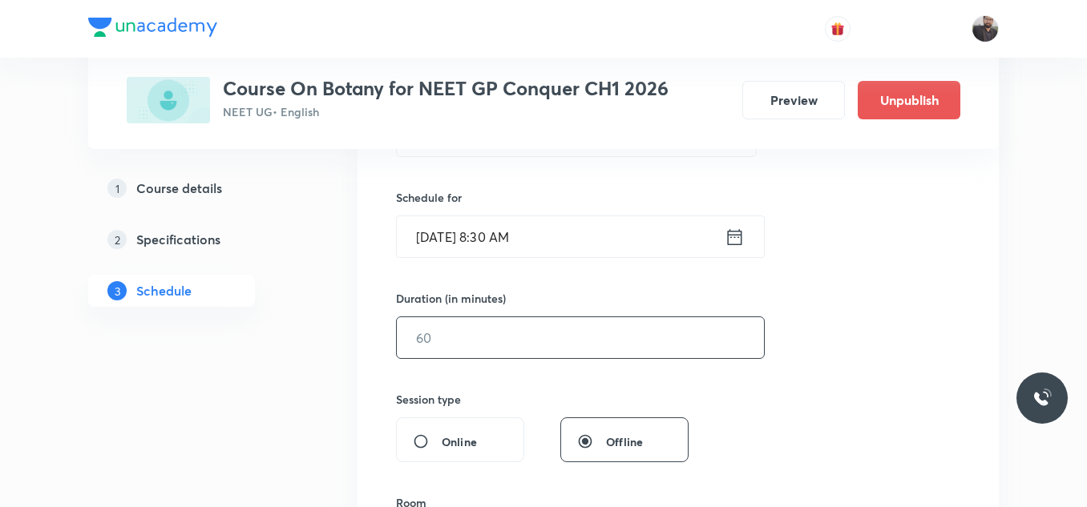
drag, startPoint x: 561, startPoint y: 321, endPoint x: 495, endPoint y: 318, distance: 65.8
click at [495, 318] on input "text" at bounding box center [580, 337] width 367 height 41
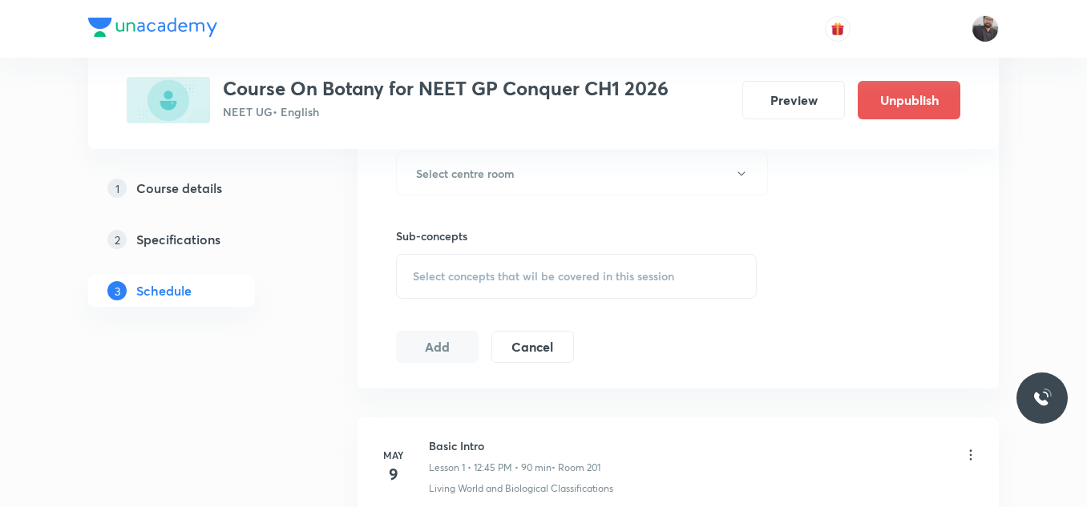
scroll to position [739, 0]
type input "85"
click at [508, 172] on h6 "Select centre room" at bounding box center [465, 170] width 99 height 17
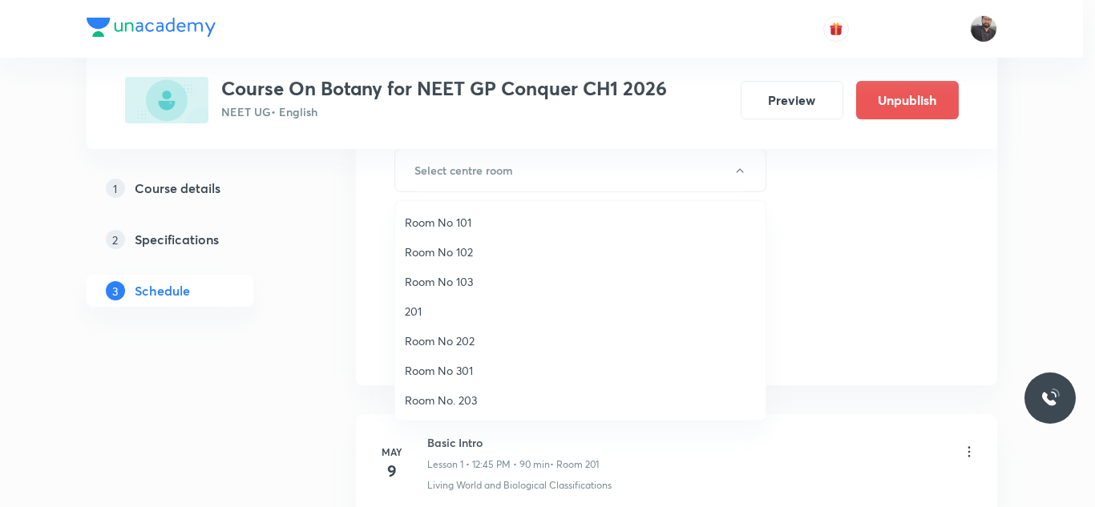
drag, startPoint x: 452, startPoint y: 397, endPoint x: 422, endPoint y: 404, distance: 30.5
click at [422, 404] on span "Room No. 203" at bounding box center [580, 400] width 351 height 17
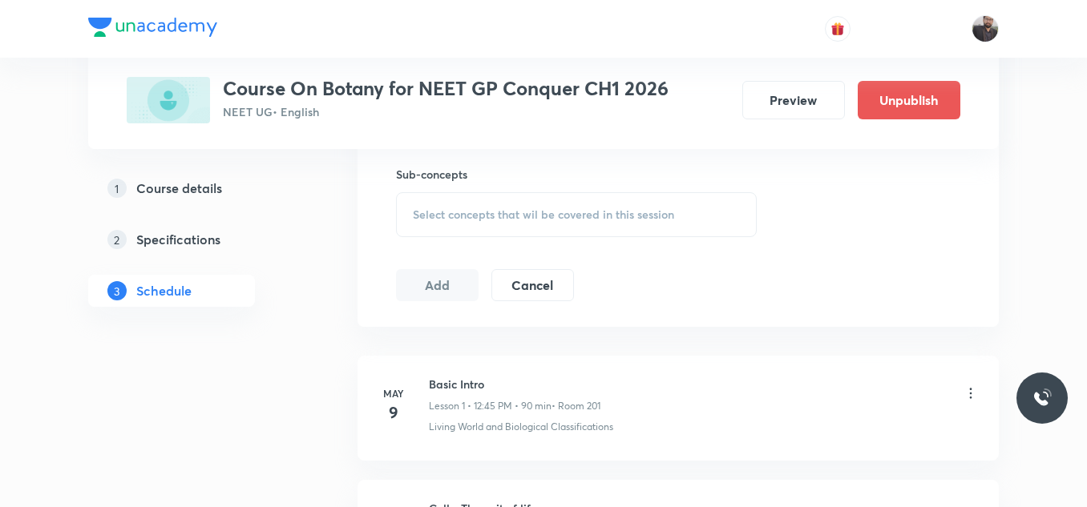
scroll to position [811, 0]
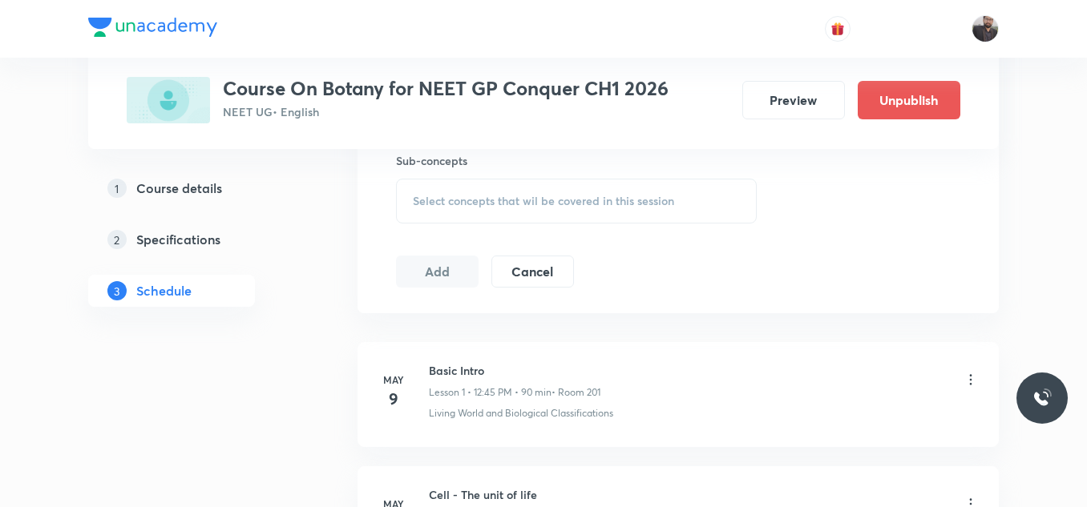
click at [502, 198] on span "Select concepts that wil be covered in this session" at bounding box center [543, 201] width 261 height 13
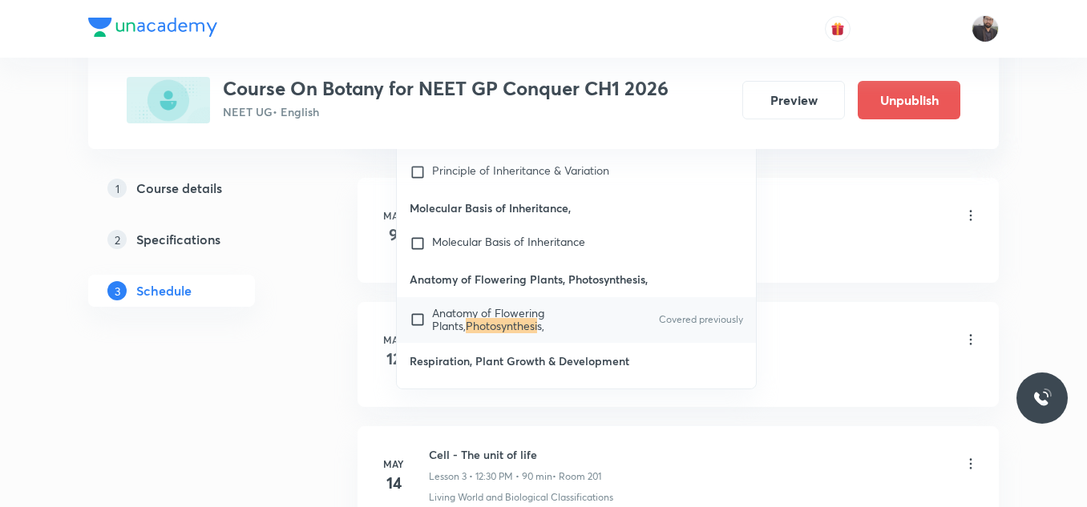
scroll to position [978, 0]
type input "Photosynthesi"
click at [475, 316] on mark "Photosynthesi" at bounding box center [501, 323] width 71 height 15
checkbox input "true"
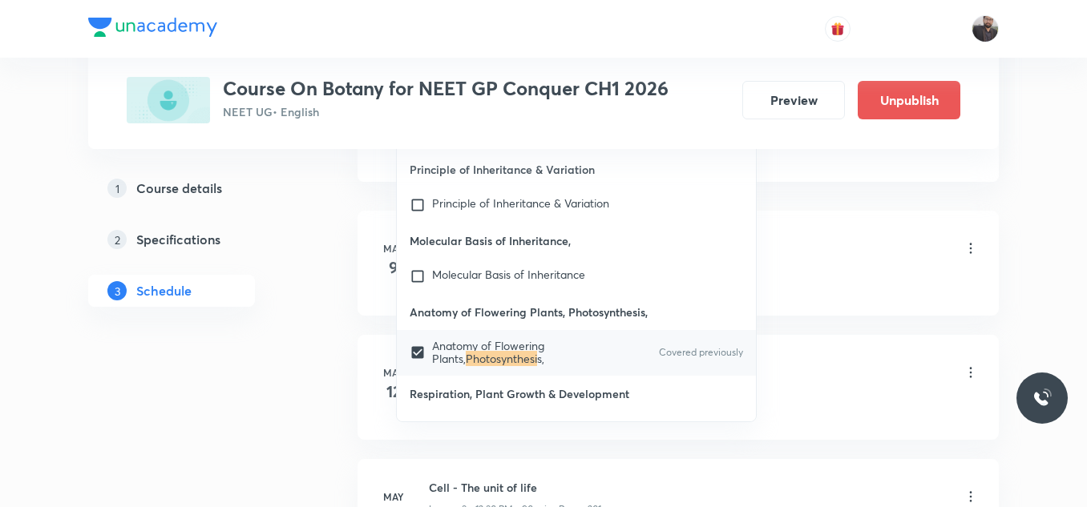
click at [822, 277] on div "Living World and Biological Classifications" at bounding box center [704, 282] width 550 height 14
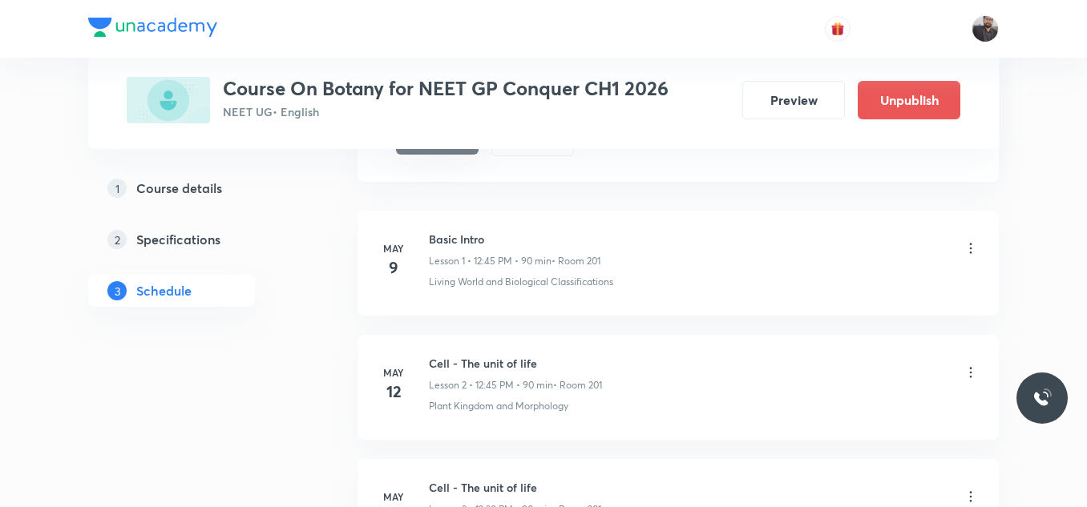
click at [453, 151] on button "Add" at bounding box center [437, 139] width 83 height 32
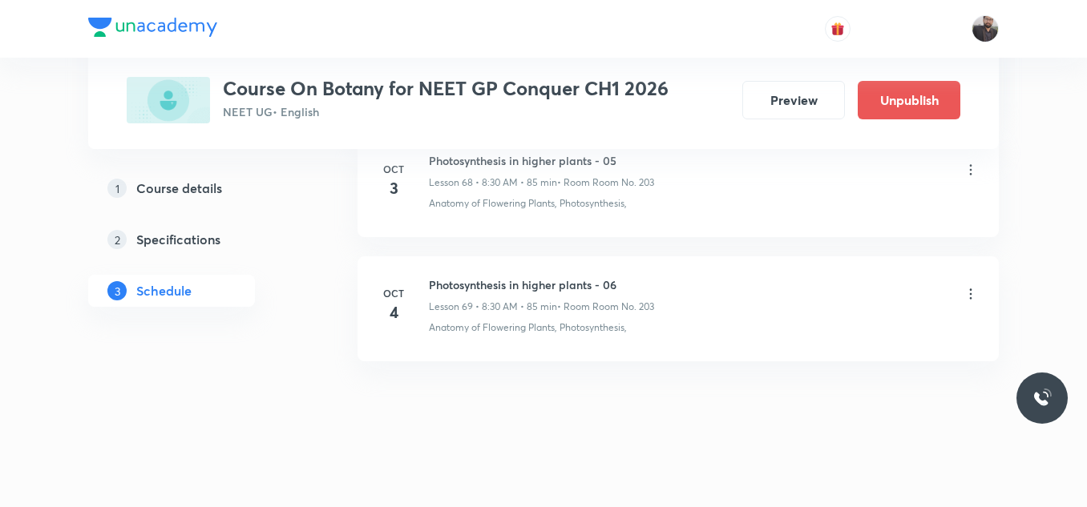
scroll to position [8627, 0]
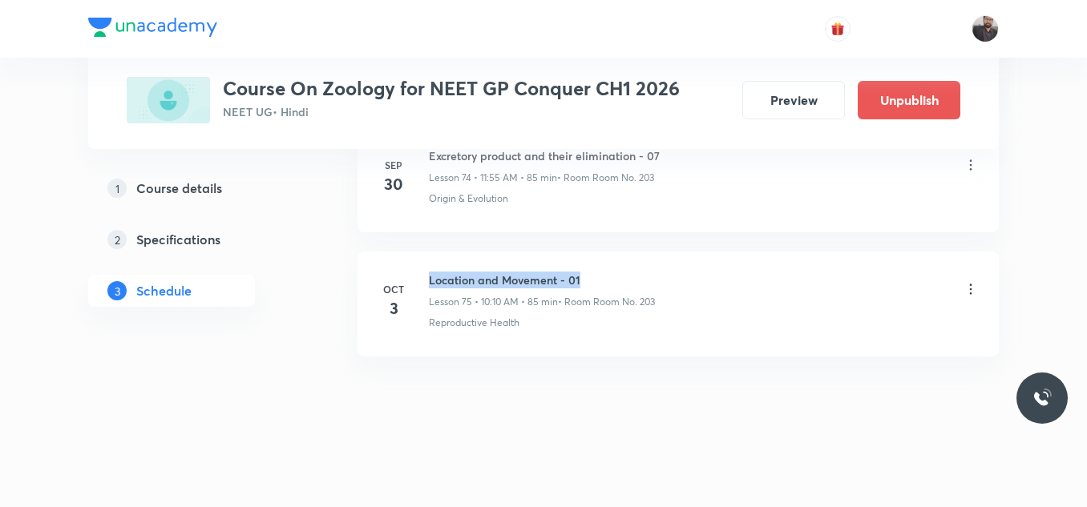
copy h6 "Location and Movement - 01"
drag, startPoint x: 430, startPoint y: 272, endPoint x: 650, endPoint y: 269, distance: 220.4
click at [650, 269] on li "Oct 3 Location and Movement - 01 Lesson 75 • 10:10 AM • 85 min • Room Room No. …" at bounding box center [677, 304] width 641 height 105
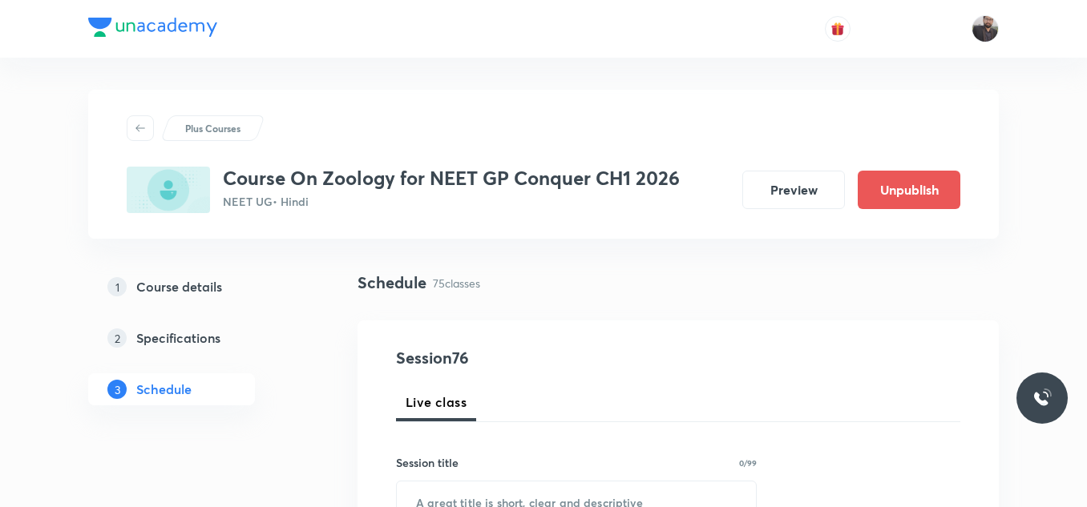
scroll to position [109, 0]
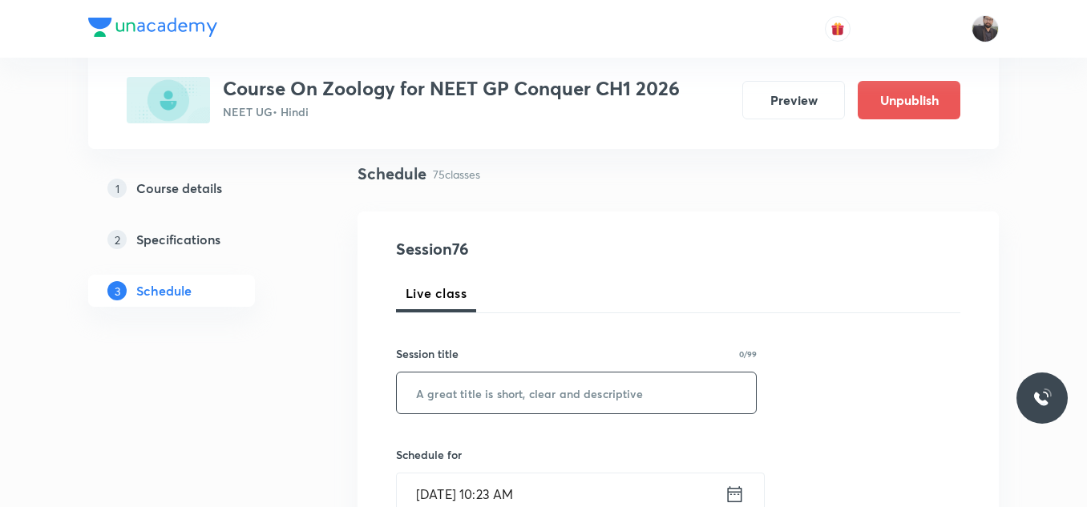
click at [645, 389] on input "text" at bounding box center [576, 393] width 359 height 41
paste input "Location and Movement - 01"
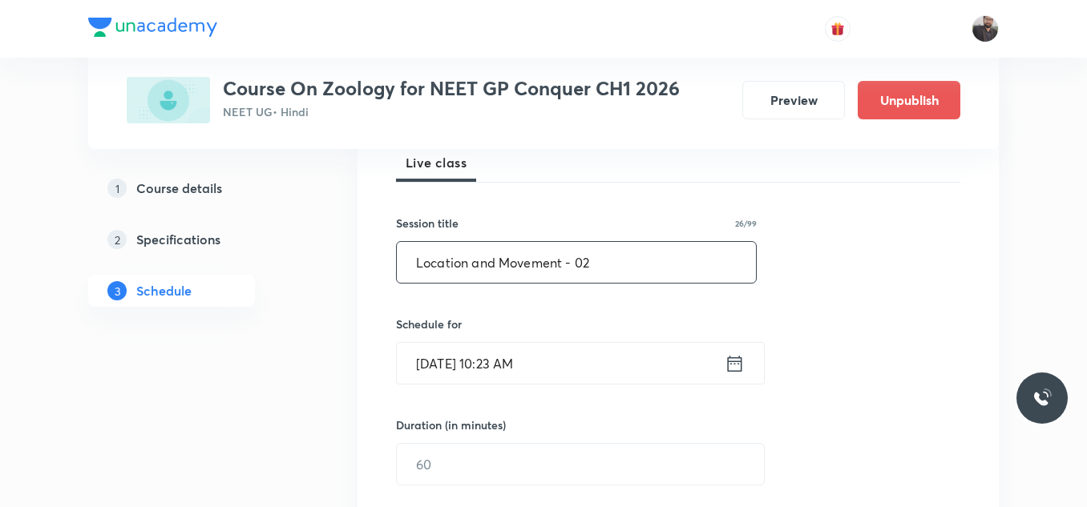
scroll to position [241, 0]
type input "Location and Movement - 02"
click at [612, 349] on input "[DATE] 10:23 AM" at bounding box center [561, 361] width 328 height 41
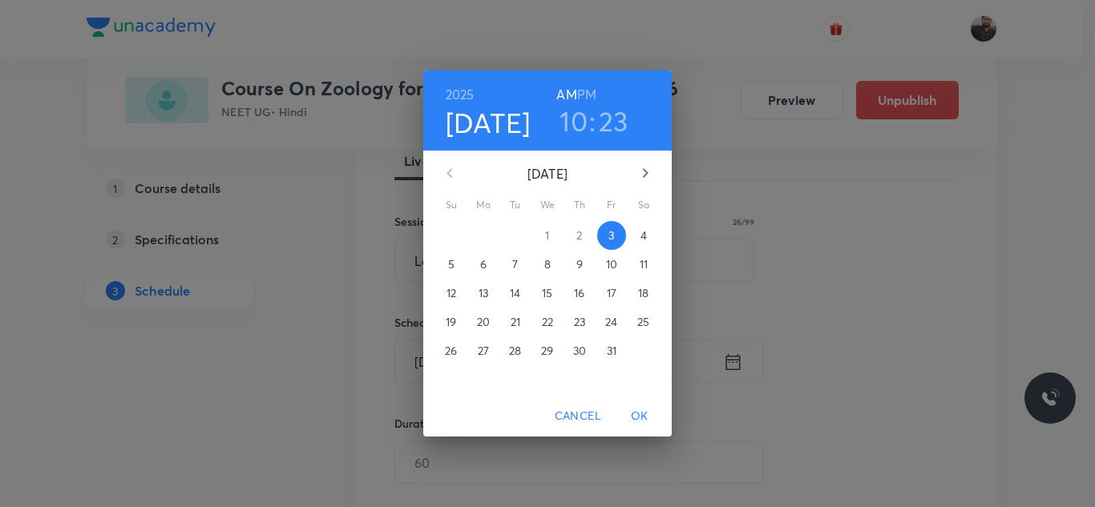
click at [640, 238] on p "4" at bounding box center [643, 236] width 6 height 16
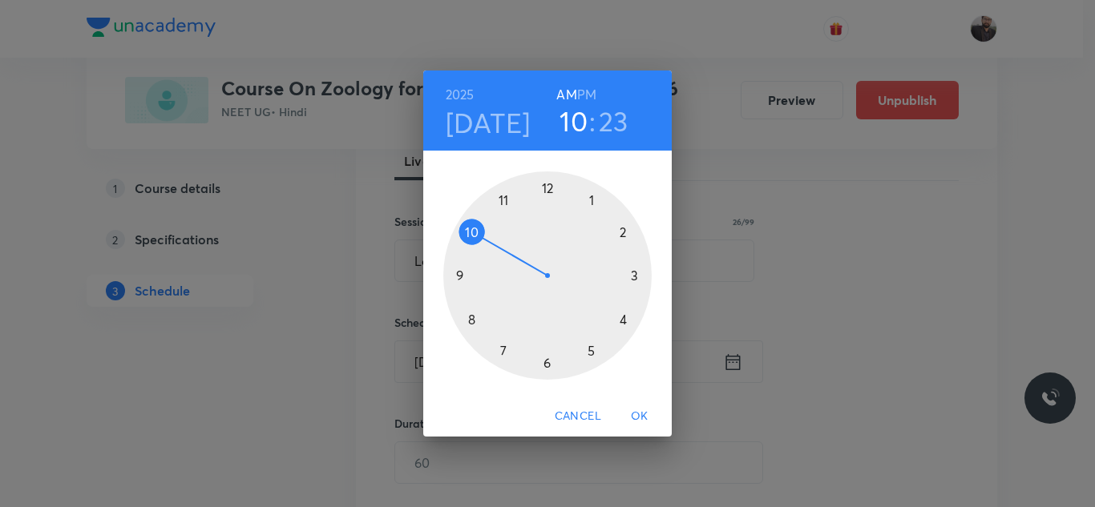
click at [466, 233] on div at bounding box center [547, 276] width 208 height 208
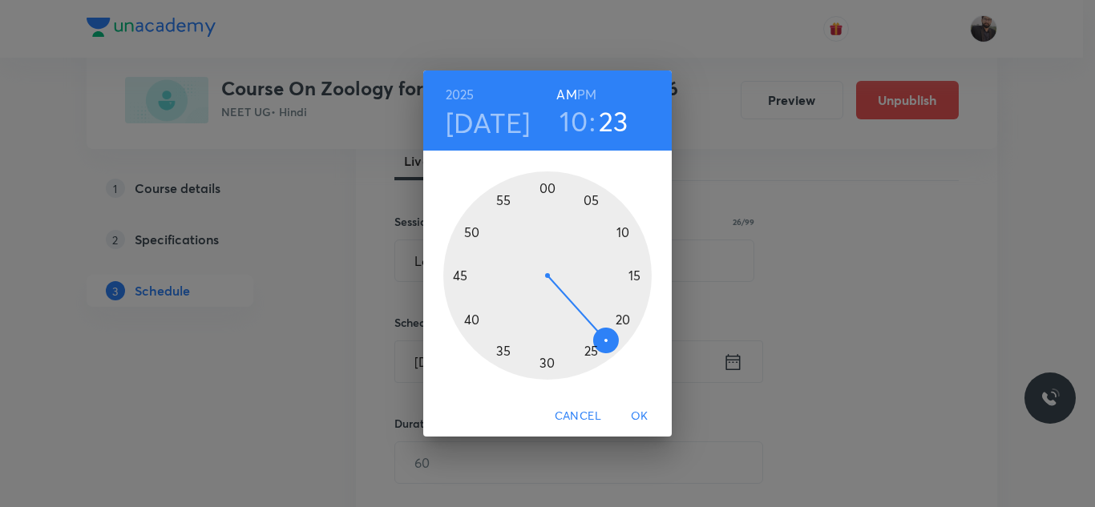
click at [624, 231] on div at bounding box center [547, 276] width 208 height 208
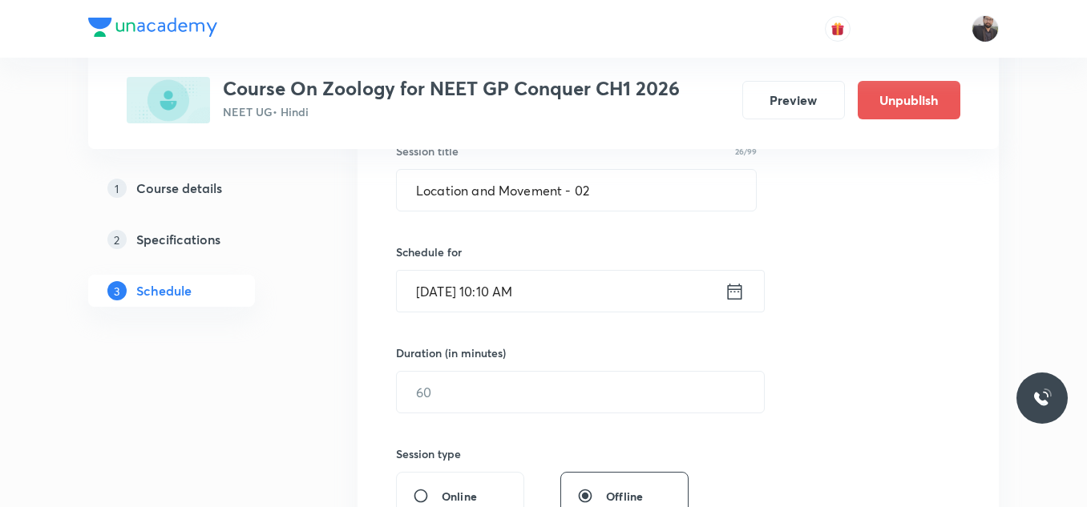
scroll to position [313, 0]
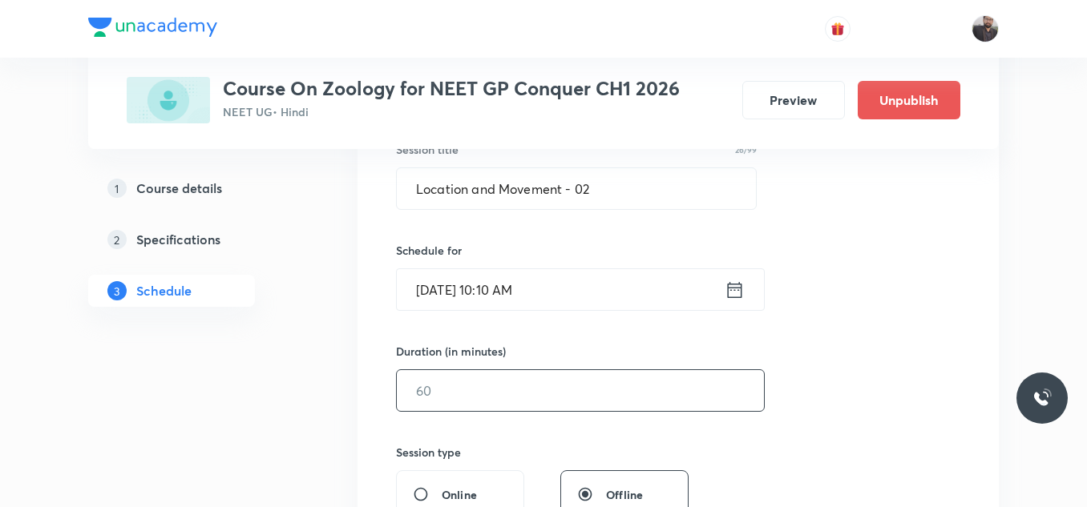
click at [596, 384] on input "text" at bounding box center [580, 390] width 367 height 41
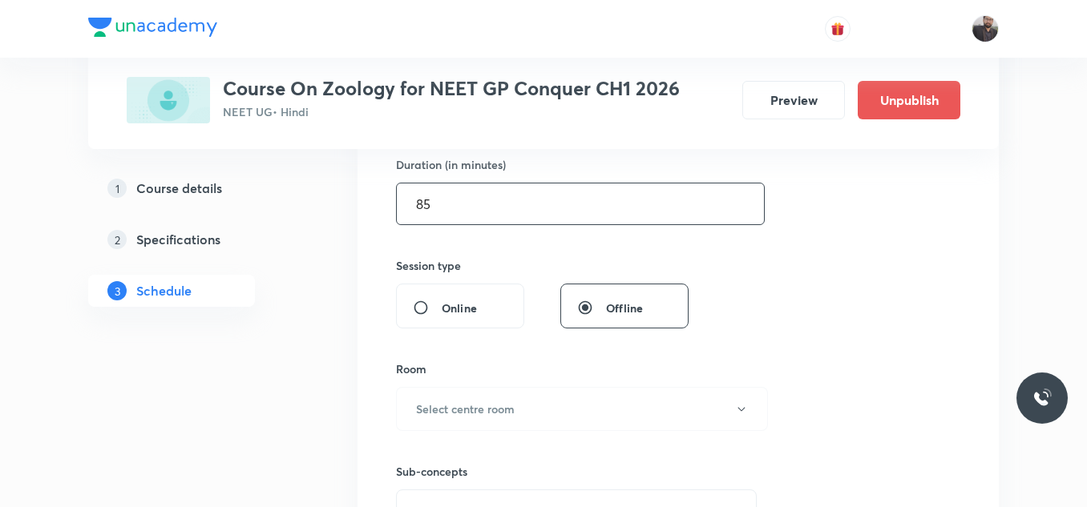
scroll to position [639, 0]
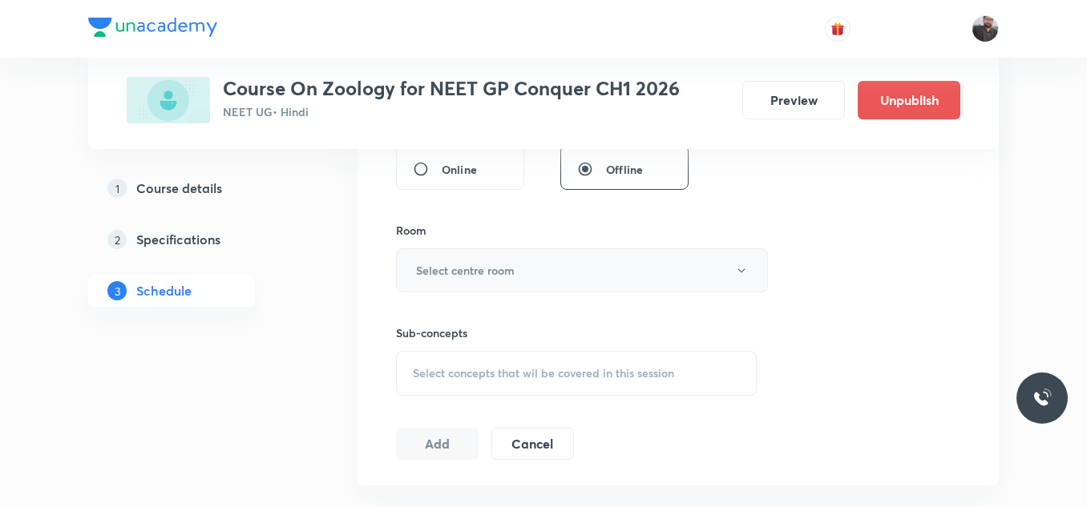
type input "85"
click at [551, 284] on button "Select centre room" at bounding box center [582, 270] width 372 height 44
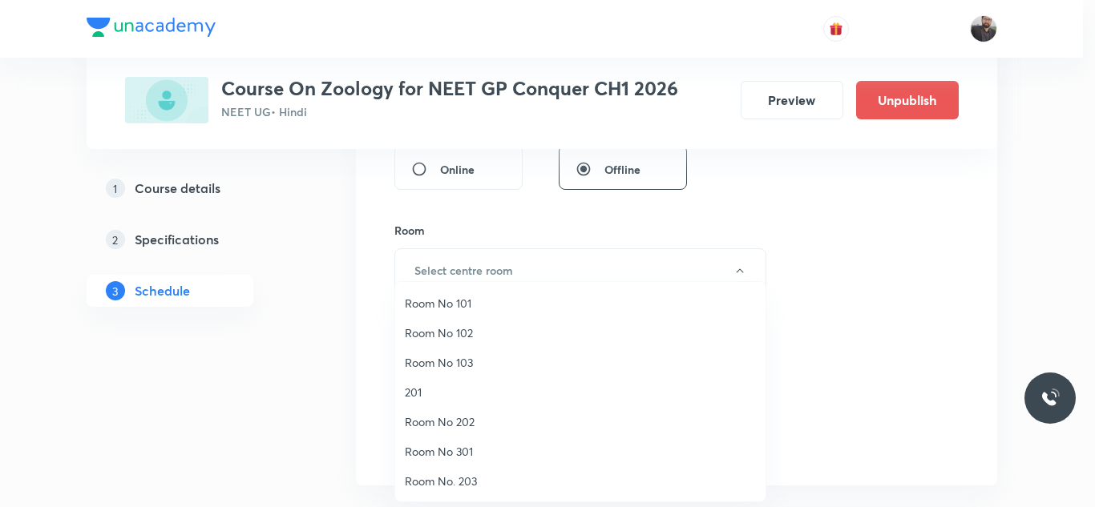
click at [466, 482] on span "Room No. 203" at bounding box center [580, 481] width 351 height 17
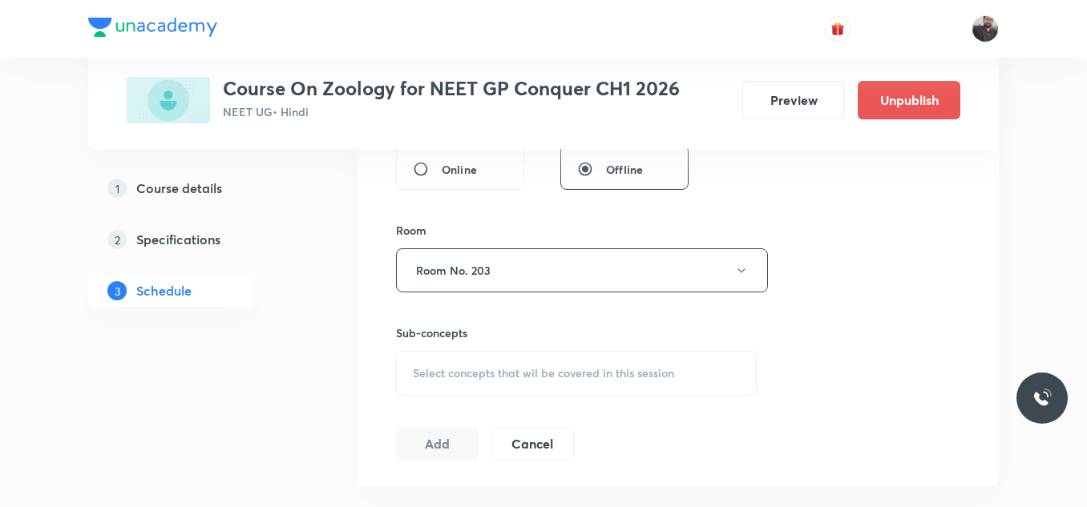
click at [485, 381] on div "Select concepts that wil be covered in this session" at bounding box center [576, 373] width 361 height 45
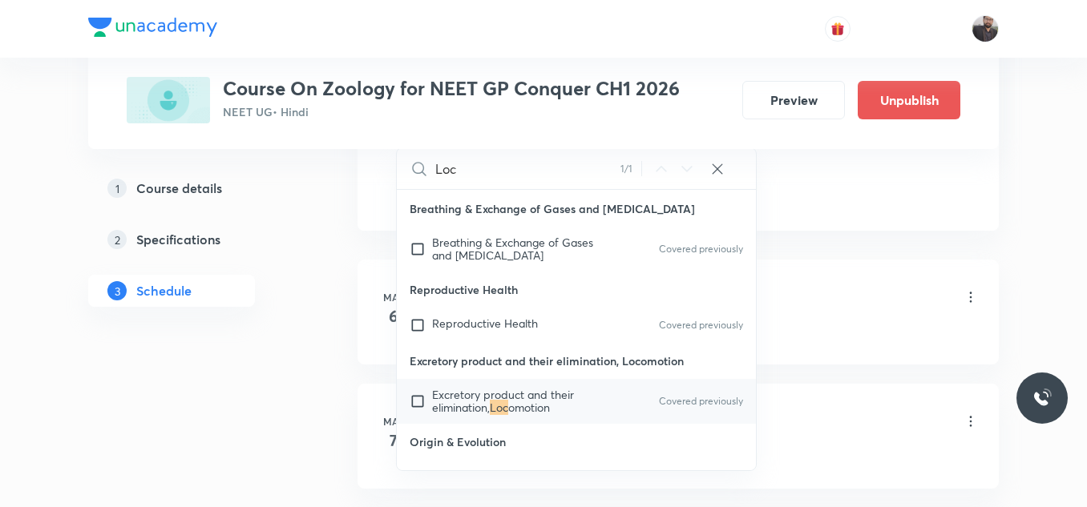
scroll to position [894, 0]
type input "Loc"
click at [504, 410] on mark "Loc" at bounding box center [499, 406] width 18 height 15
checkbox input "true"
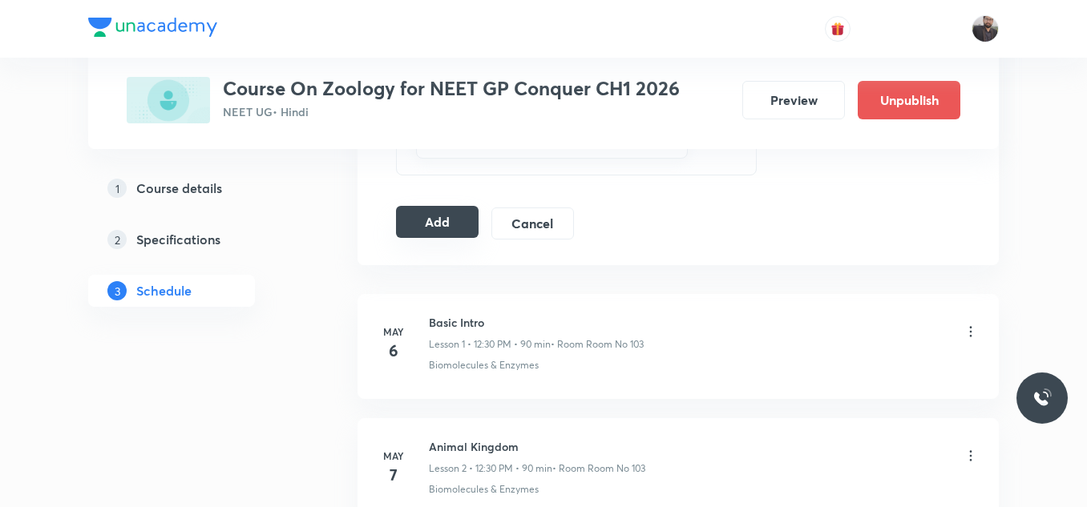
click at [430, 223] on button "Add" at bounding box center [437, 222] width 83 height 32
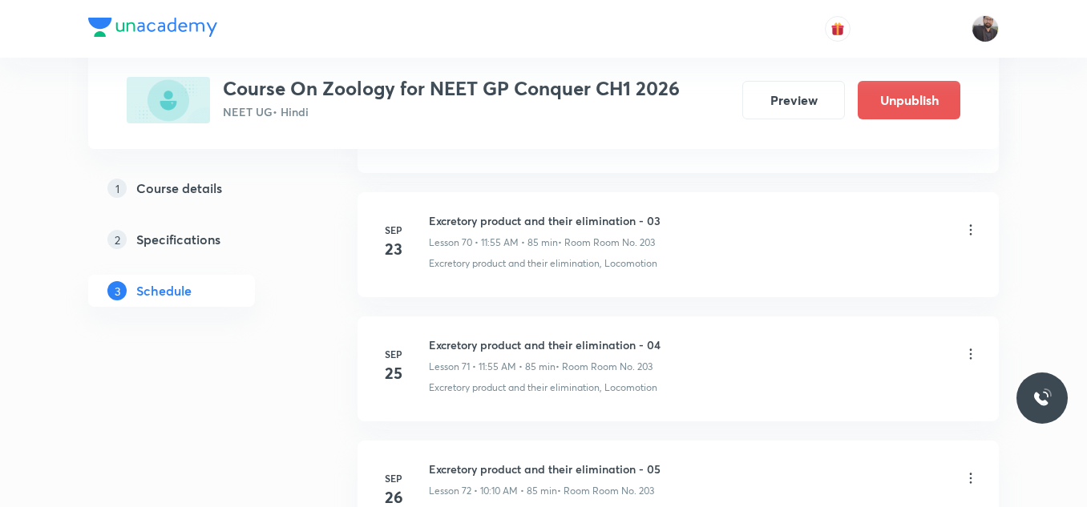
scroll to position [9481, 0]
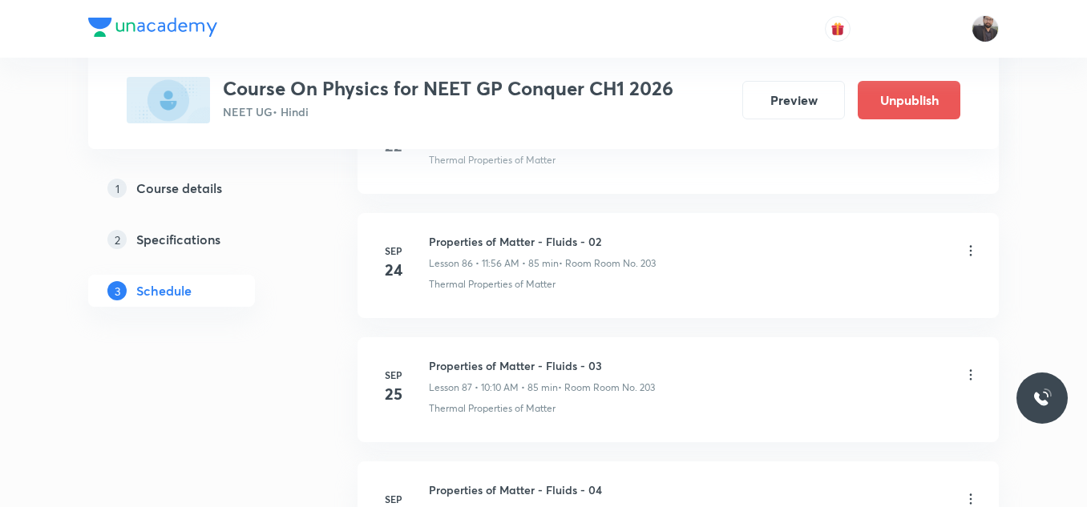
scroll to position [12101, 0]
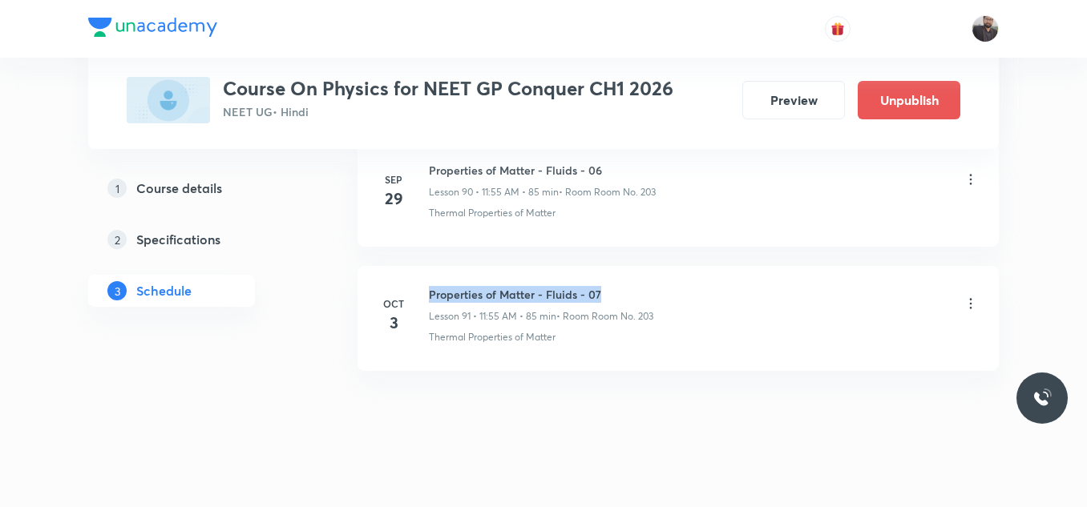
drag, startPoint x: 427, startPoint y: 275, endPoint x: 612, endPoint y: 264, distance: 185.4
click at [612, 266] on li "[DATE] Properties of Matter - Fluids - 07 Lesson 91 • 11:55 AM • 85 min • Room …" at bounding box center [677, 318] width 641 height 105
copy h6 "Properties of Matter - Fluids - 07"
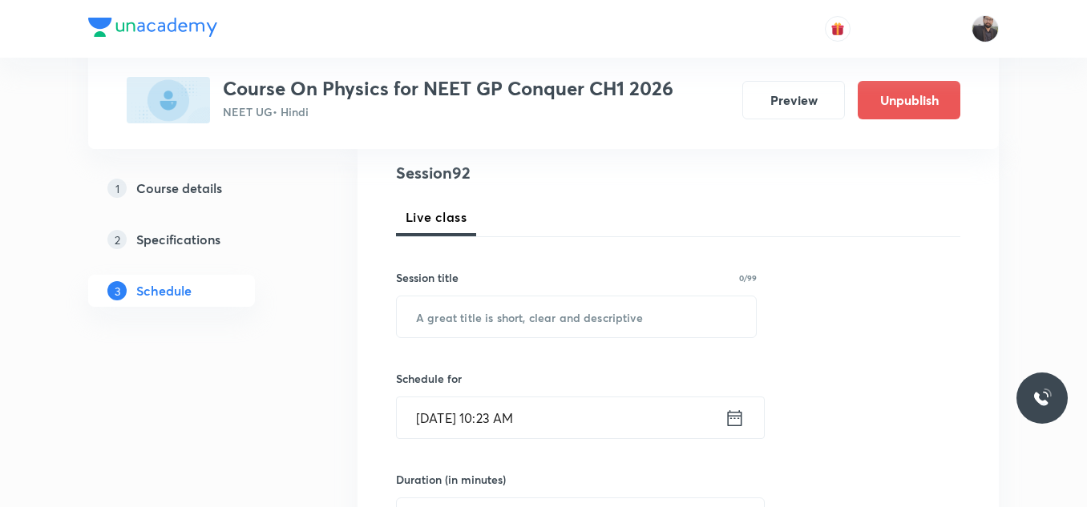
scroll to position [212, 0]
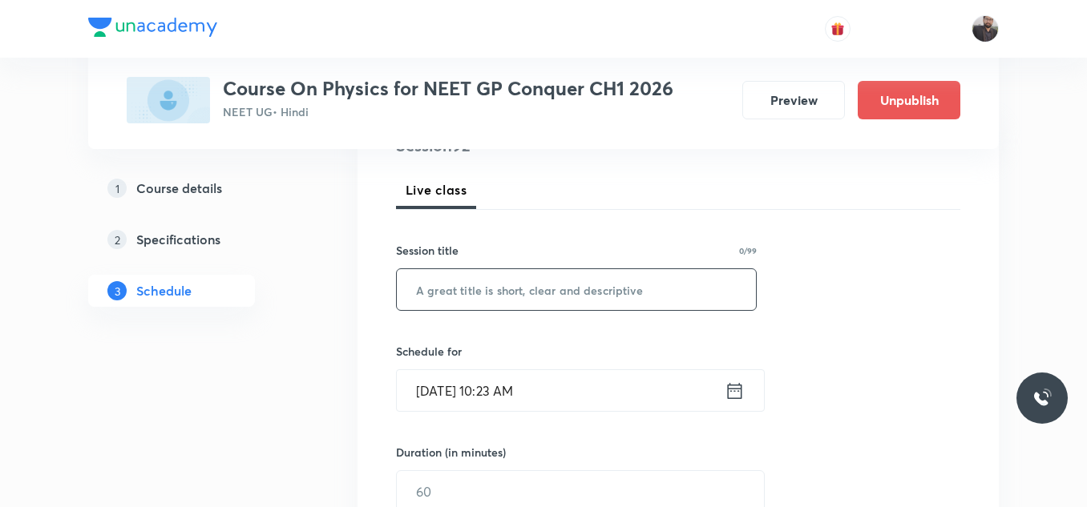
click at [612, 284] on input "text" at bounding box center [576, 289] width 359 height 41
paste input "Properties of Matter - Fluids - 07"
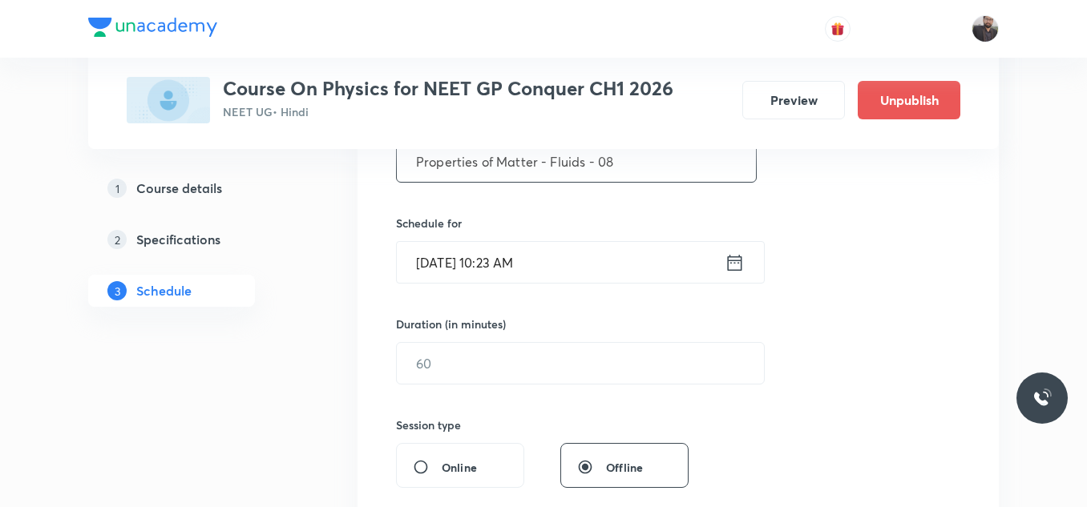
type input "Properties of Matter - Fluids - 08"
click at [612, 284] on div "Session 92 Live class Session title 34/99 Properties of Matter - Fluids - 08 ​ …" at bounding box center [678, 382] width 564 height 753
click at [577, 249] on input "[DATE] 10:23 AM" at bounding box center [561, 262] width 328 height 41
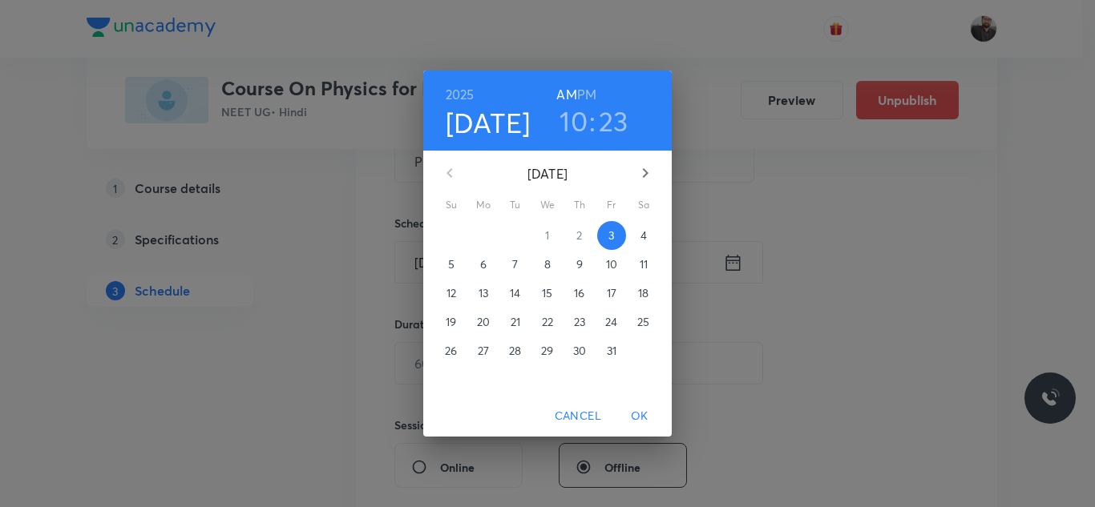
click at [649, 236] on span "4" at bounding box center [643, 236] width 29 height 16
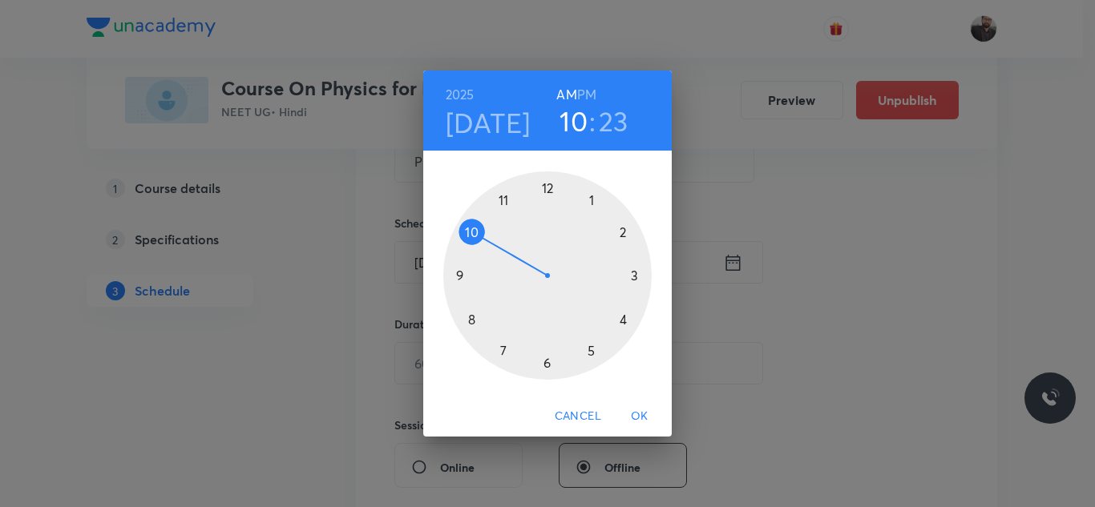
click at [505, 198] on div at bounding box center [547, 276] width 208 height 208
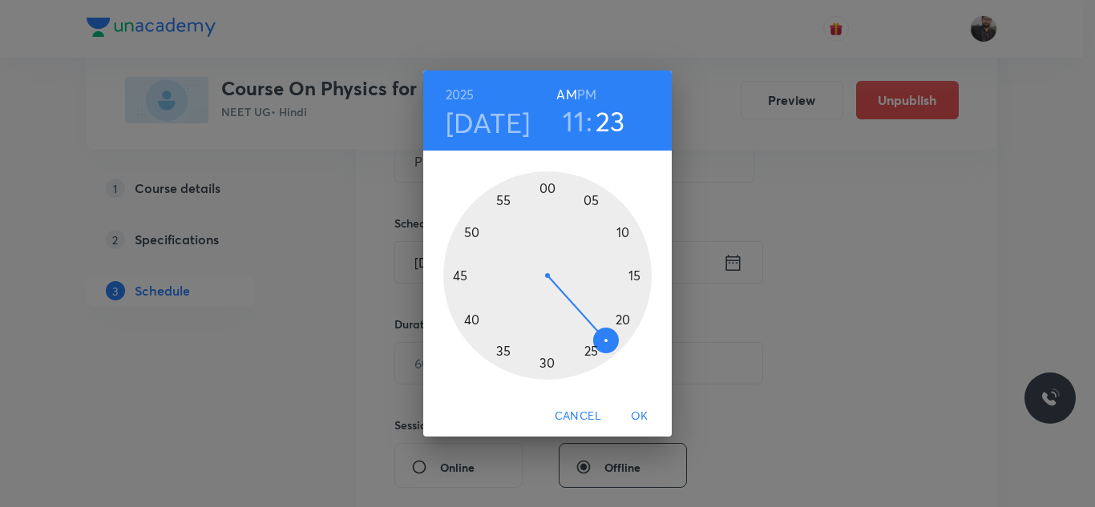
click at [505, 198] on div at bounding box center [547, 276] width 208 height 208
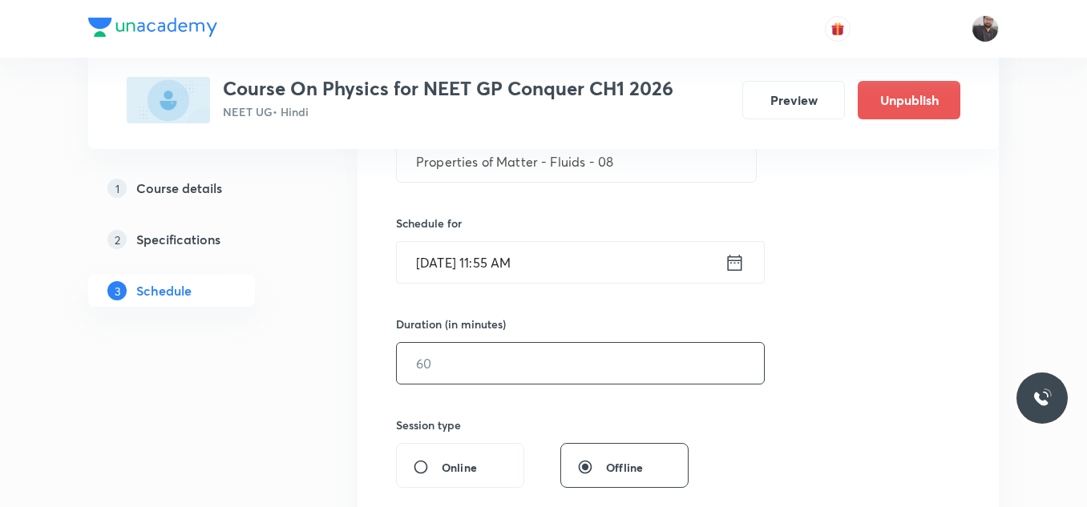
click at [530, 360] on input "text" at bounding box center [580, 363] width 367 height 41
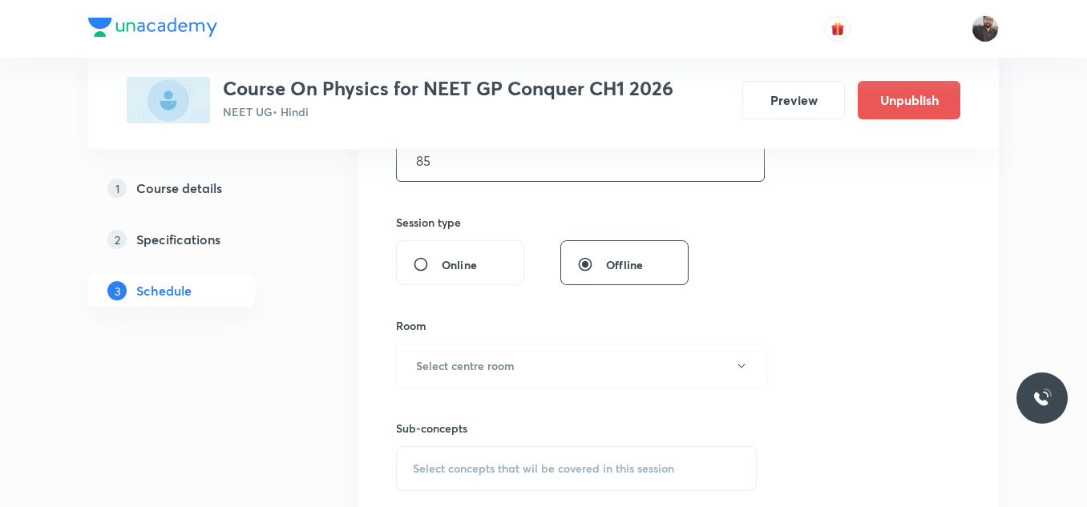
scroll to position [546, 0]
type input "85"
click at [530, 360] on button "Select centre room" at bounding box center [582, 363] width 372 height 44
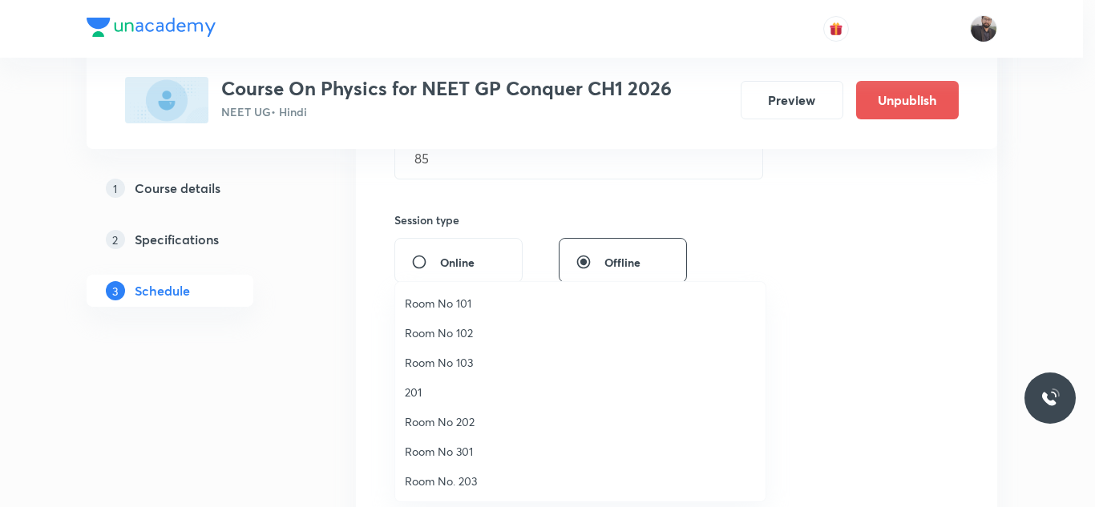
click at [462, 483] on span "Room No. 203" at bounding box center [580, 481] width 351 height 17
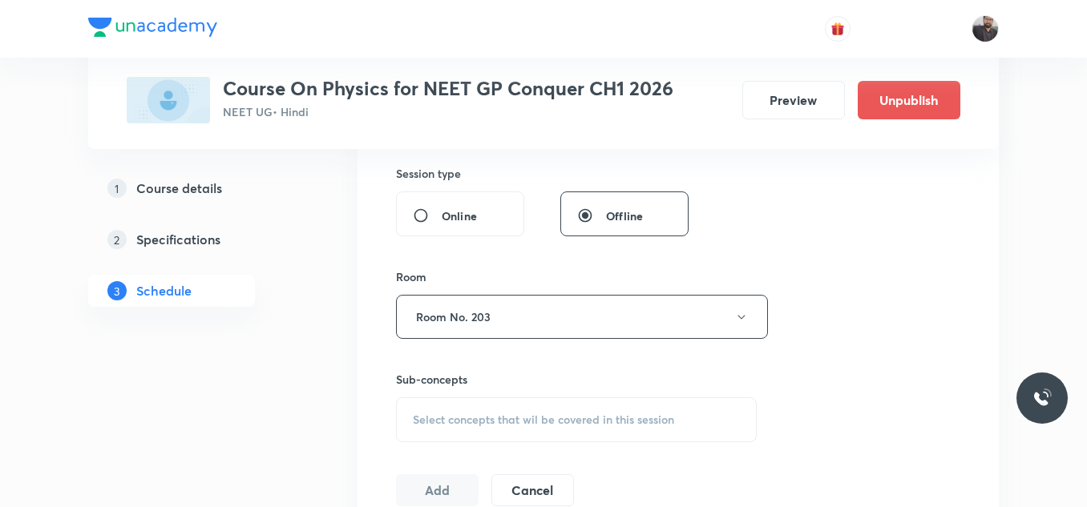
scroll to position [593, 0]
click at [493, 406] on div "Select concepts that wil be covered in this session" at bounding box center [576, 419] width 361 height 45
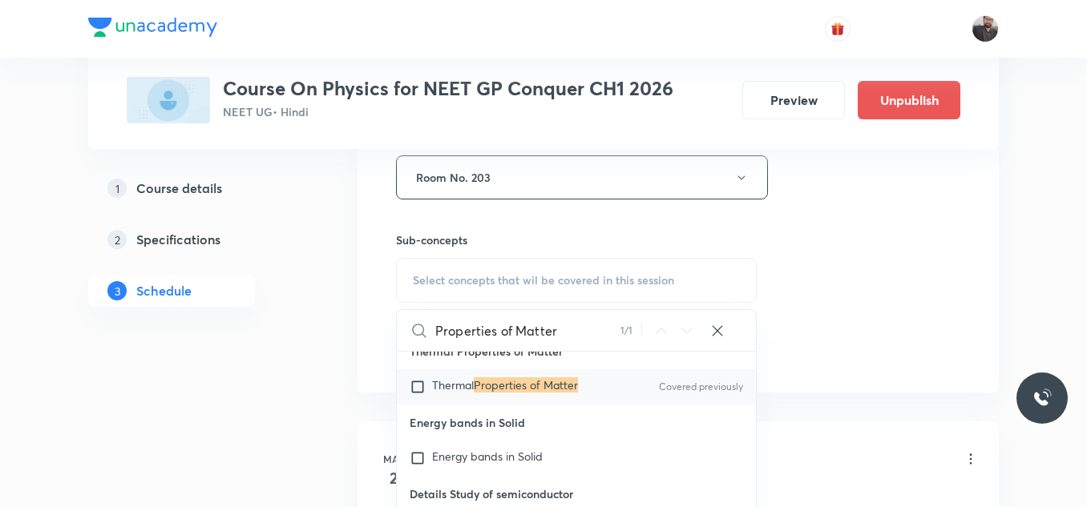
scroll to position [19653, 0]
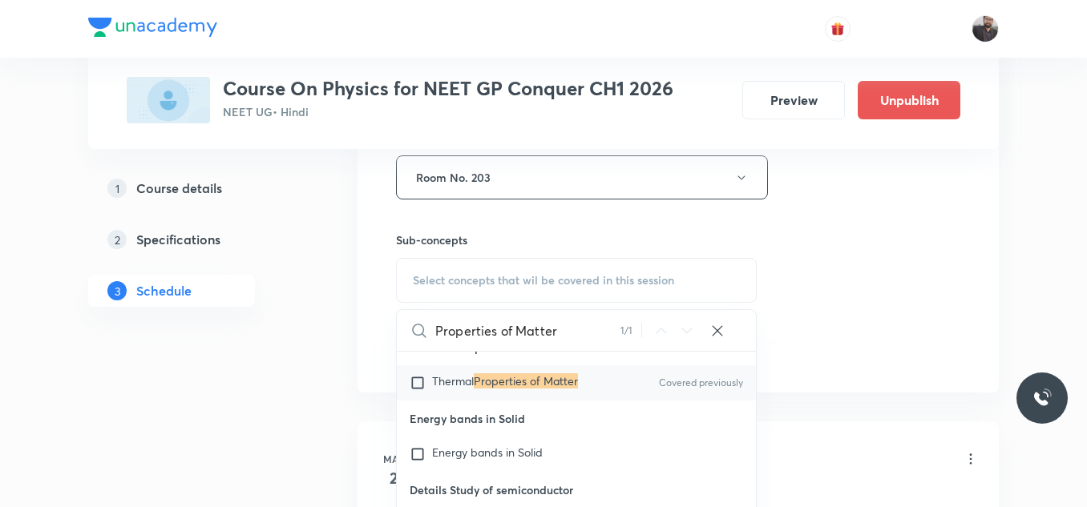
type input "Properties of Matter"
click at [573, 373] on mark "Properties of Matter" at bounding box center [526, 380] width 104 height 15
checkbox input "true"
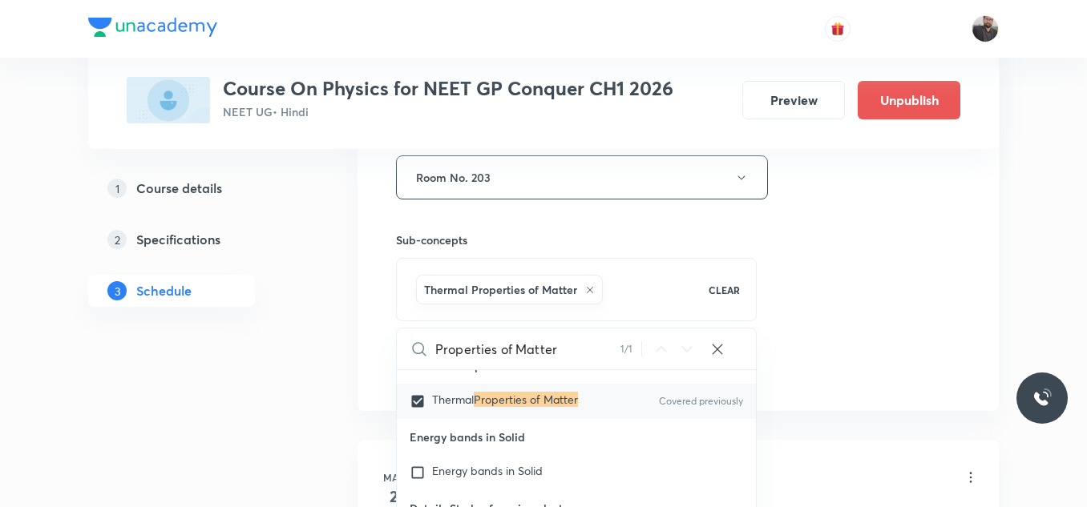
click at [804, 292] on div "Session 92 Live class Session title 34/99 Properties of Matter - Fluids - 08 ​ …" at bounding box center [678, 0] width 564 height 771
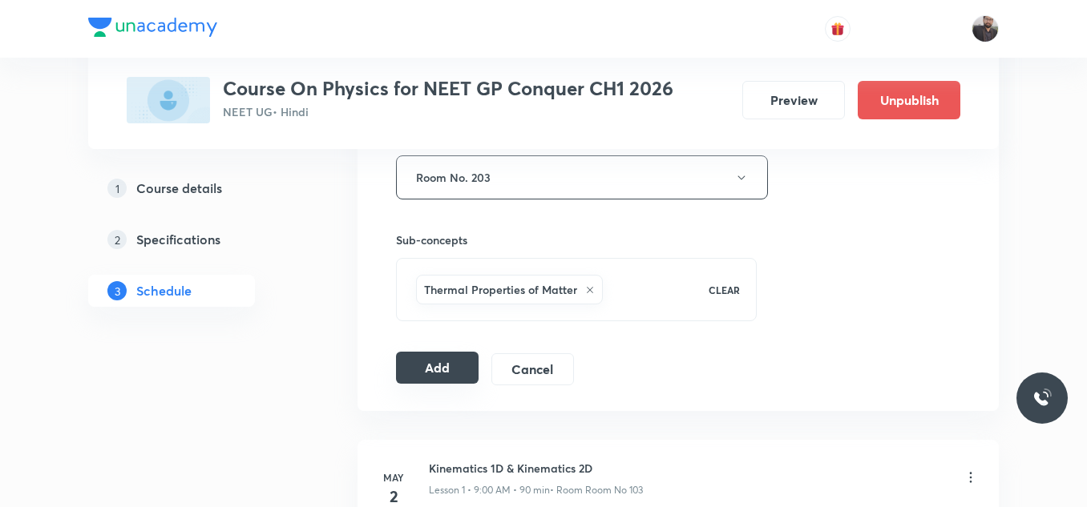
click at [447, 364] on button "Add" at bounding box center [437, 368] width 83 height 32
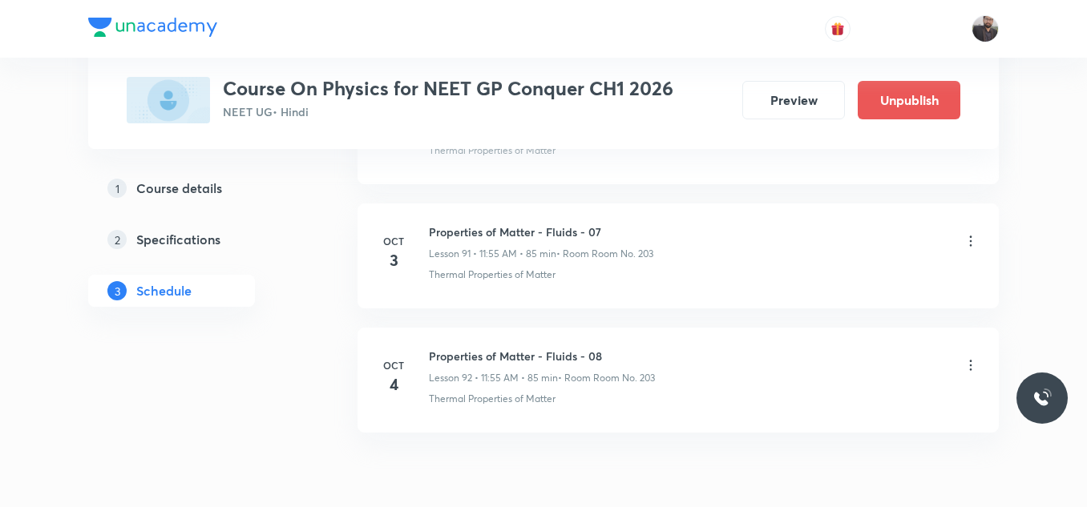
scroll to position [11489, 0]
